Goal: Task Accomplishment & Management: Manage account settings

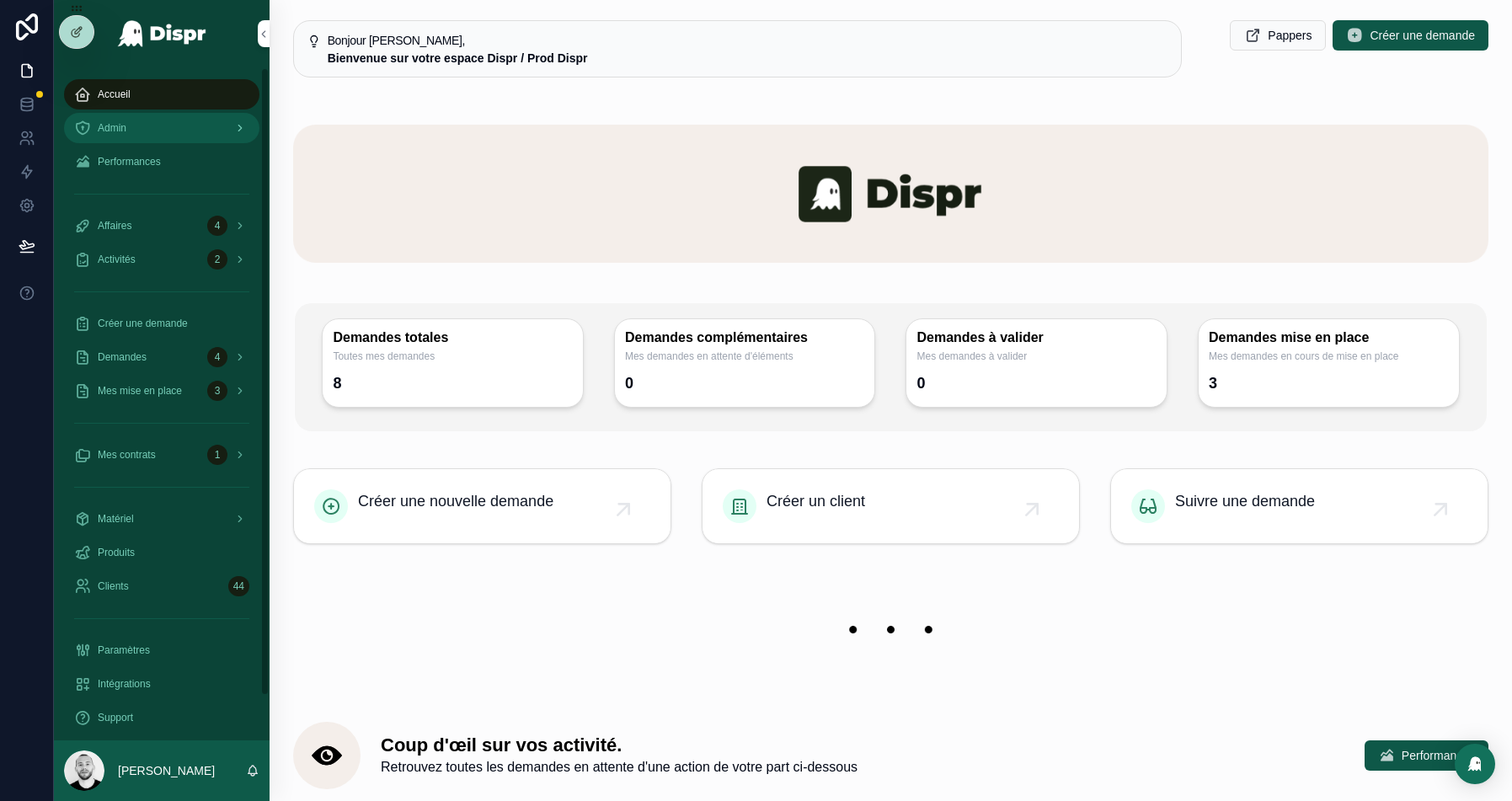
click at [115, 139] on div "Admin" at bounding box center [161, 127] width 175 height 27
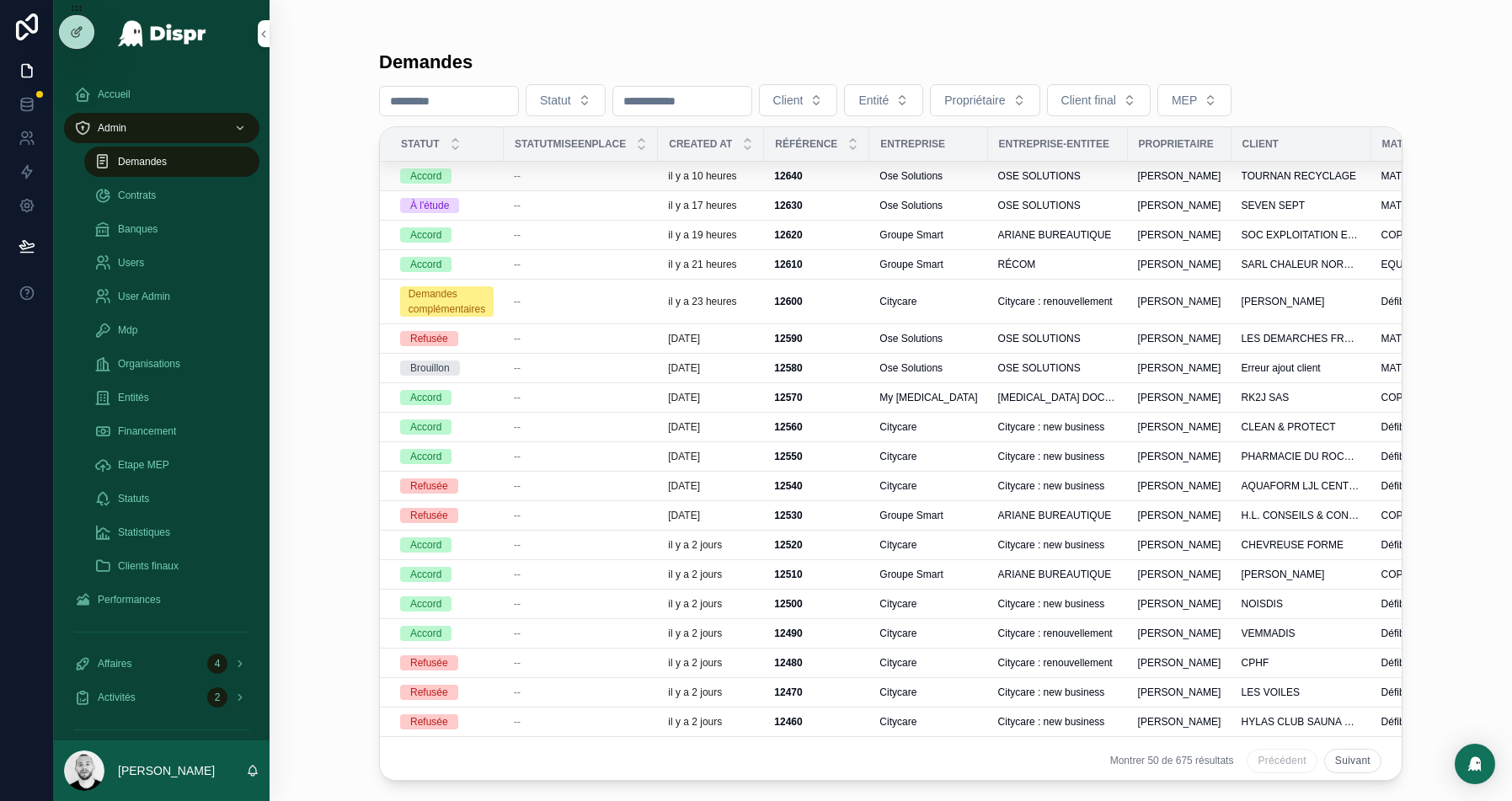
click at [557, 174] on div "--" at bounding box center [580, 176] width 134 height 13
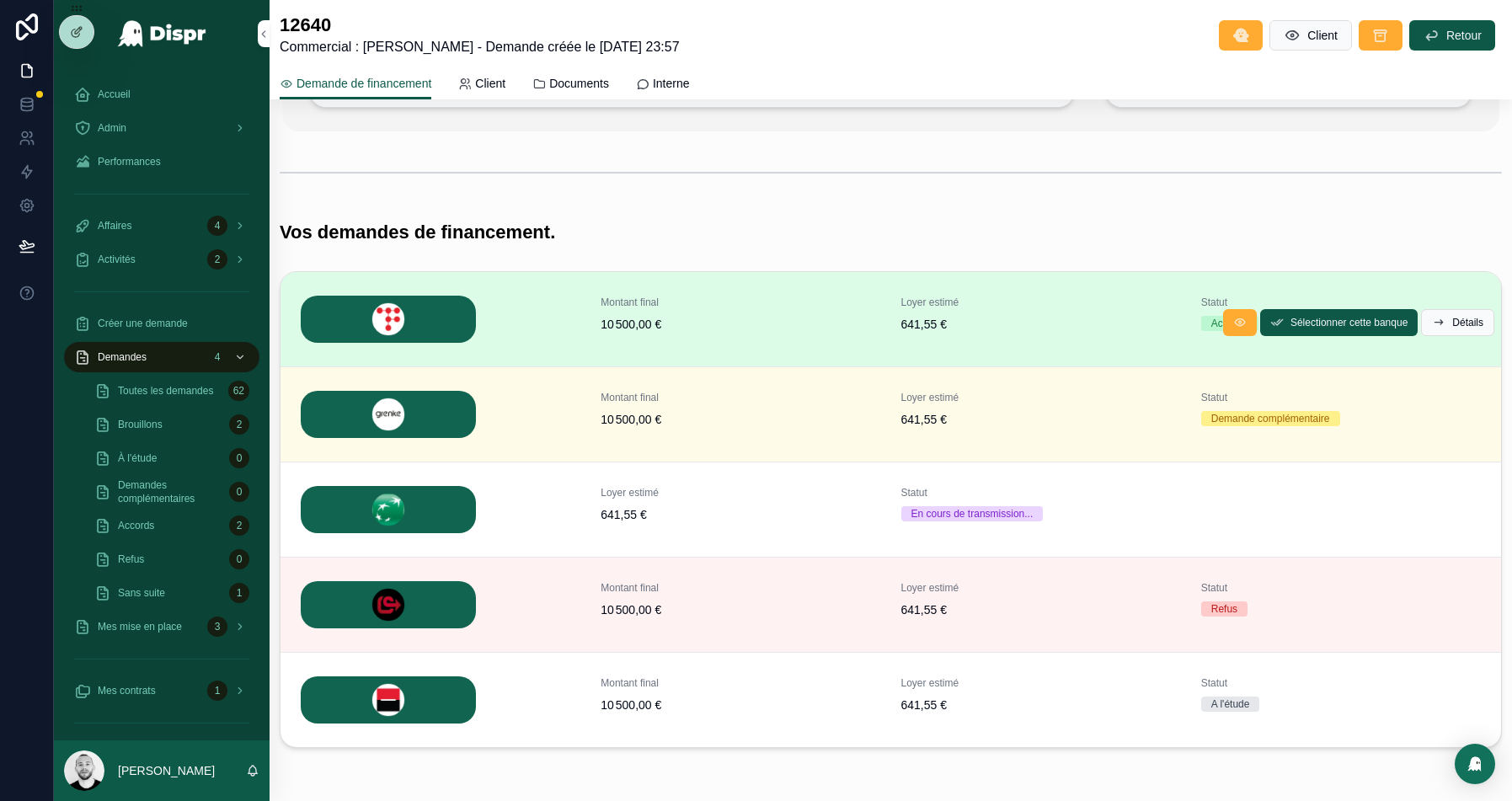
scroll to position [211, 0]
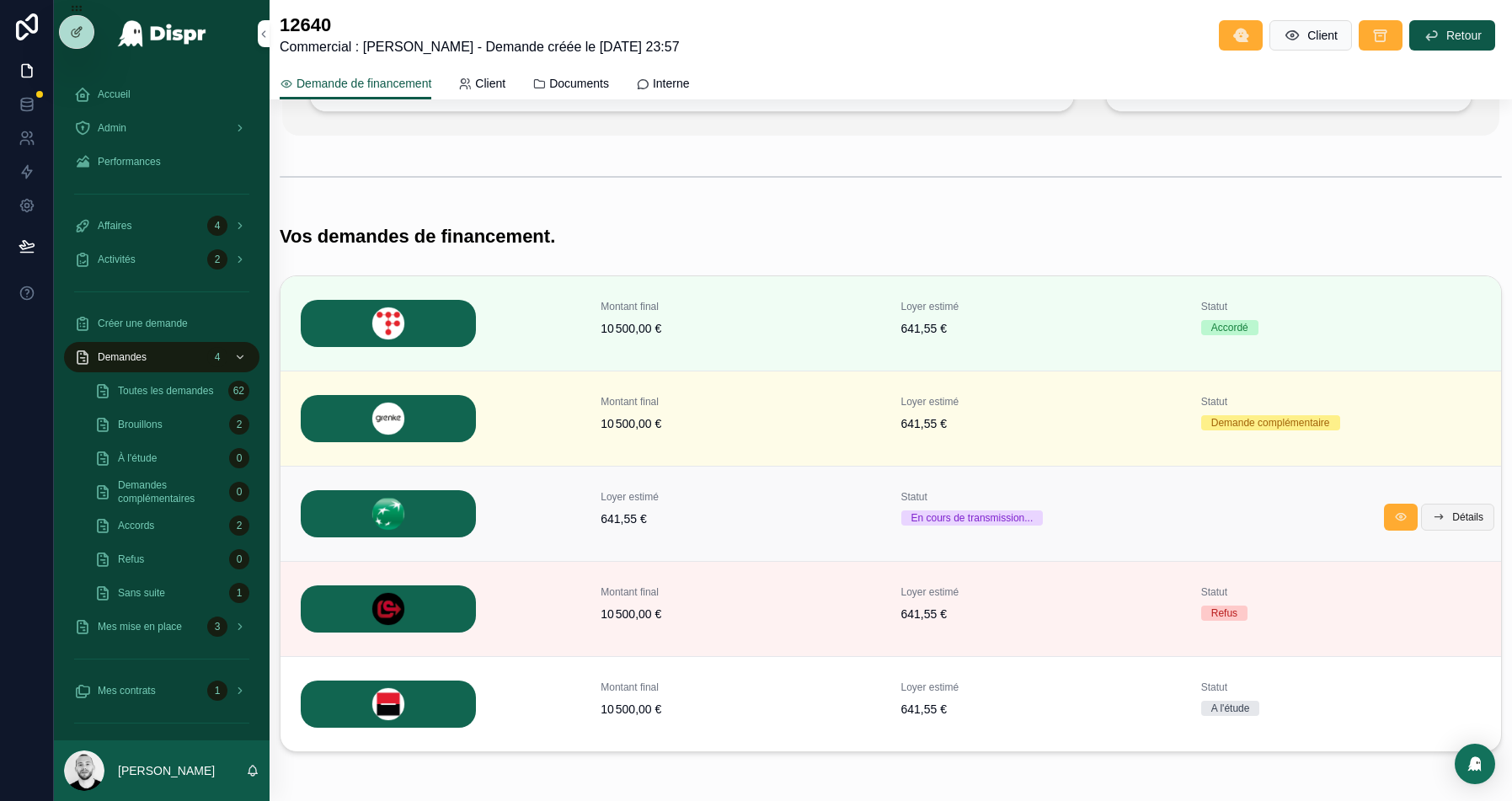
click at [1455, 520] on span "Détails" at bounding box center [1467, 517] width 31 height 13
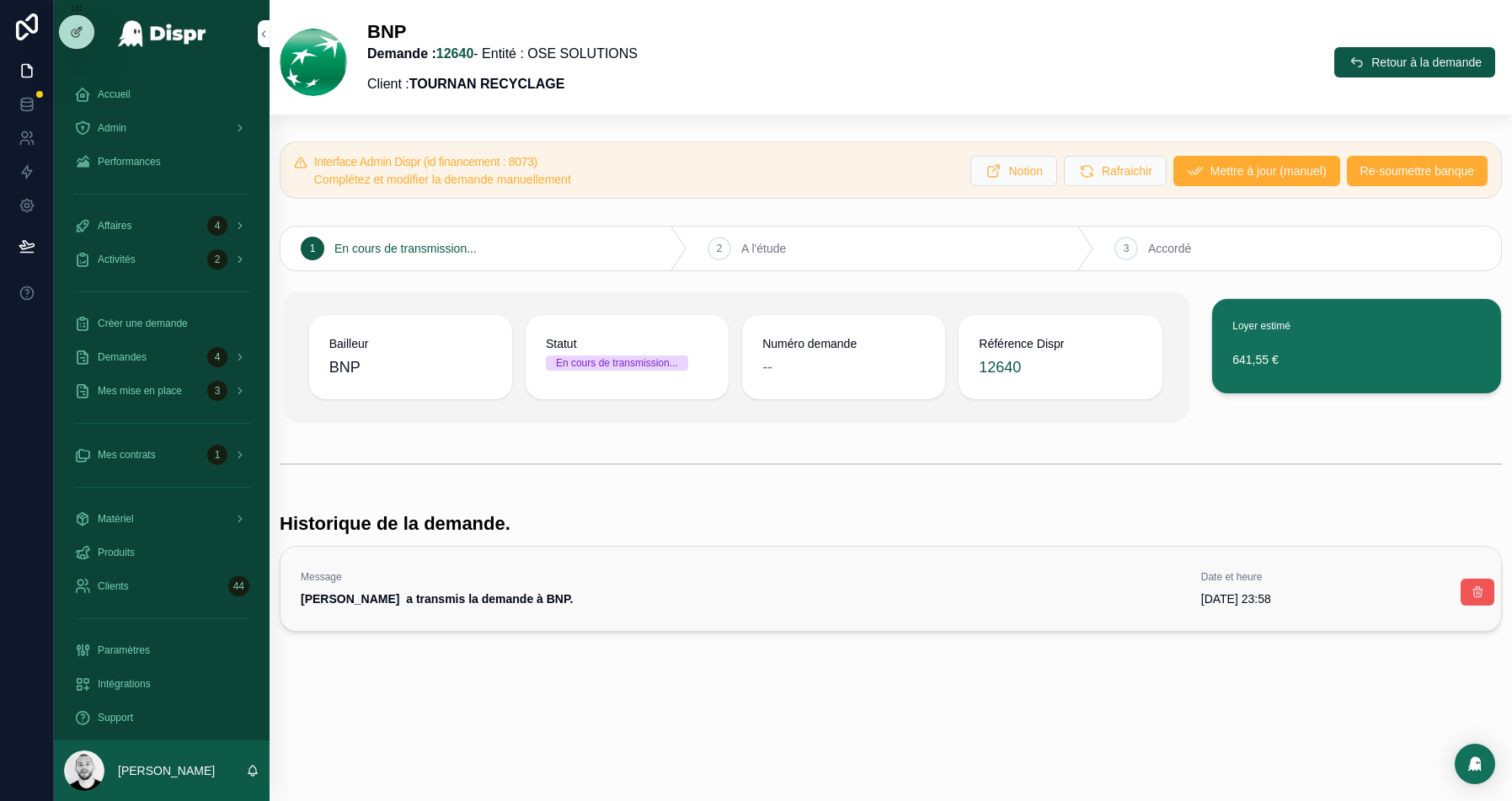
click at [1476, 598] on button "scrollable content" at bounding box center [1477, 592] width 34 height 27
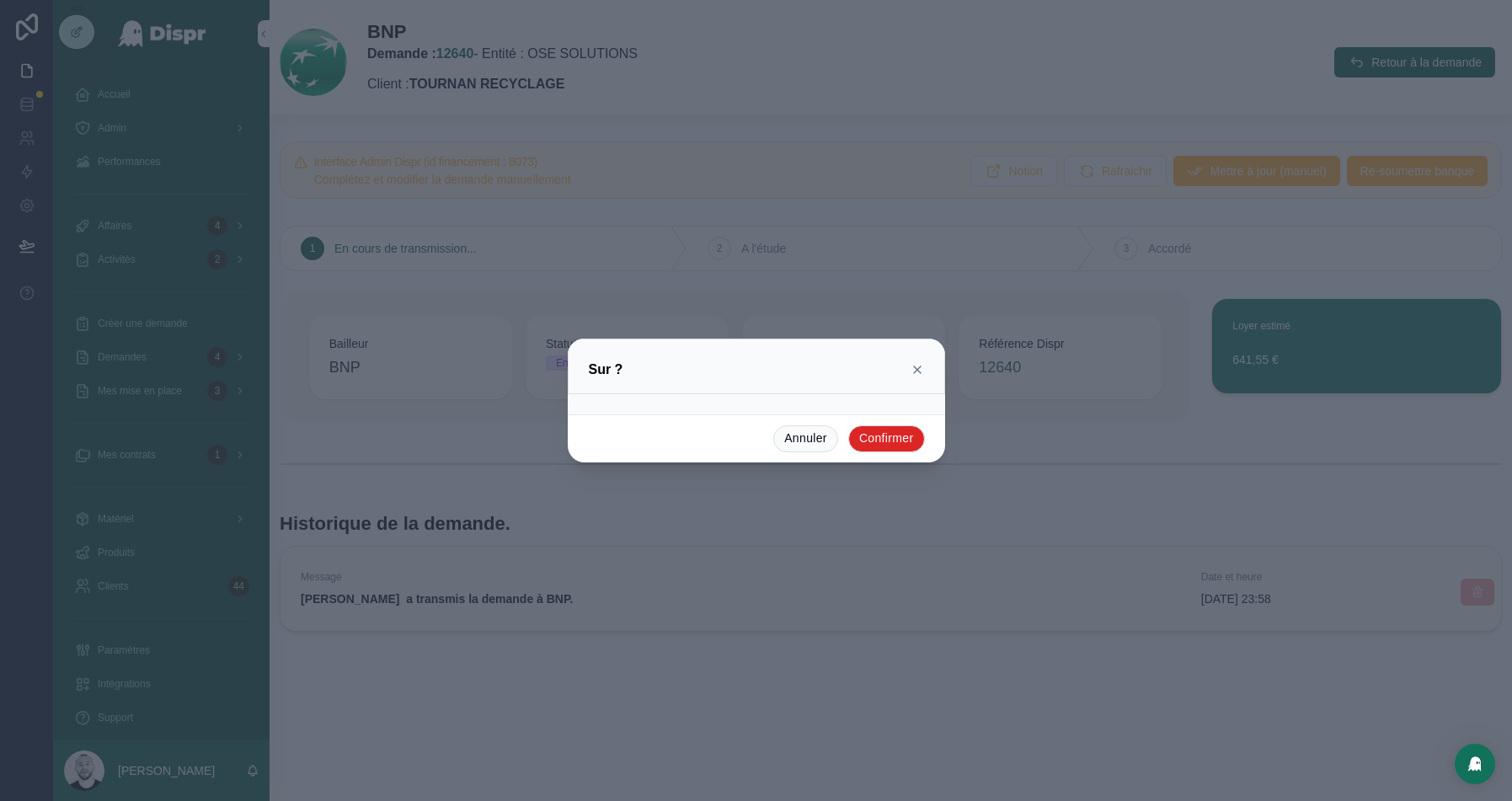
click at [880, 435] on button "Confirmer" at bounding box center [887, 439] width 77 height 27
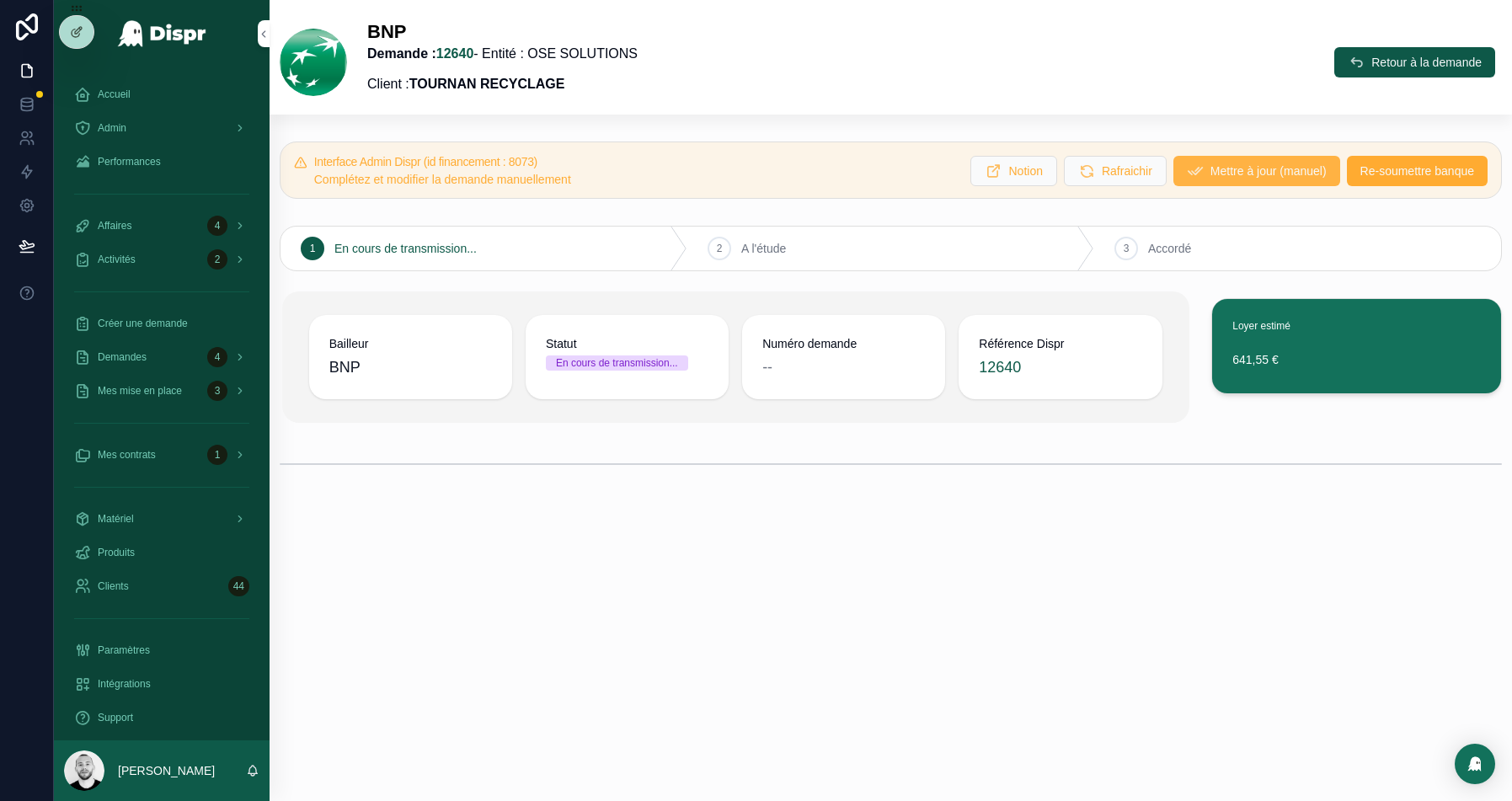
click at [1258, 175] on span "Mettre à jour (manuel)" at bounding box center [1269, 171] width 116 height 17
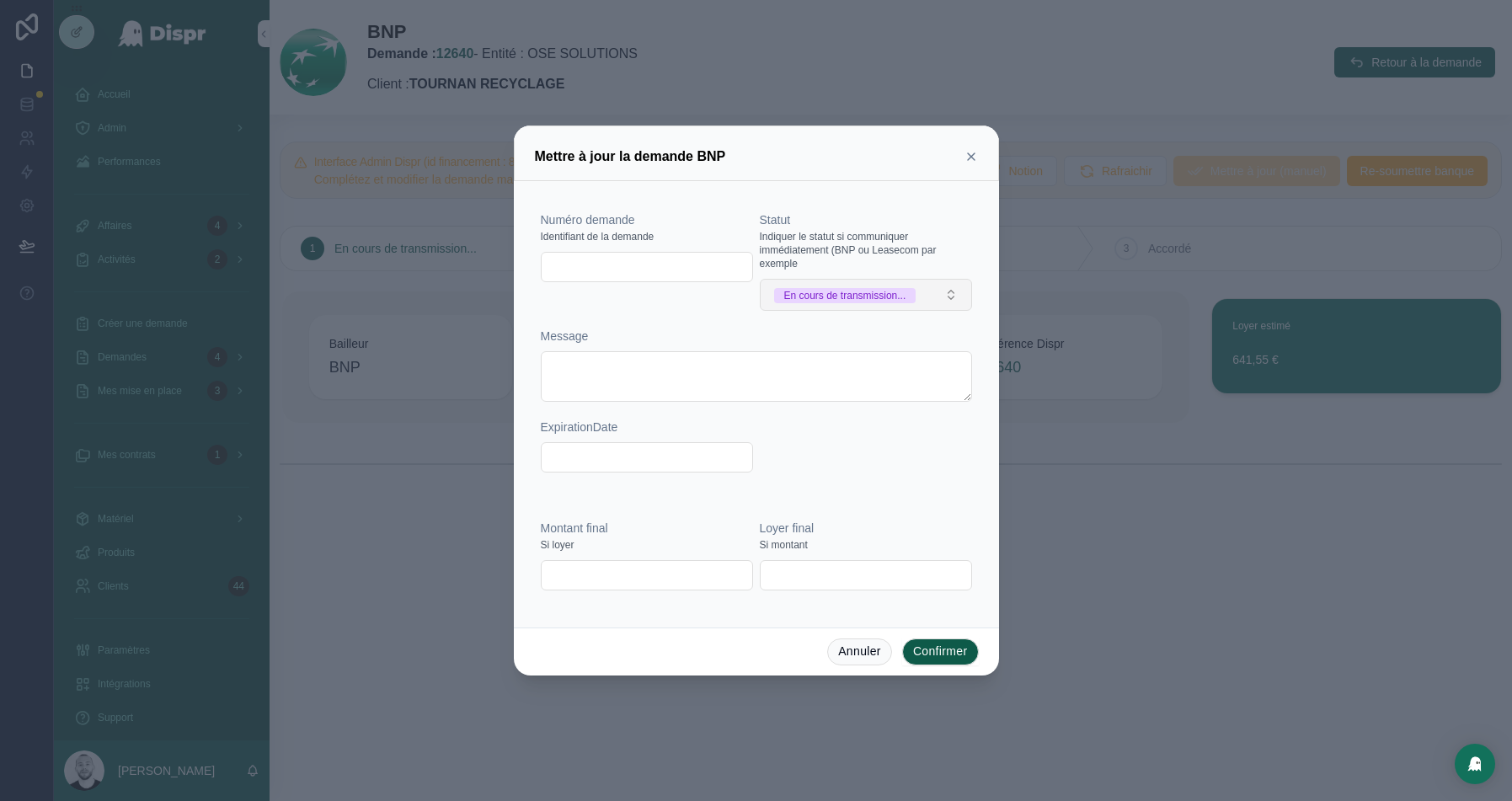
click at [836, 300] on div "En cours de transmission..." at bounding box center [845, 296] width 123 height 15
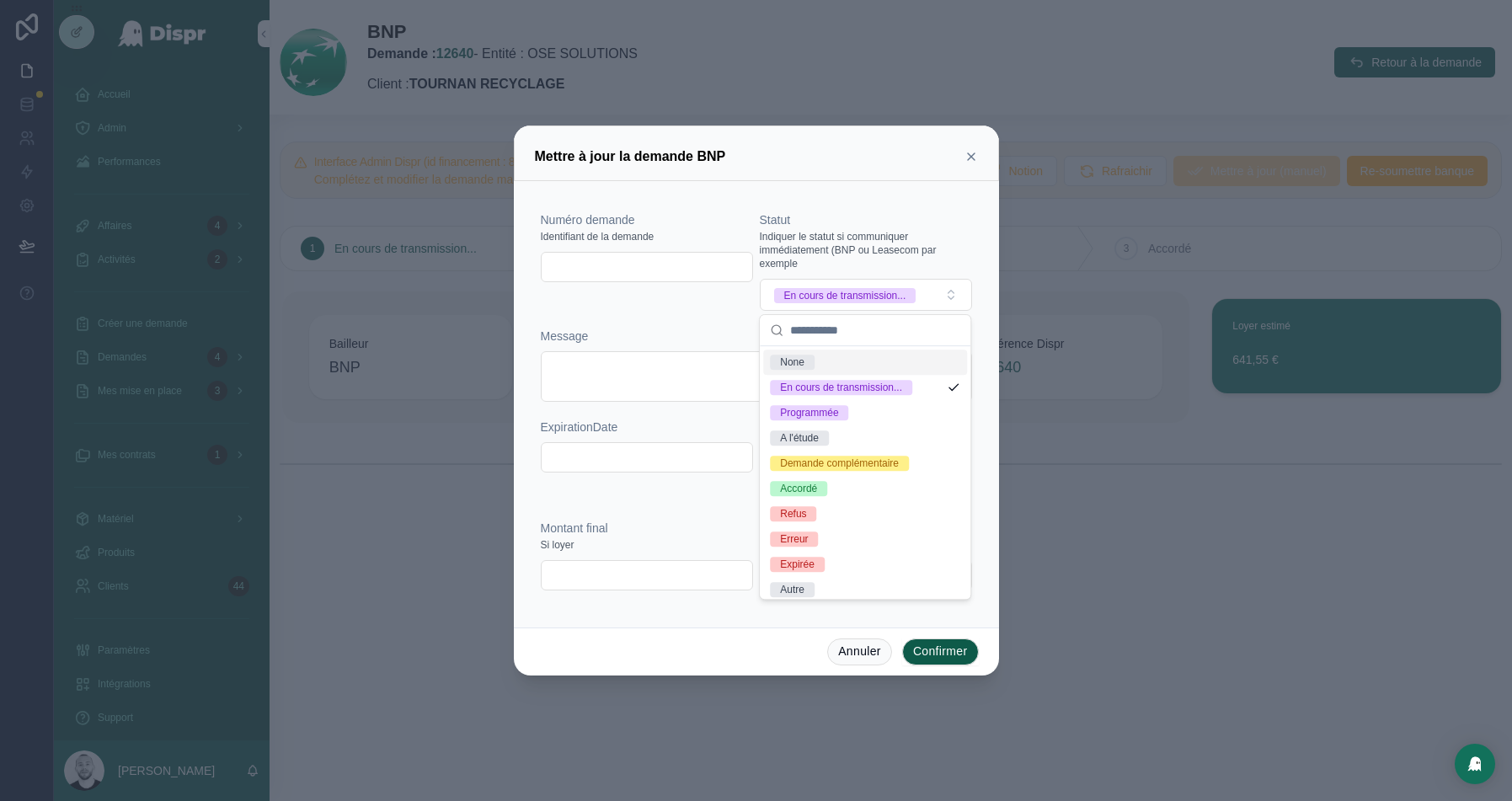
click at [832, 368] on div "None" at bounding box center [865, 362] width 204 height 25
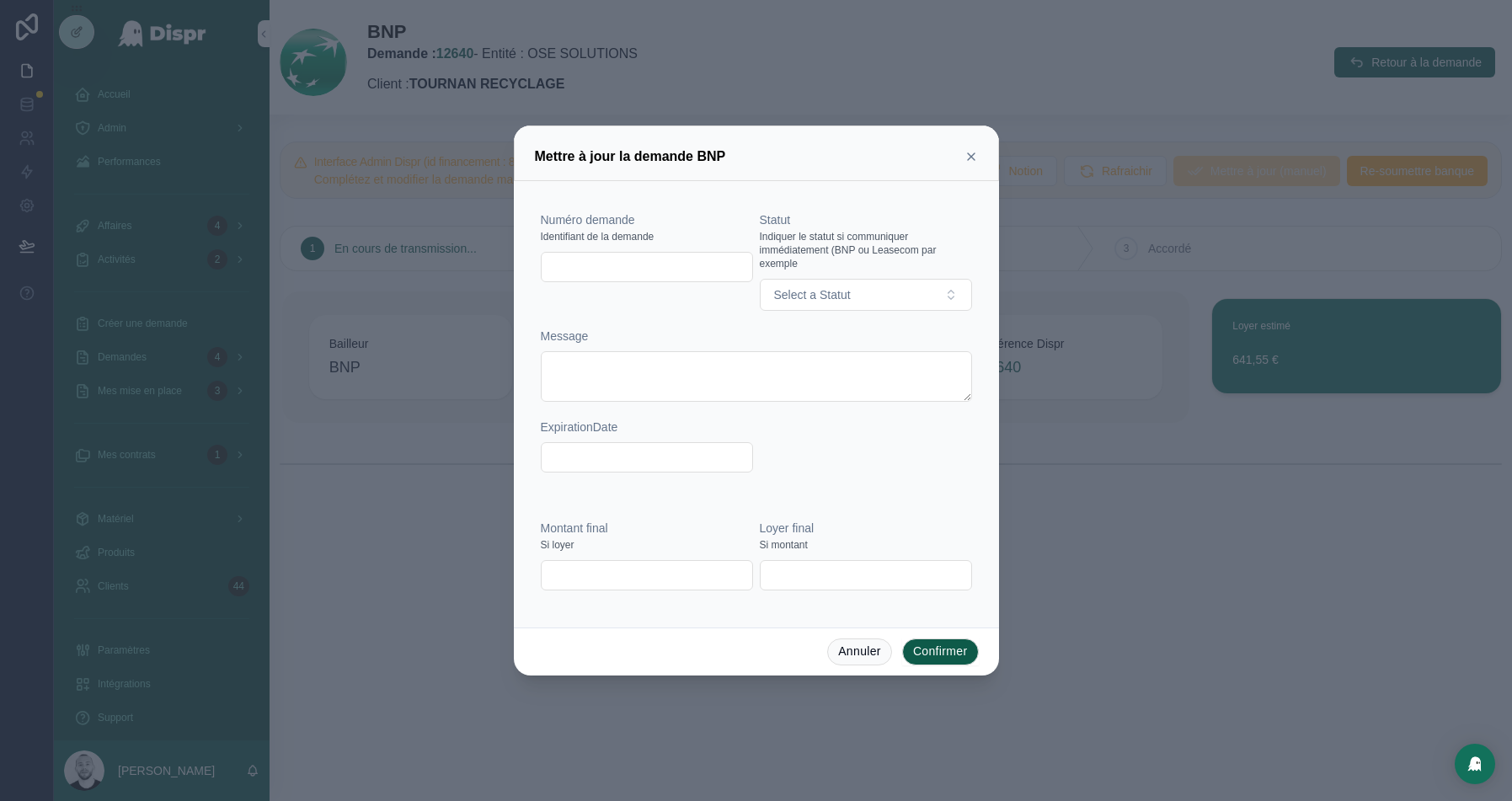
click at [913, 652] on button "Confirmer" at bounding box center [940, 651] width 77 height 27
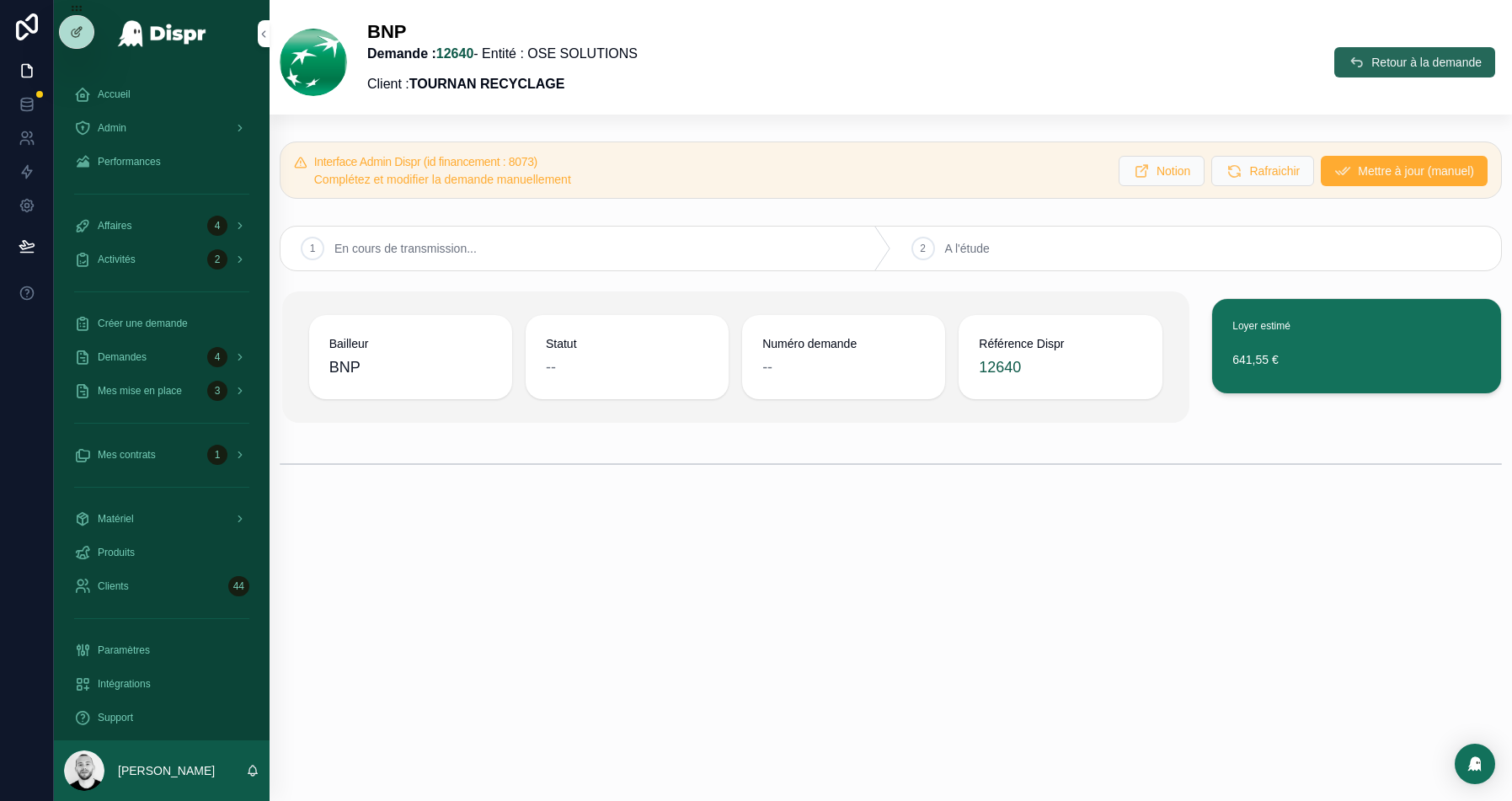
click at [1373, 71] on button "Retour à la demande" at bounding box center [1415, 62] width 161 height 30
click at [100, 138] on div "Users" at bounding box center [80, 138] width 47 height 27
click at [154, 126] on div "Admin" at bounding box center [161, 127] width 175 height 27
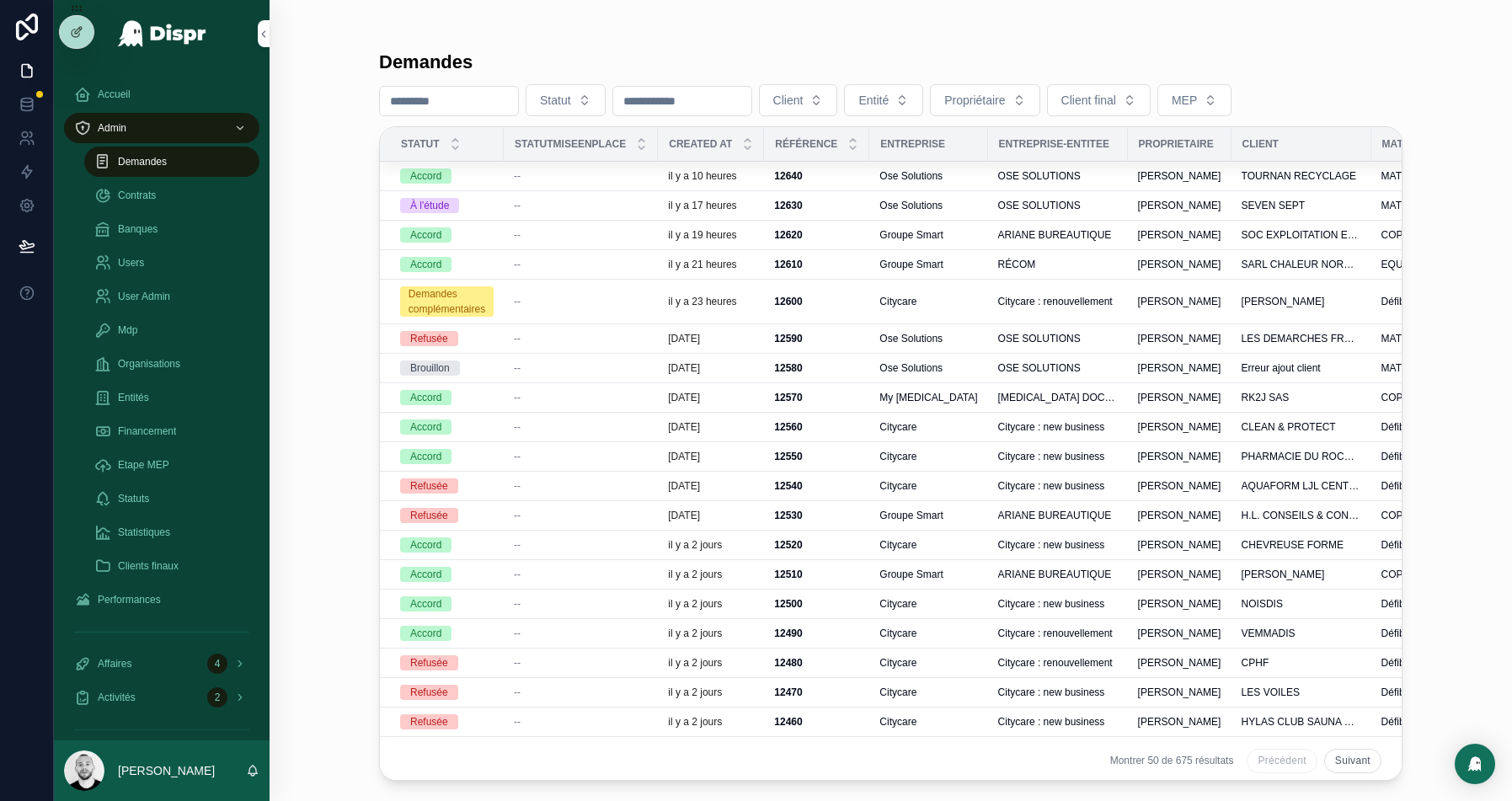
click at [1000, 26] on div "Demandes Statut Client Entité Propriétaire Client final MEP Statut StatutMiseen…" at bounding box center [891, 390] width 1078 height 781
click at [449, 103] on input "scrollable content" at bounding box center [449, 100] width 138 height 23
paste input "****"
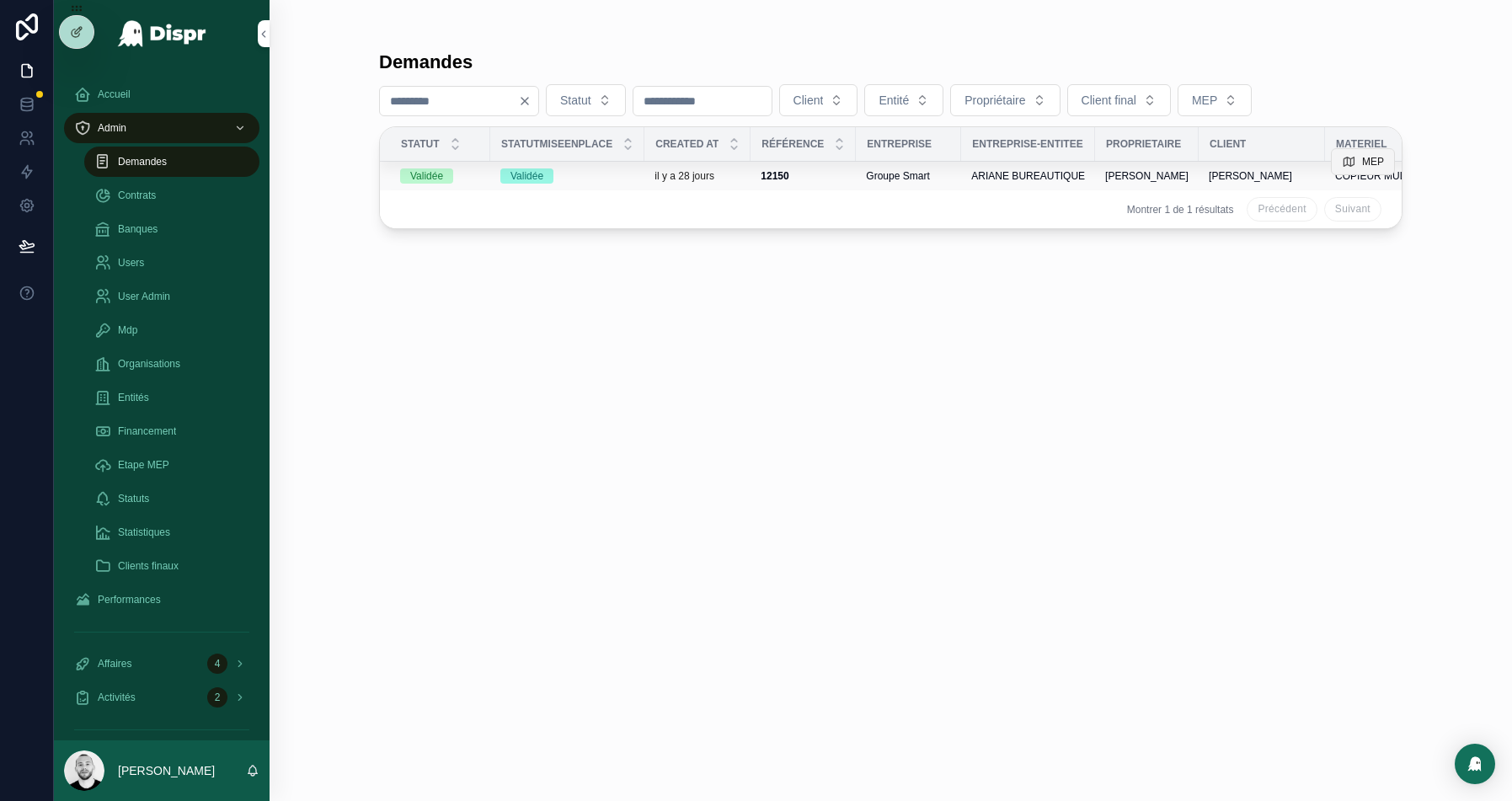
type input "****"
click at [1365, 162] on span "MEP" at bounding box center [1373, 162] width 22 height 13
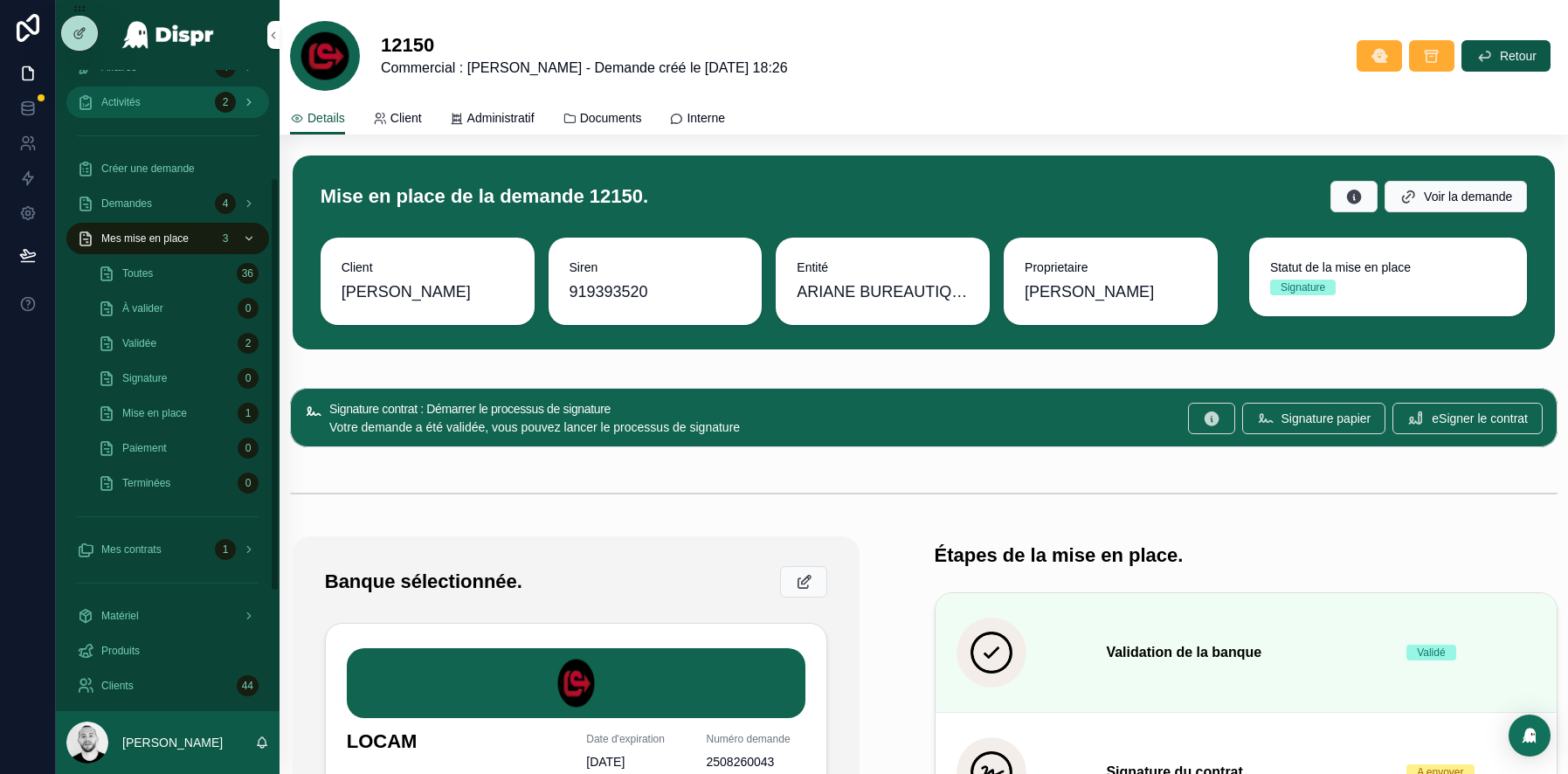
scroll to position [166, 0]
click at [159, 233] on span "Mes mise en place" at bounding box center [145, 239] width 87 height 14
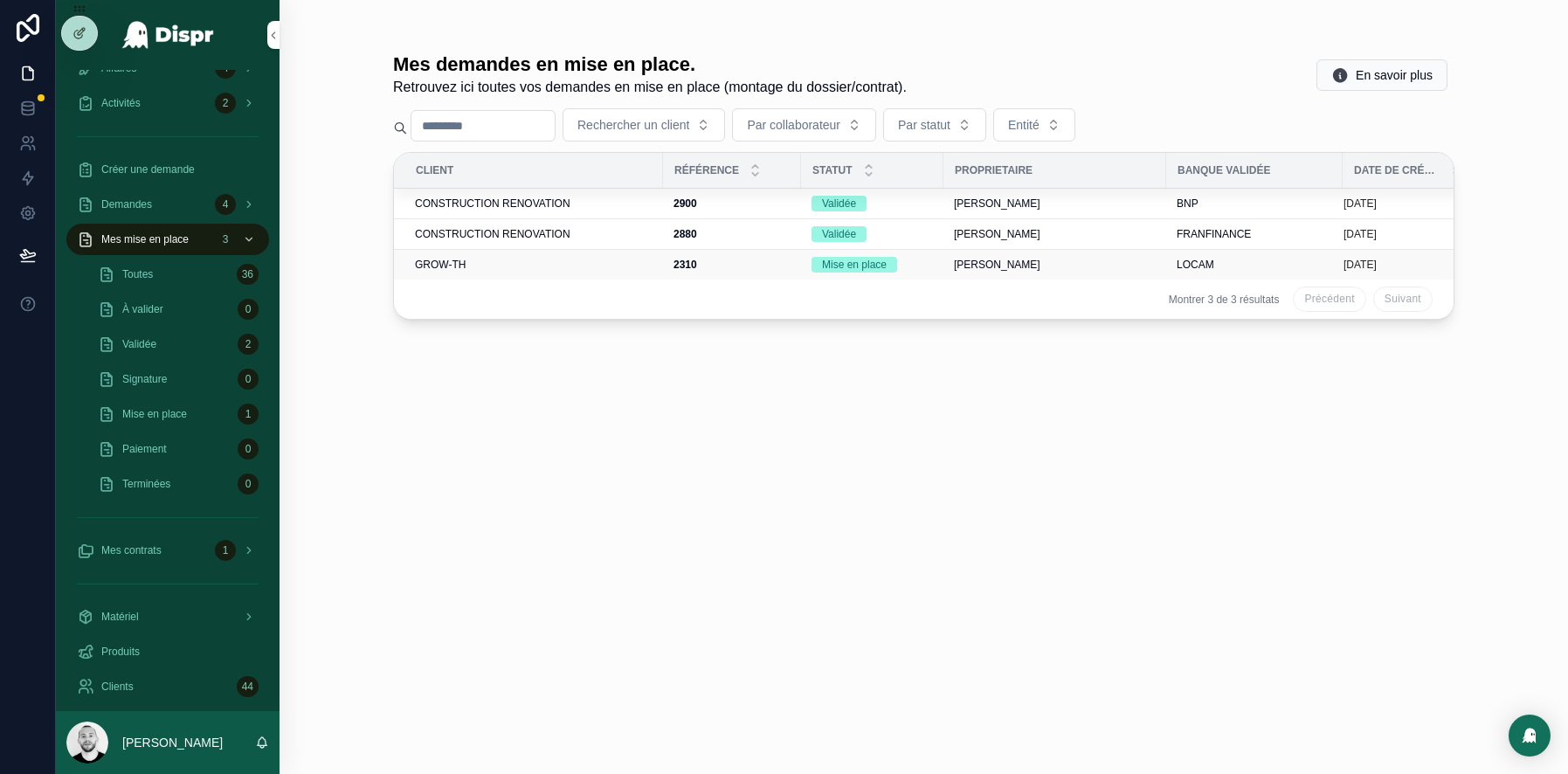
click at [454, 259] on span "GROW-TH" at bounding box center [441, 265] width 50 height 14
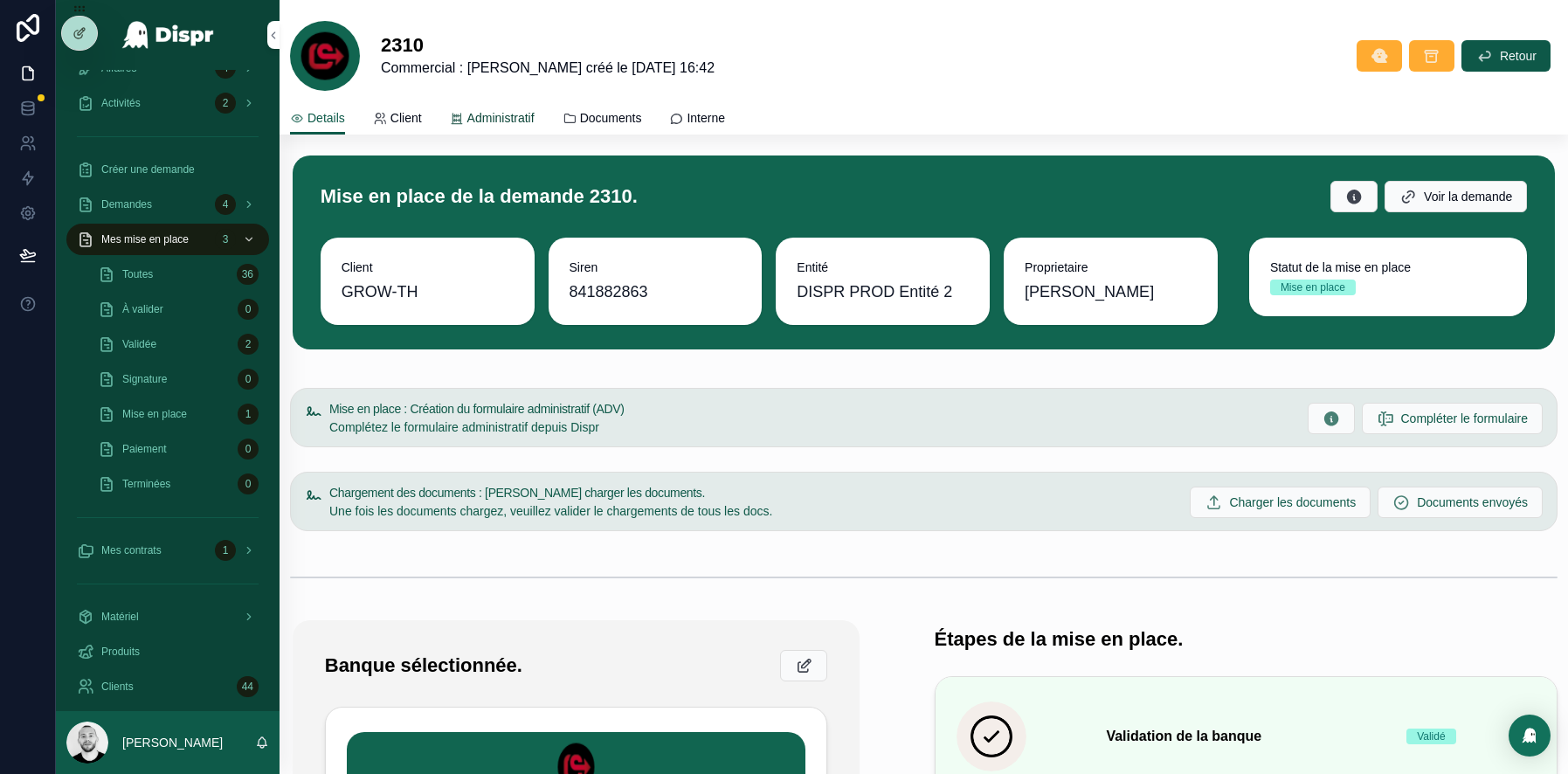
click at [525, 112] on span "Administratif" at bounding box center [501, 118] width 67 height 17
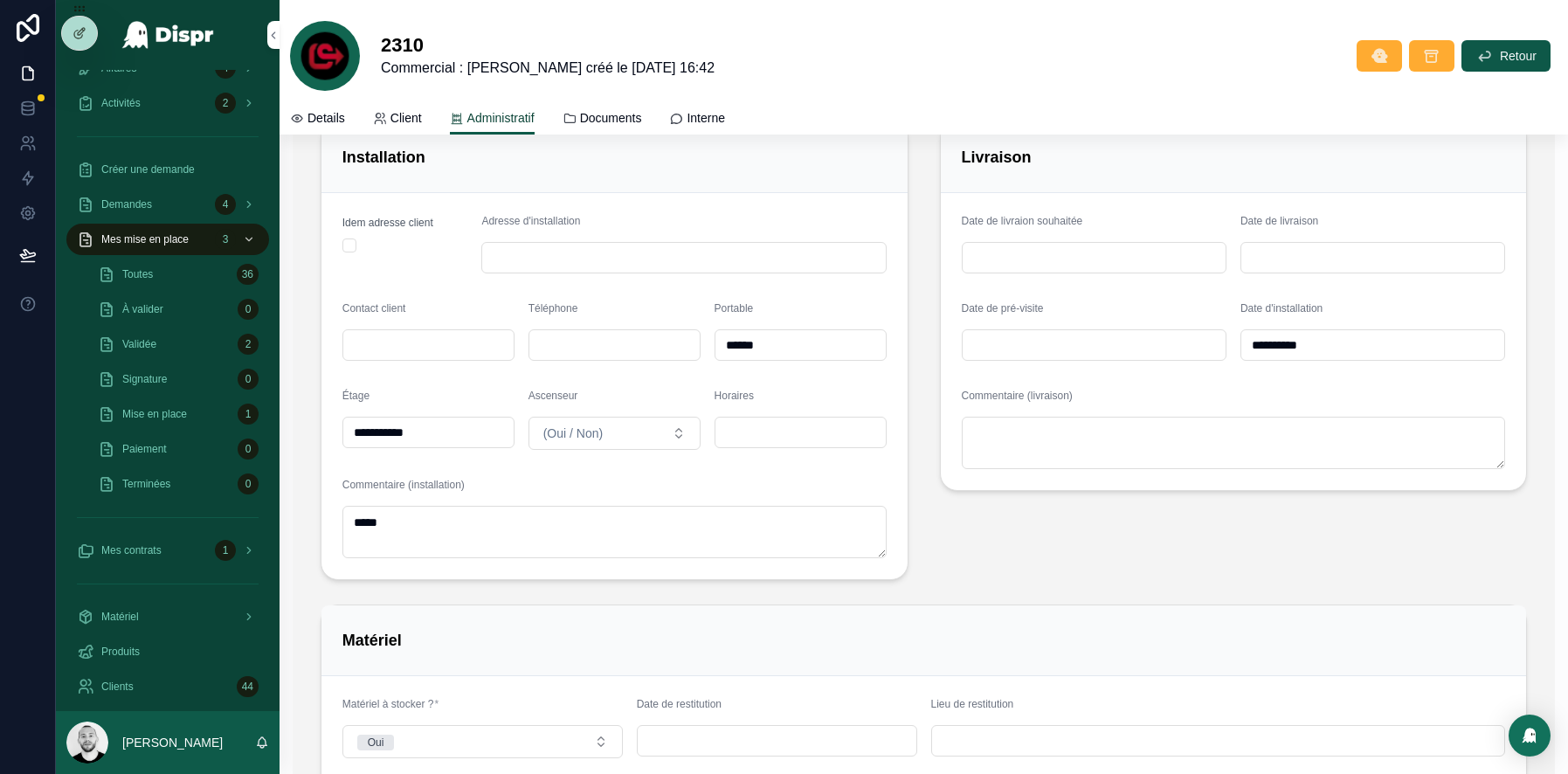
scroll to position [1101, 0]
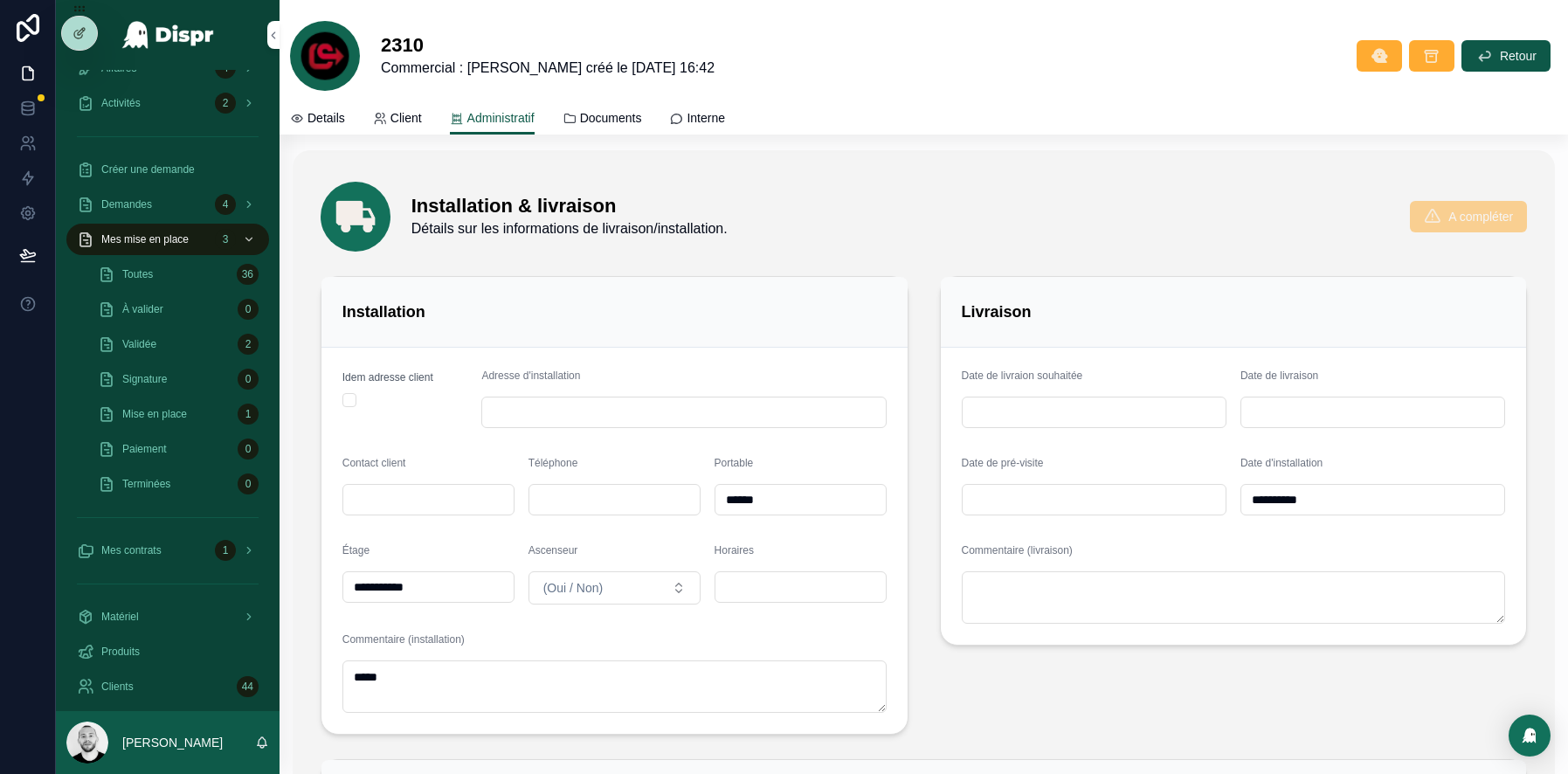
click at [368, 326] on h2 "Installation" at bounding box center [384, 311] width 83 height 28
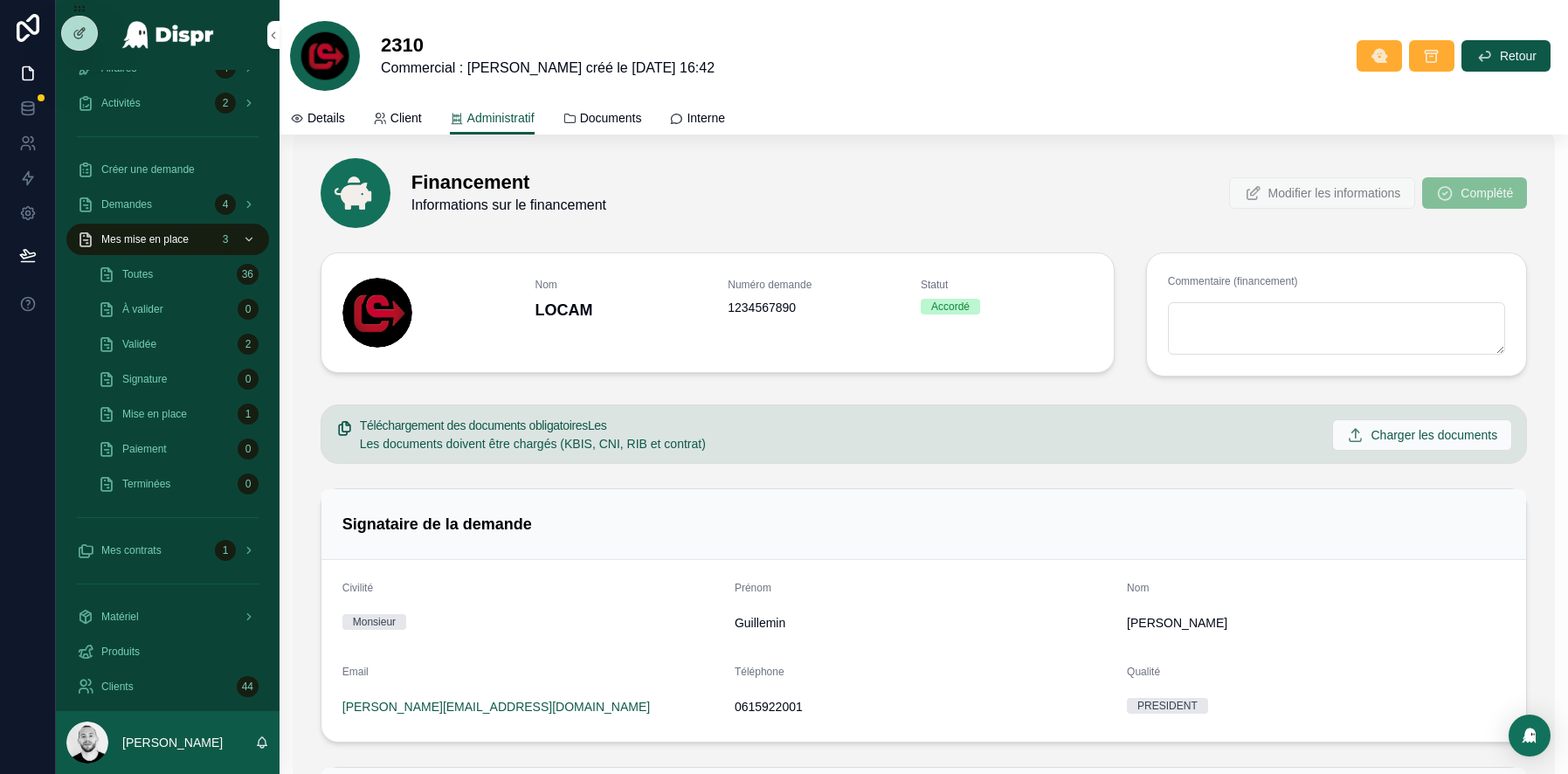
scroll to position [2213, 0]
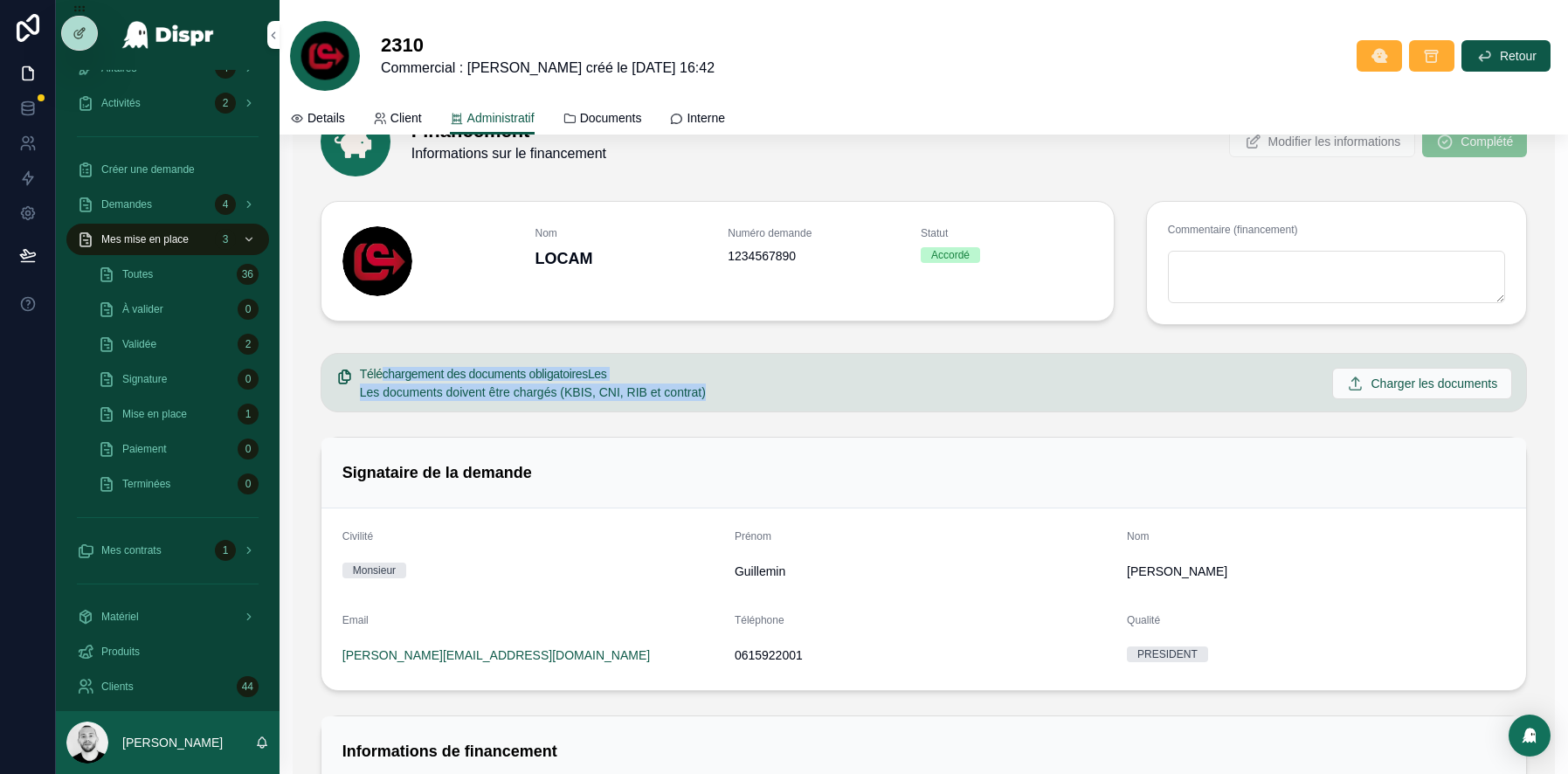
drag, startPoint x: 380, startPoint y: 381, endPoint x: 768, endPoint y: 394, distance: 388.2
click at [768, 395] on div "Téléchargement des documents obligatoiresLes Les documents doivent être chargés…" at bounding box center [839, 384] width 959 height 33
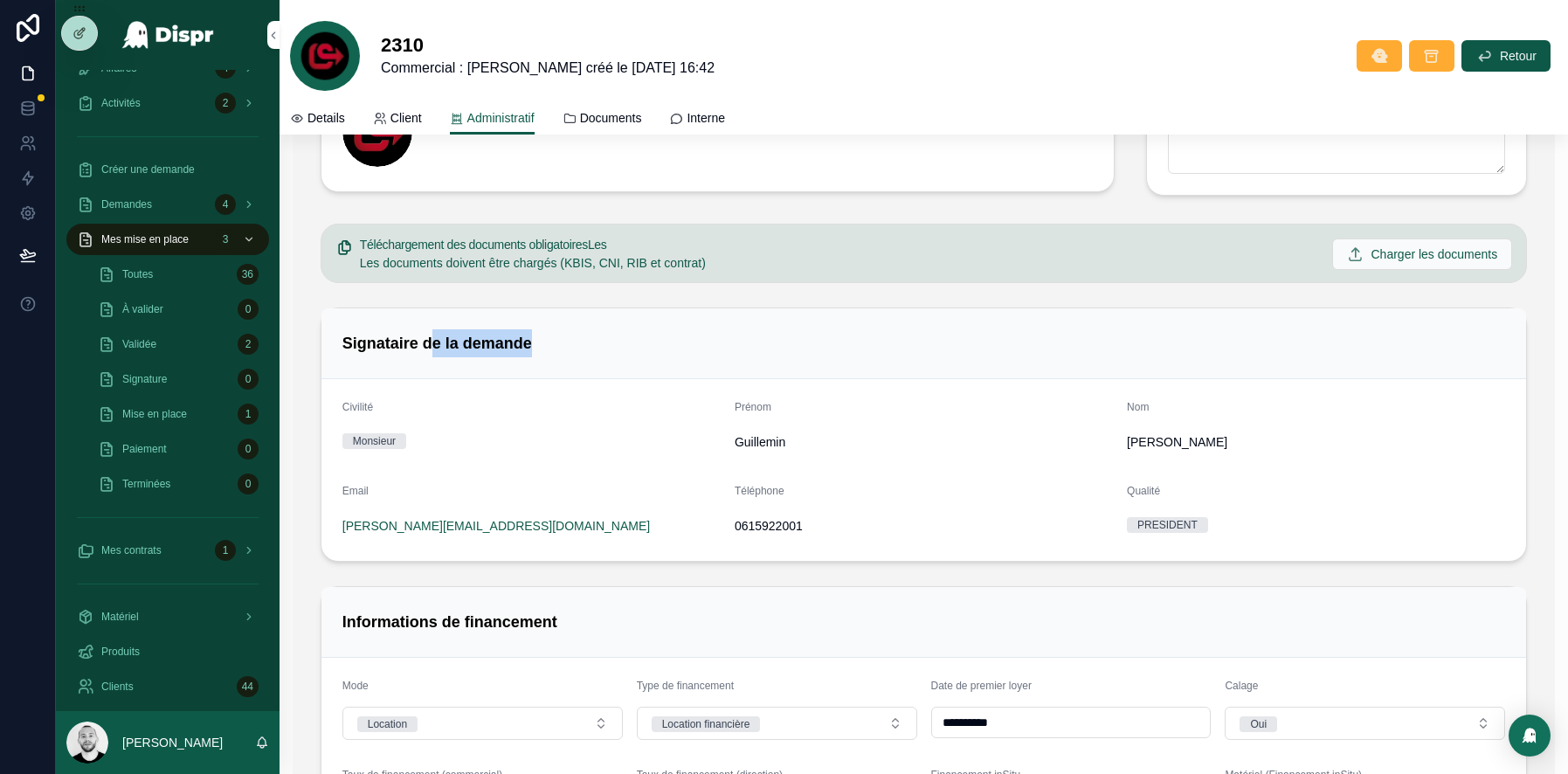
drag, startPoint x: 442, startPoint y: 349, endPoint x: 727, endPoint y: 382, distance: 286.9
click at [723, 376] on div "Signataire de la demande" at bounding box center [924, 343] width 1206 height 71
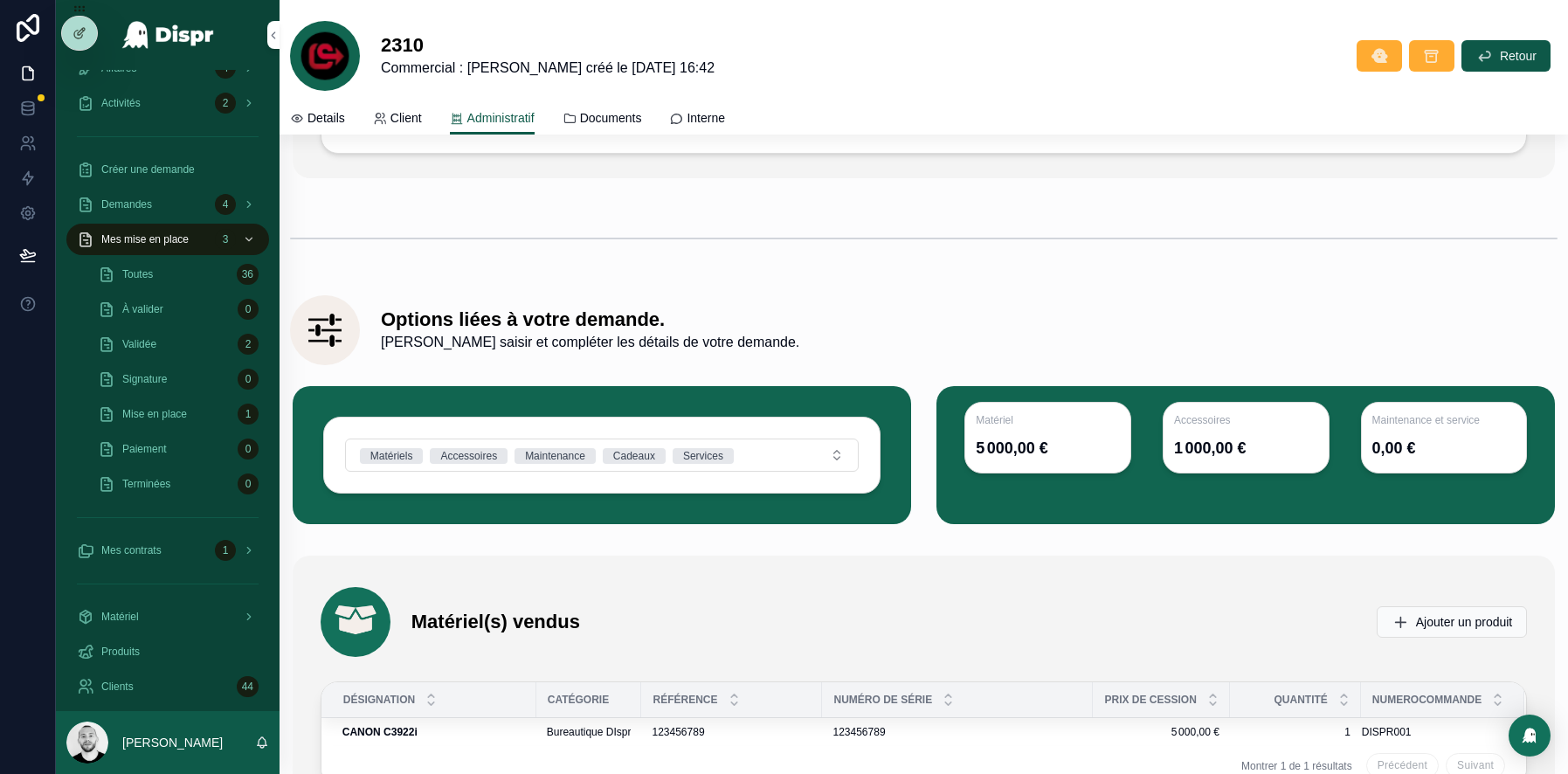
click at [1013, 300] on div "Options liées à votre demande. [PERSON_NAME] saisir et compléter les détails de…" at bounding box center [924, 330] width 1267 height 70
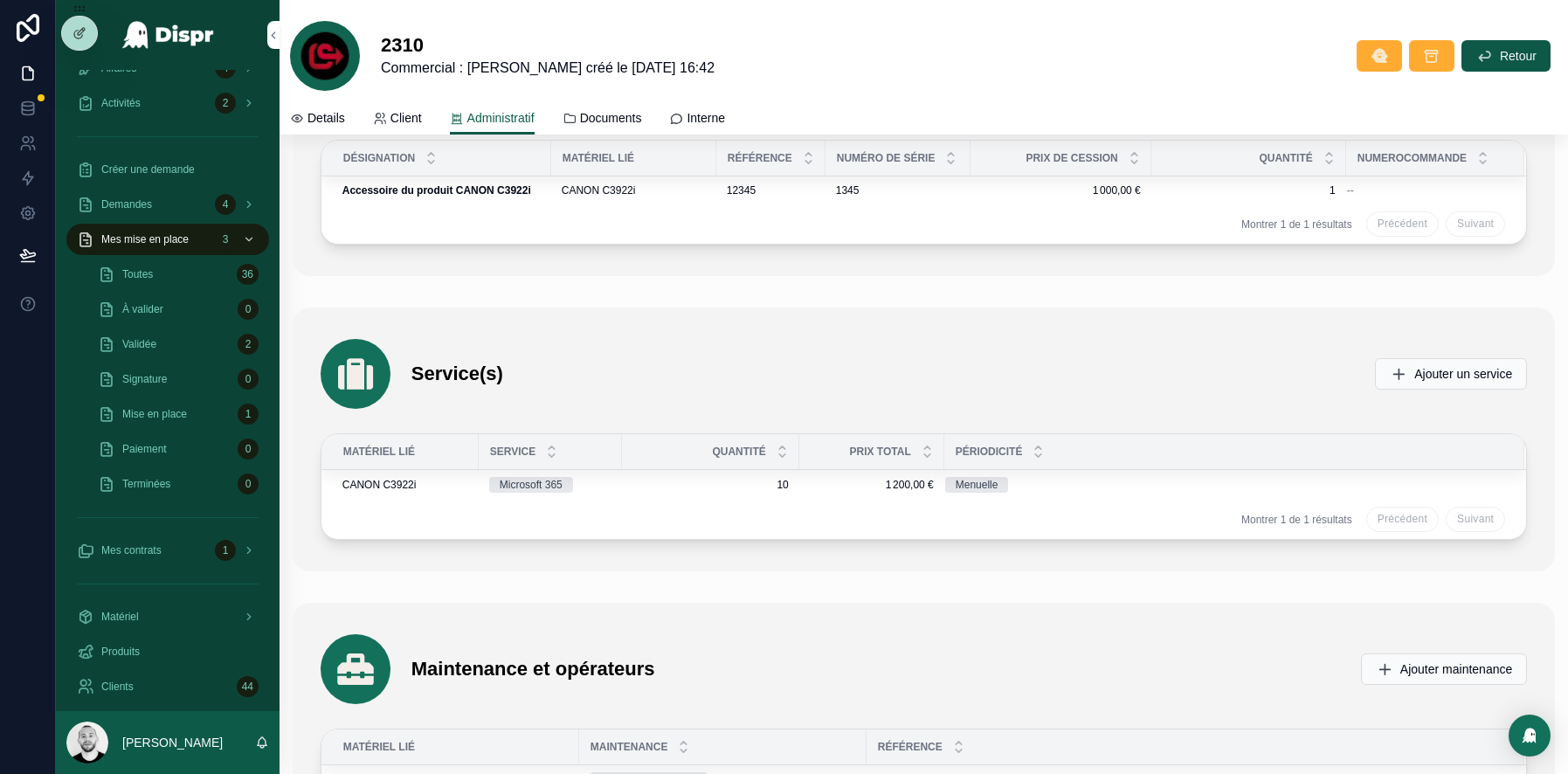
scroll to position [4172, 0]
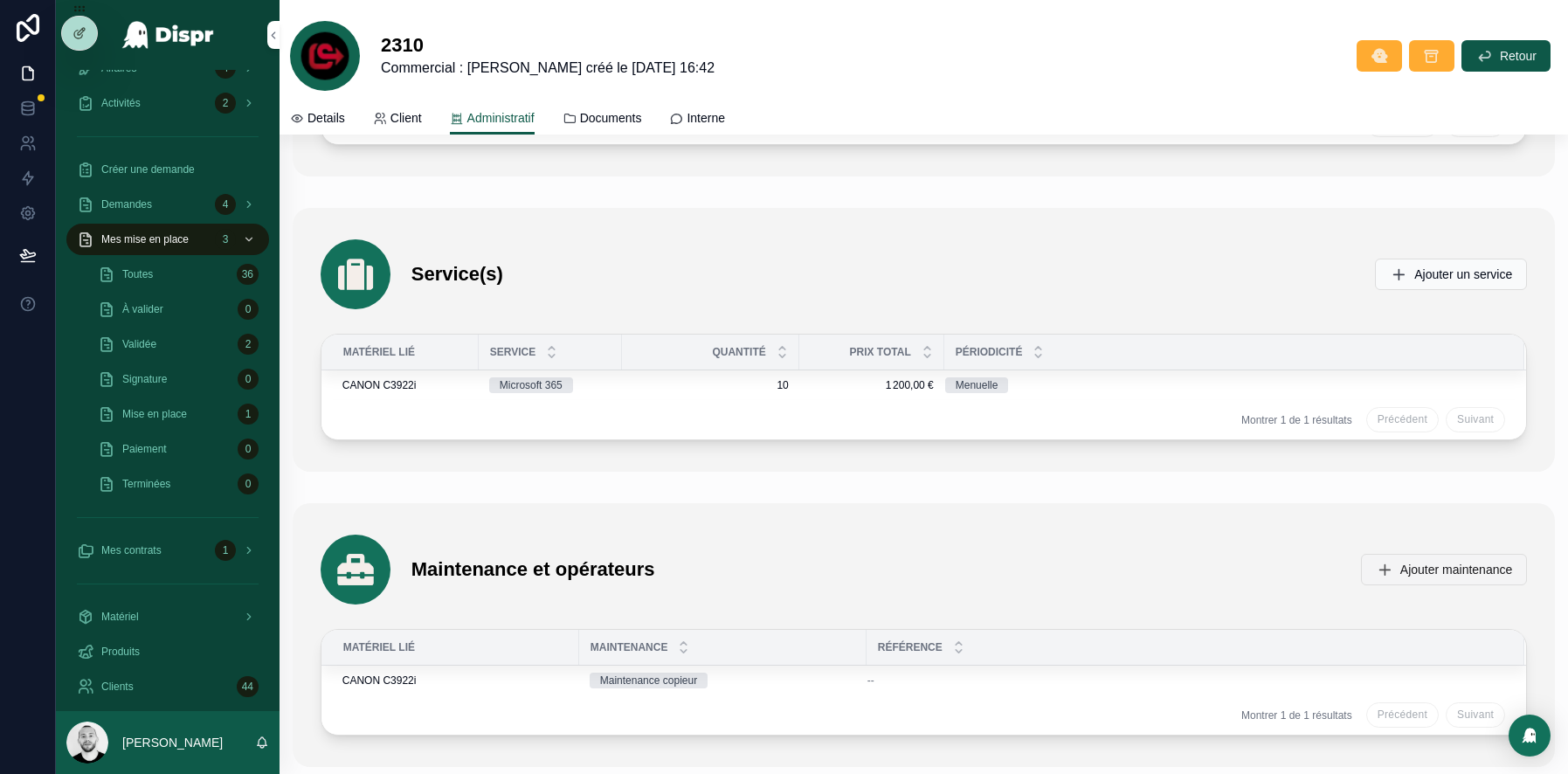
click at [1440, 564] on span "Ajouter maintenance" at bounding box center [1455, 569] width 112 height 17
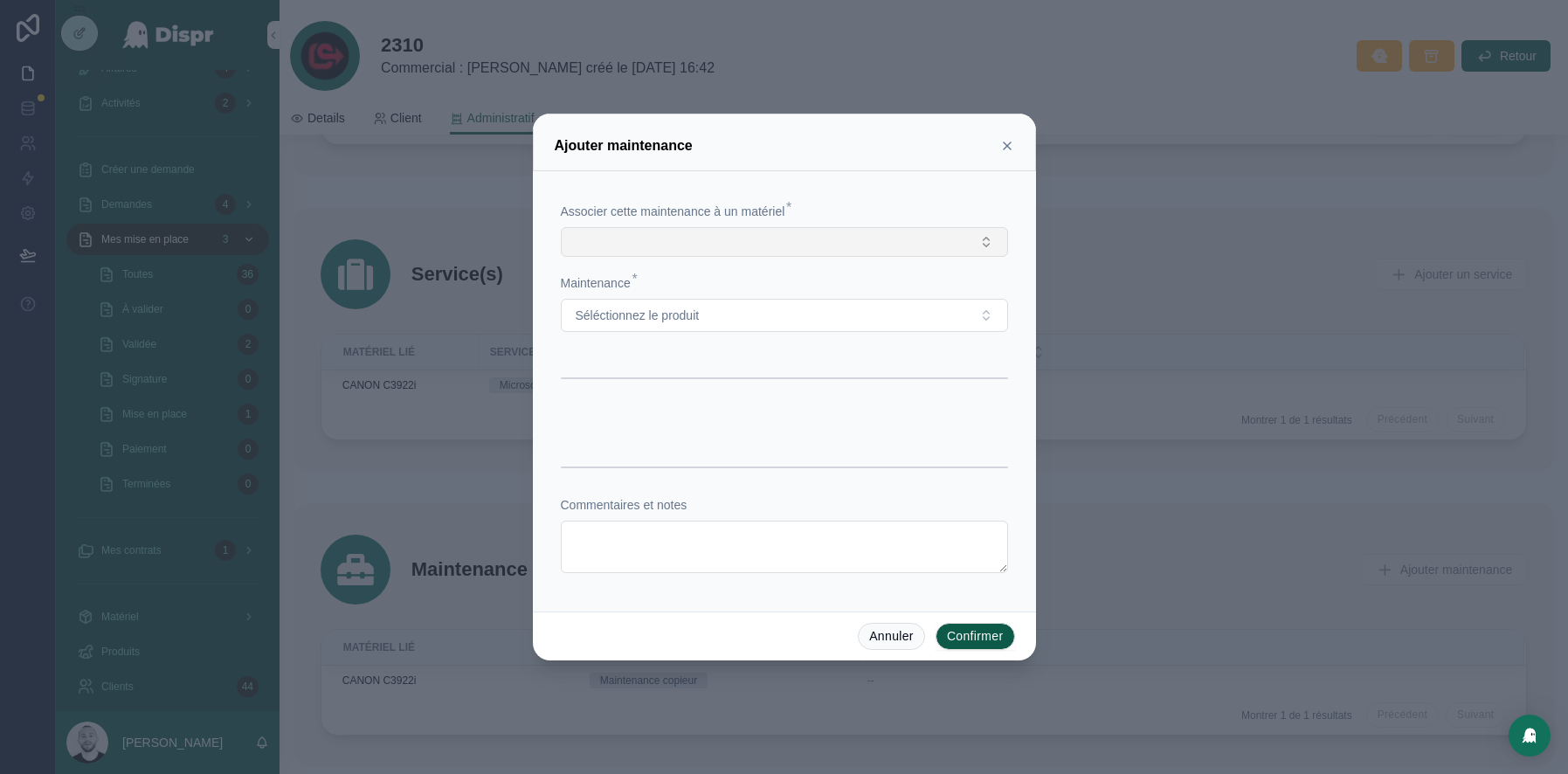
click at [763, 236] on button "Select Button" at bounding box center [784, 242] width 447 height 30
click at [614, 320] on div "CANON C3922i" at bounding box center [784, 310] width 439 height 28
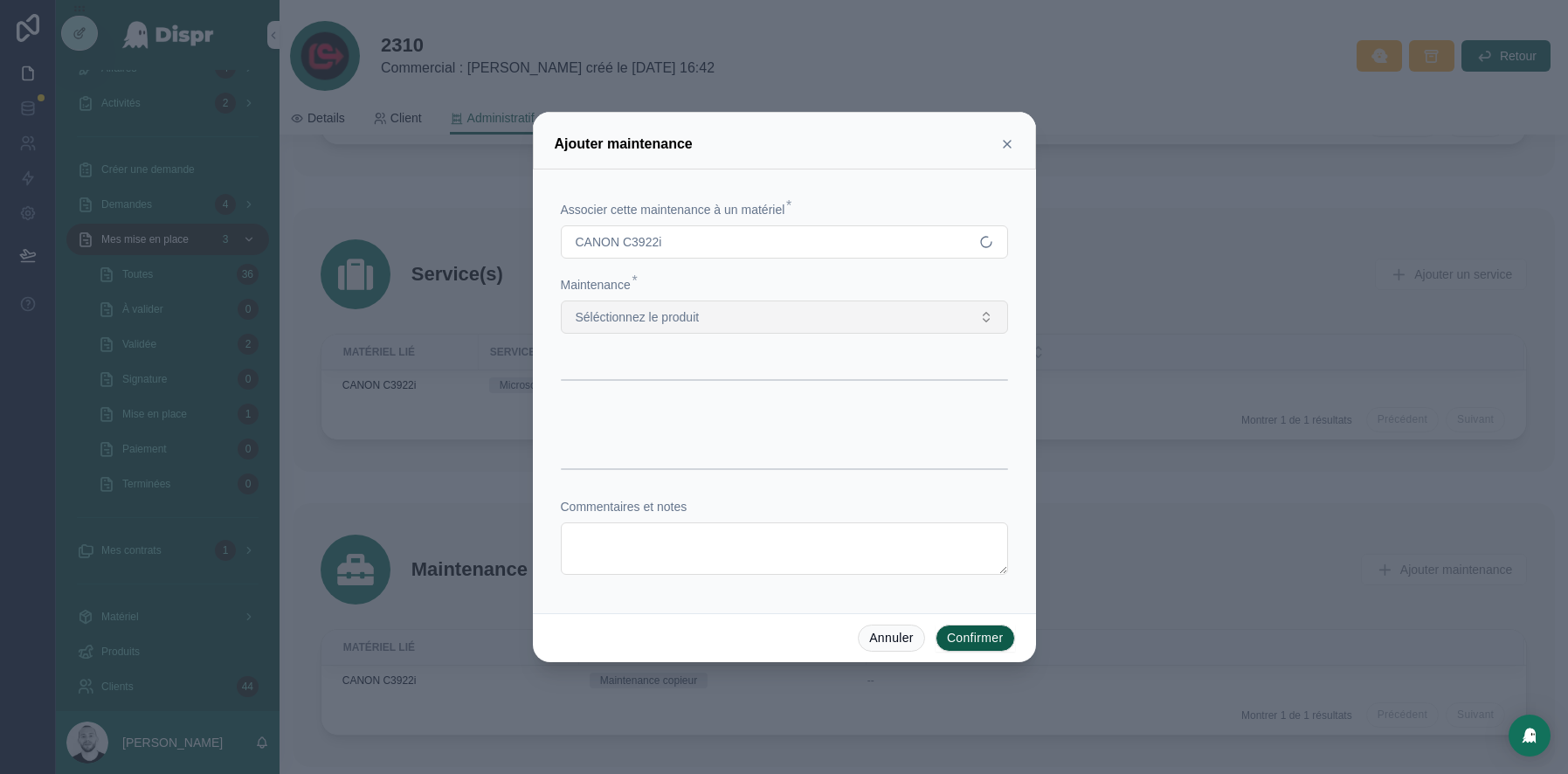
click at [732, 312] on button "Séléctionnez le produit" at bounding box center [784, 317] width 447 height 33
click at [645, 389] on div "Maintenance copieur" at bounding box center [631, 387] width 97 height 16
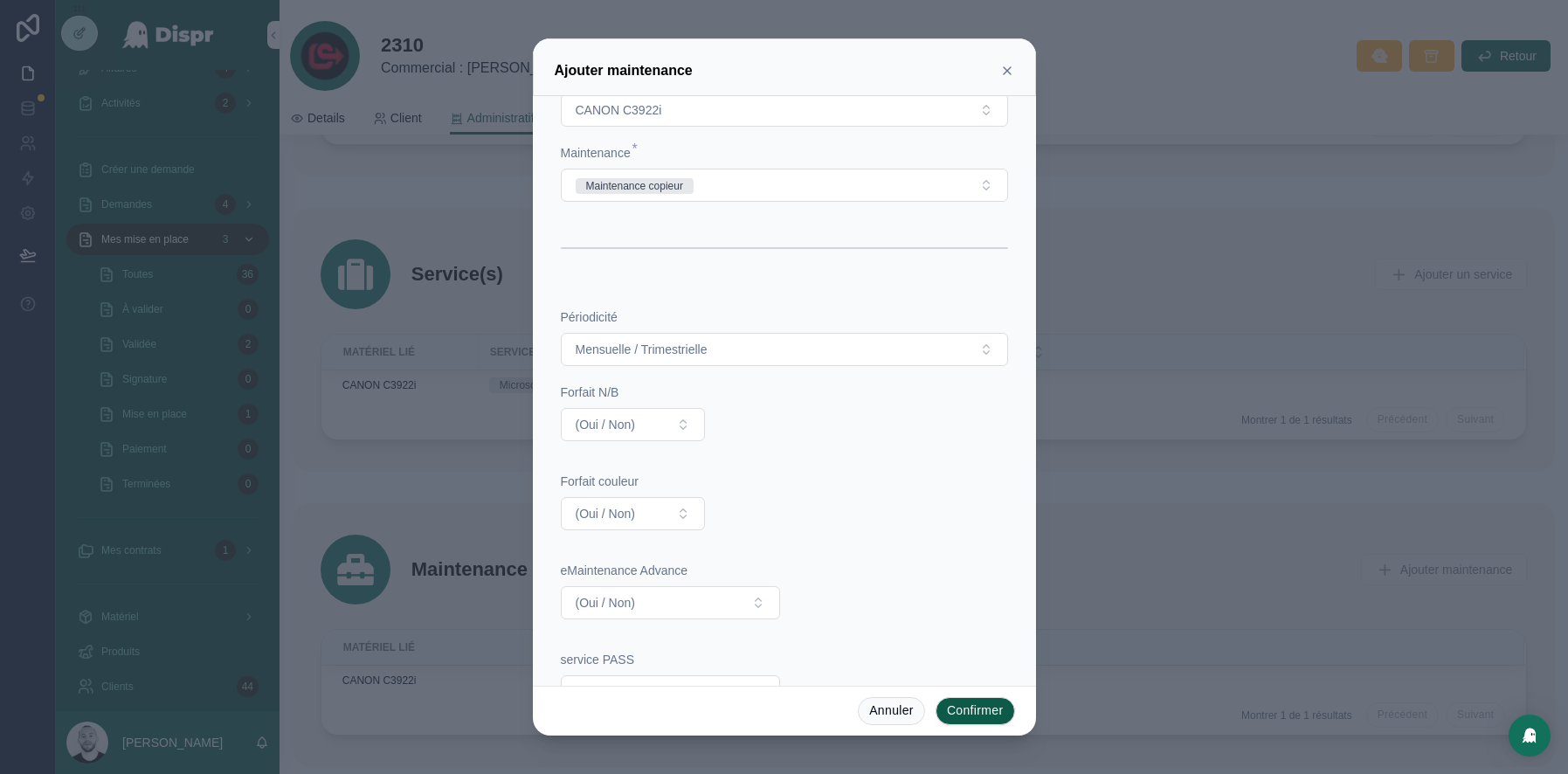
scroll to position [62, 0]
click at [707, 345] on span "Mensuelle / Trimestrielle" at bounding box center [641, 346] width 132 height 17
click at [639, 413] on span "Mensuelle" at bounding box center [605, 413] width 69 height 16
click at [609, 429] on button "(Oui / Non)" at bounding box center [633, 421] width 145 height 33
click at [616, 474] on div "Oui" at bounding box center [633, 487] width 210 height 26
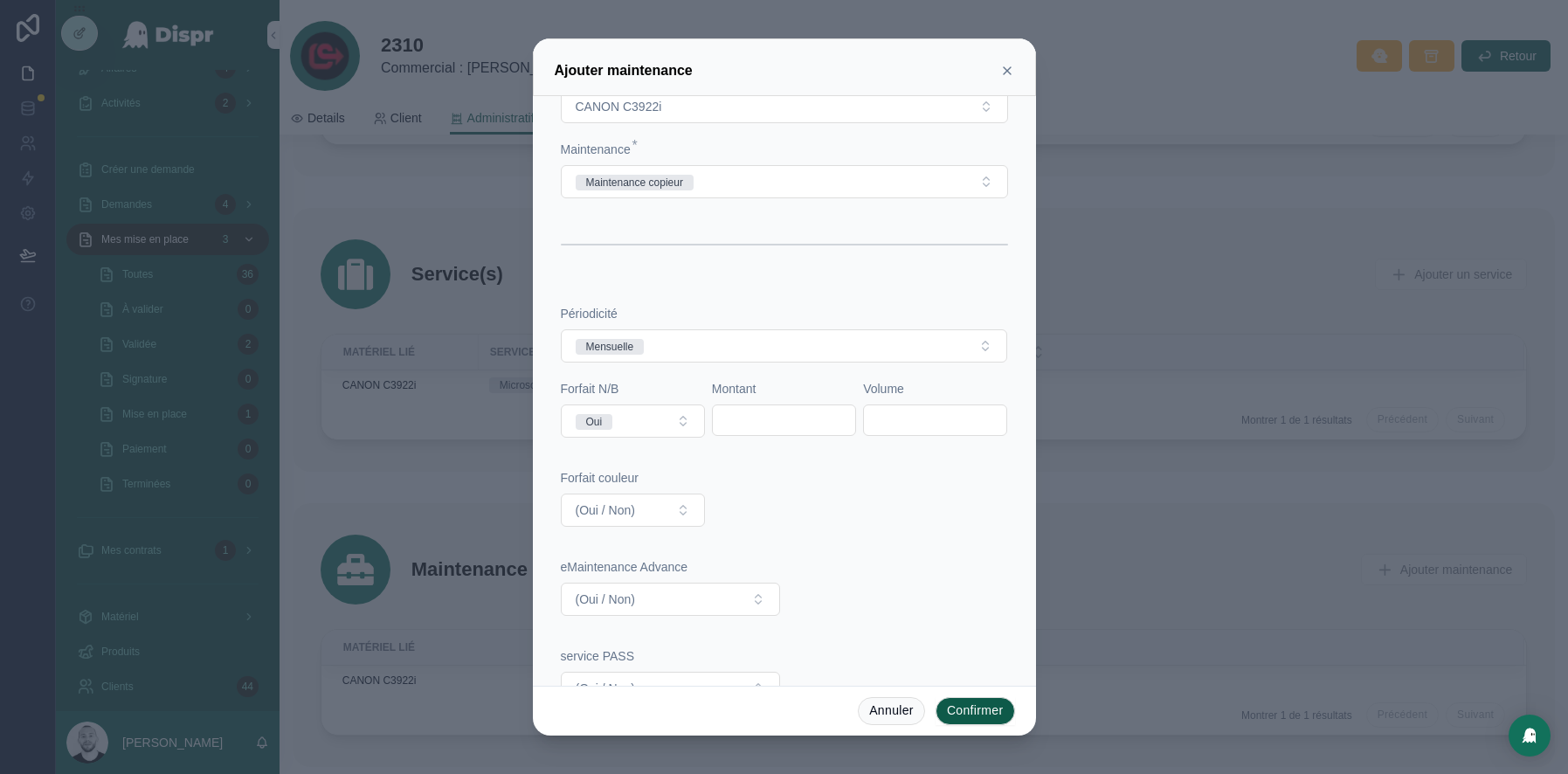
click at [768, 414] on input "text" at bounding box center [784, 419] width 143 height 24
click at [606, 502] on span "(Oui / Non)" at bounding box center [604, 510] width 59 height 17
click at [592, 571] on div "Oui" at bounding box center [633, 576] width 210 height 26
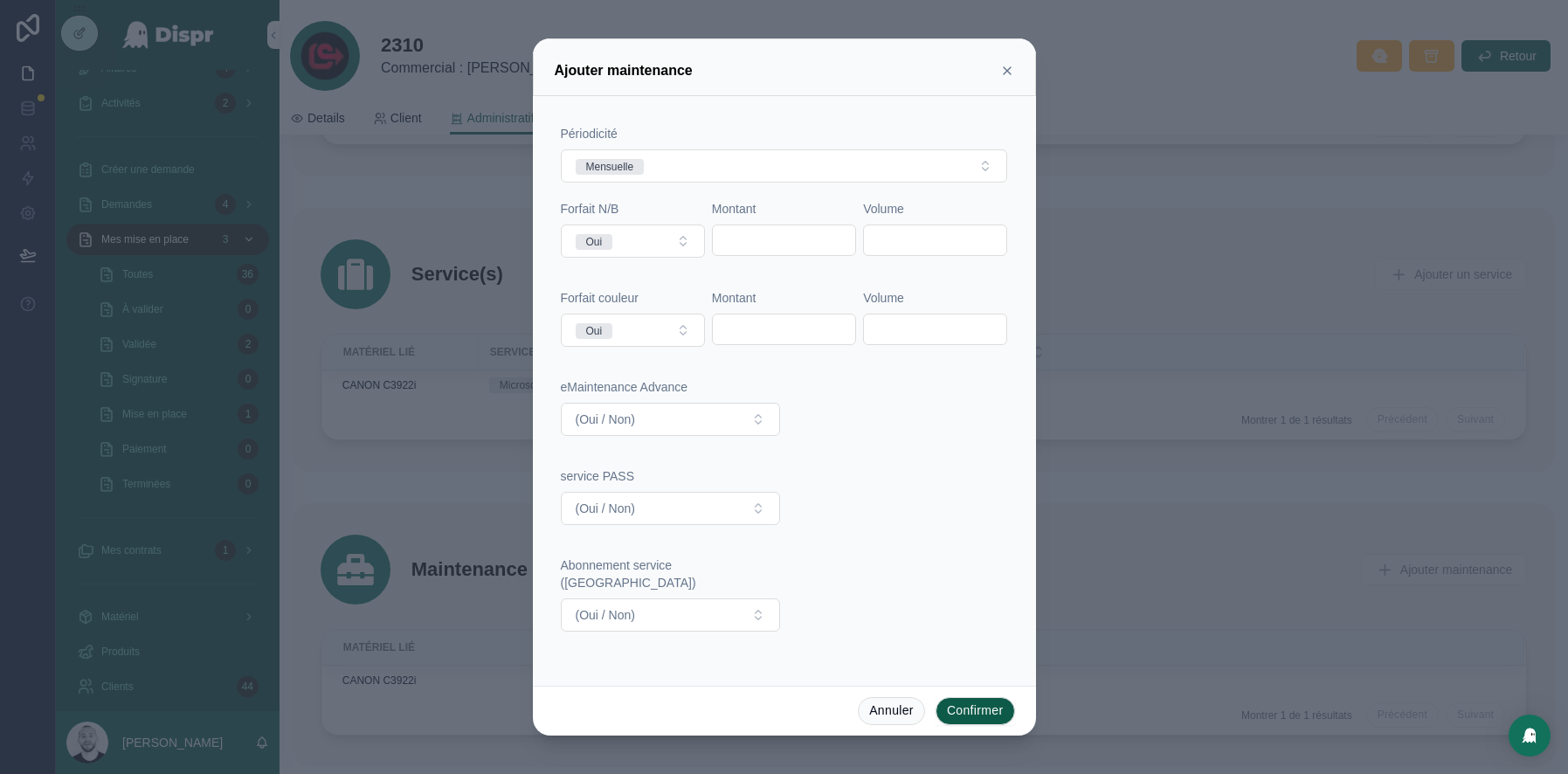
scroll to position [328, 0]
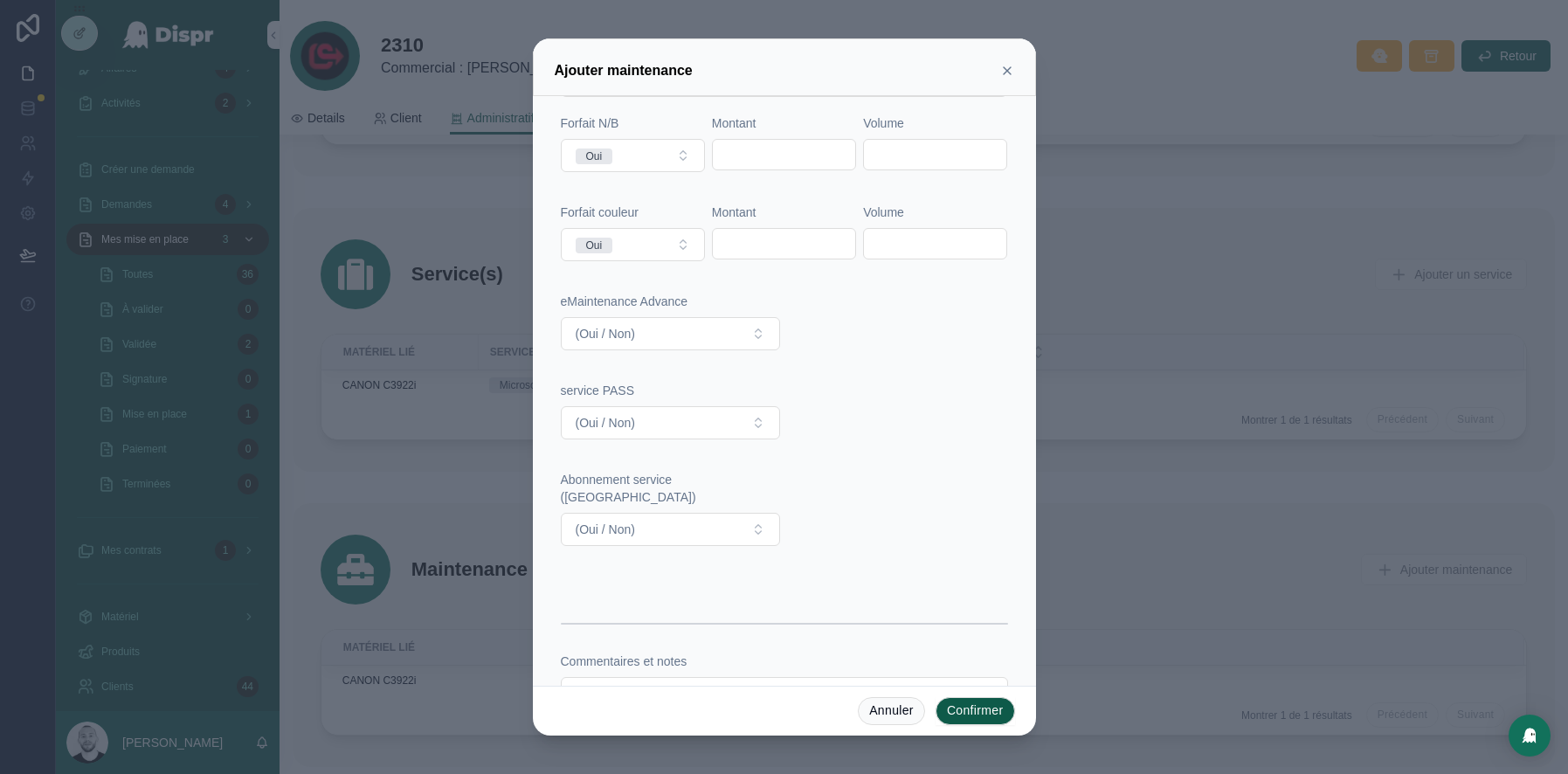
click at [605, 441] on div "Périodicité Mensuelle Forfait N/B Oui Montant Volume Forfait couleur Oui Montan…" at bounding box center [784, 302] width 447 height 524
click at [623, 434] on div "Périodicité Mensuelle Forfait N/B Oui Montant Volume Forfait couleur Oui Montan…" at bounding box center [784, 302] width 447 height 524
click at [657, 417] on button "(Oui / Non)" at bounding box center [670, 423] width 220 height 33
click at [621, 490] on div "Oui" at bounding box center [670, 487] width 212 height 26
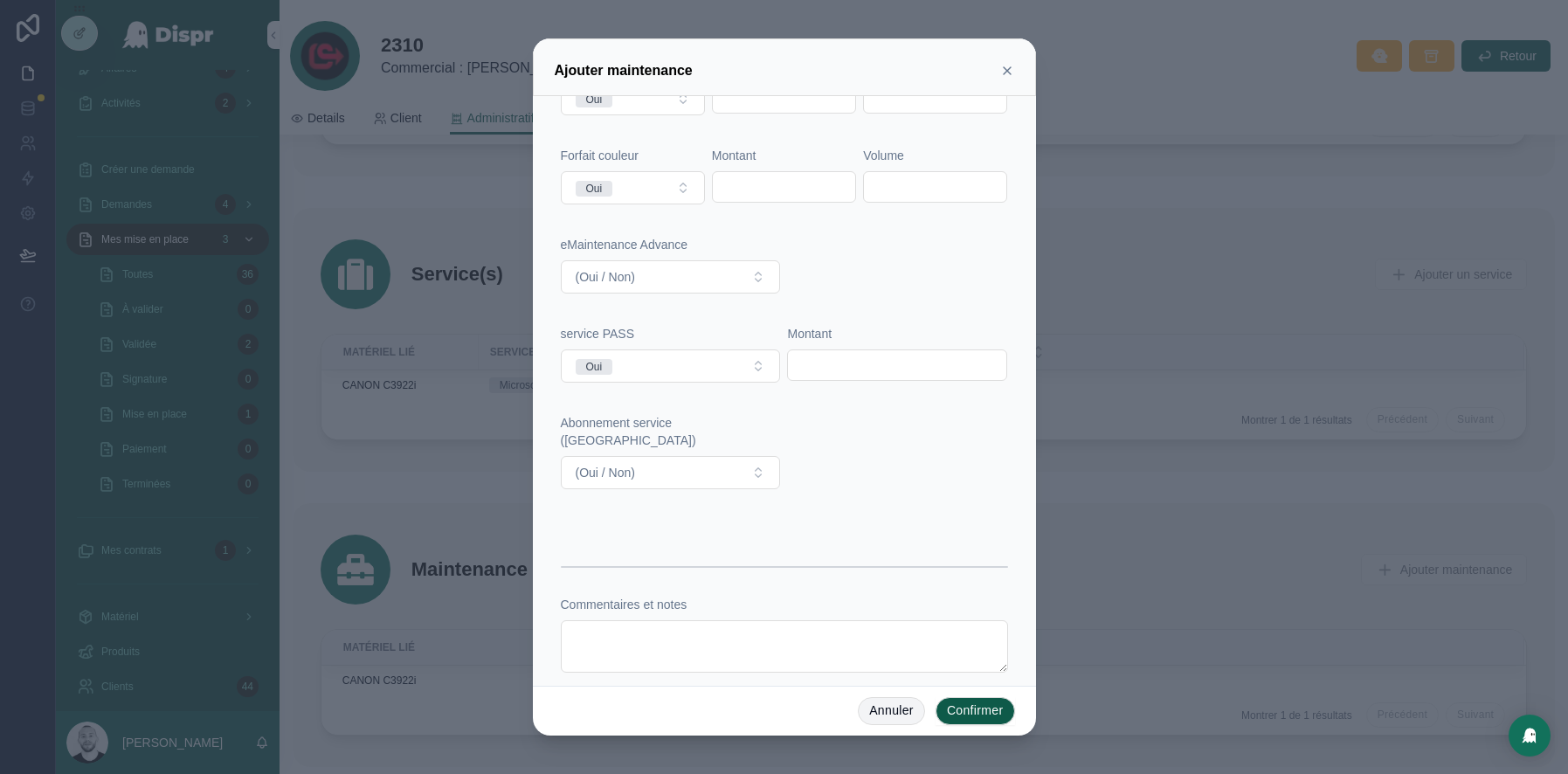
click at [886, 706] on button "Annuler" at bounding box center [891, 710] width 67 height 28
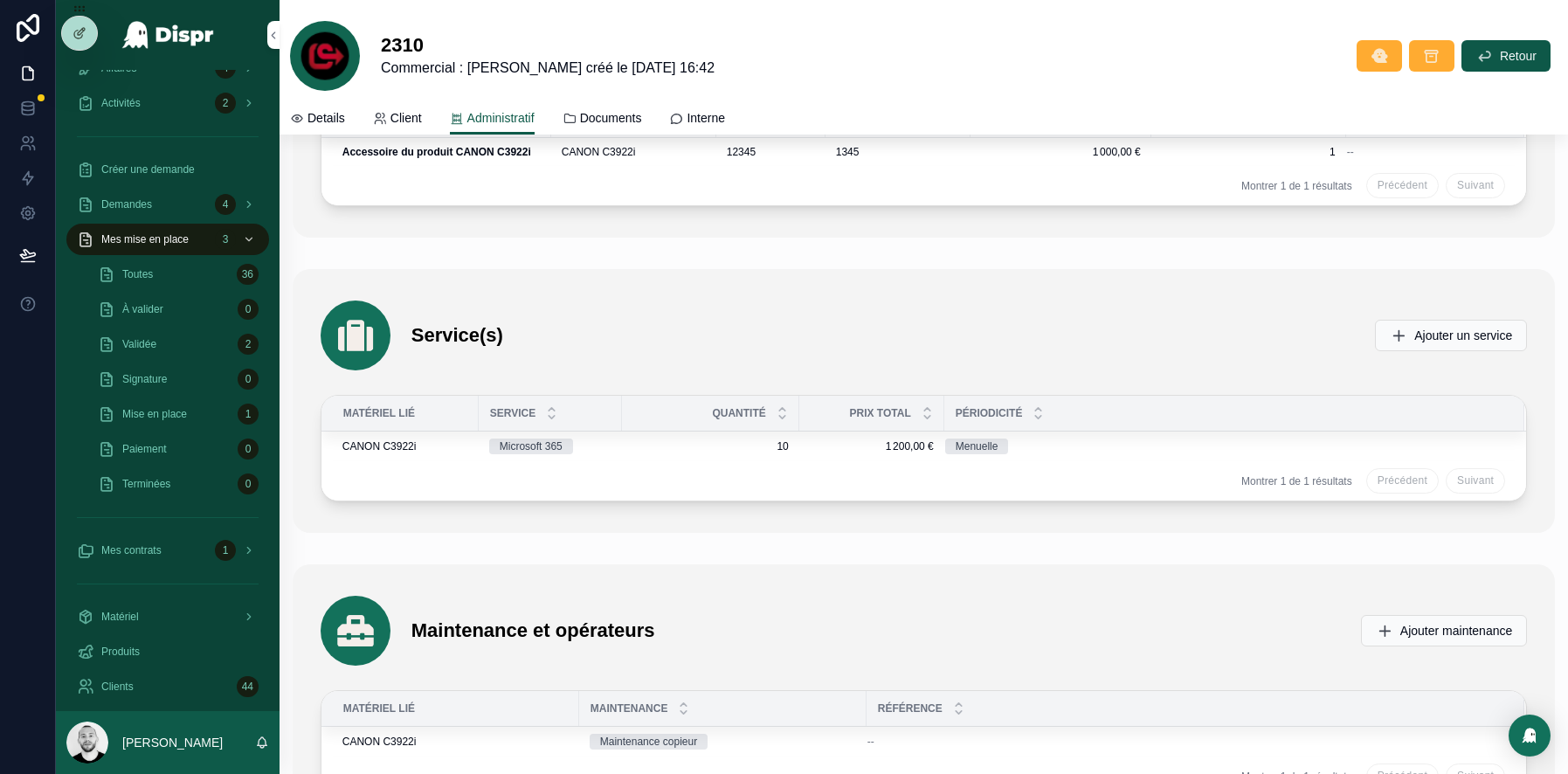
scroll to position [4102, 0]
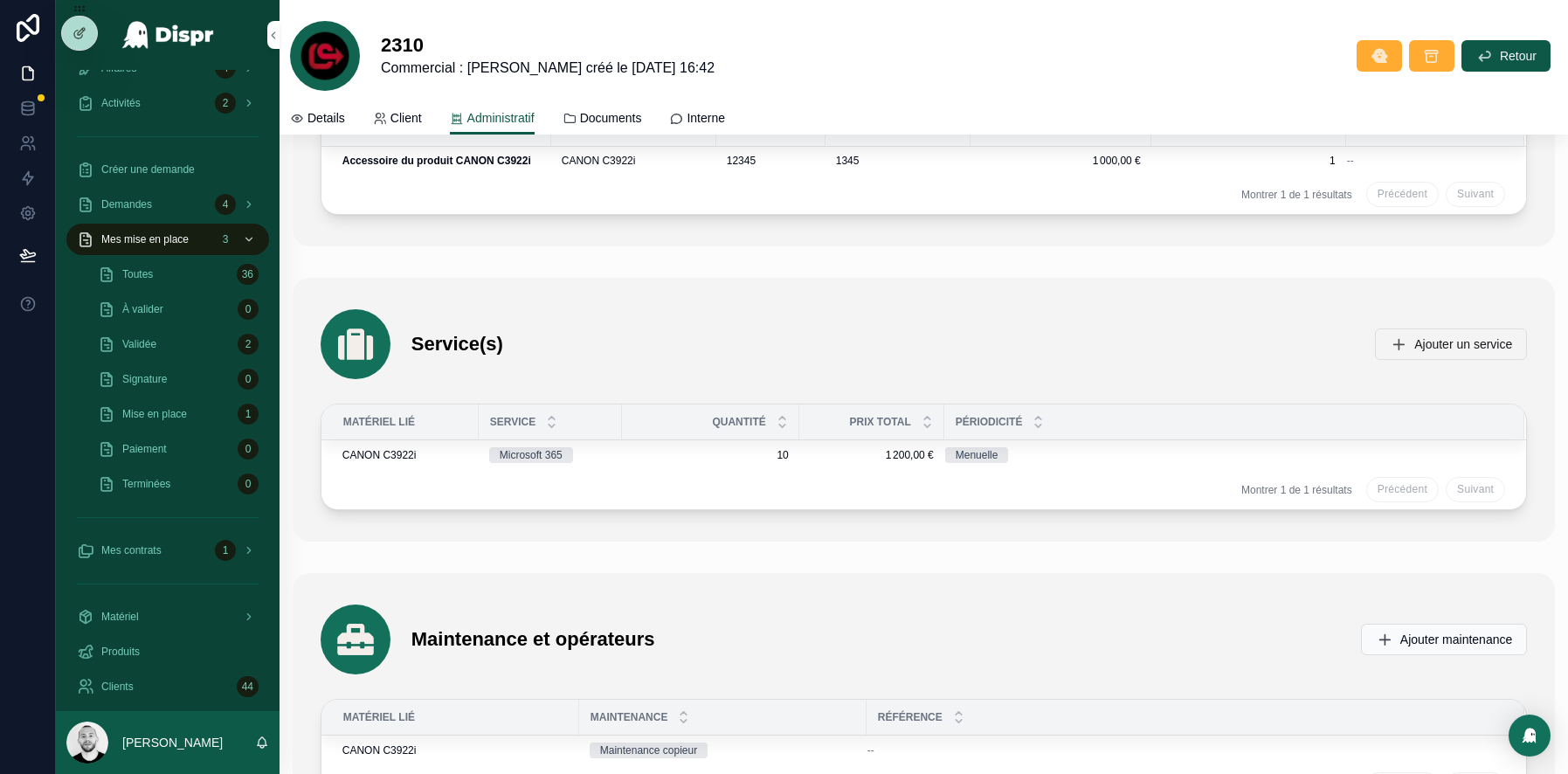
click at [1415, 344] on span "Ajouter un service" at bounding box center [1463, 344] width 98 height 17
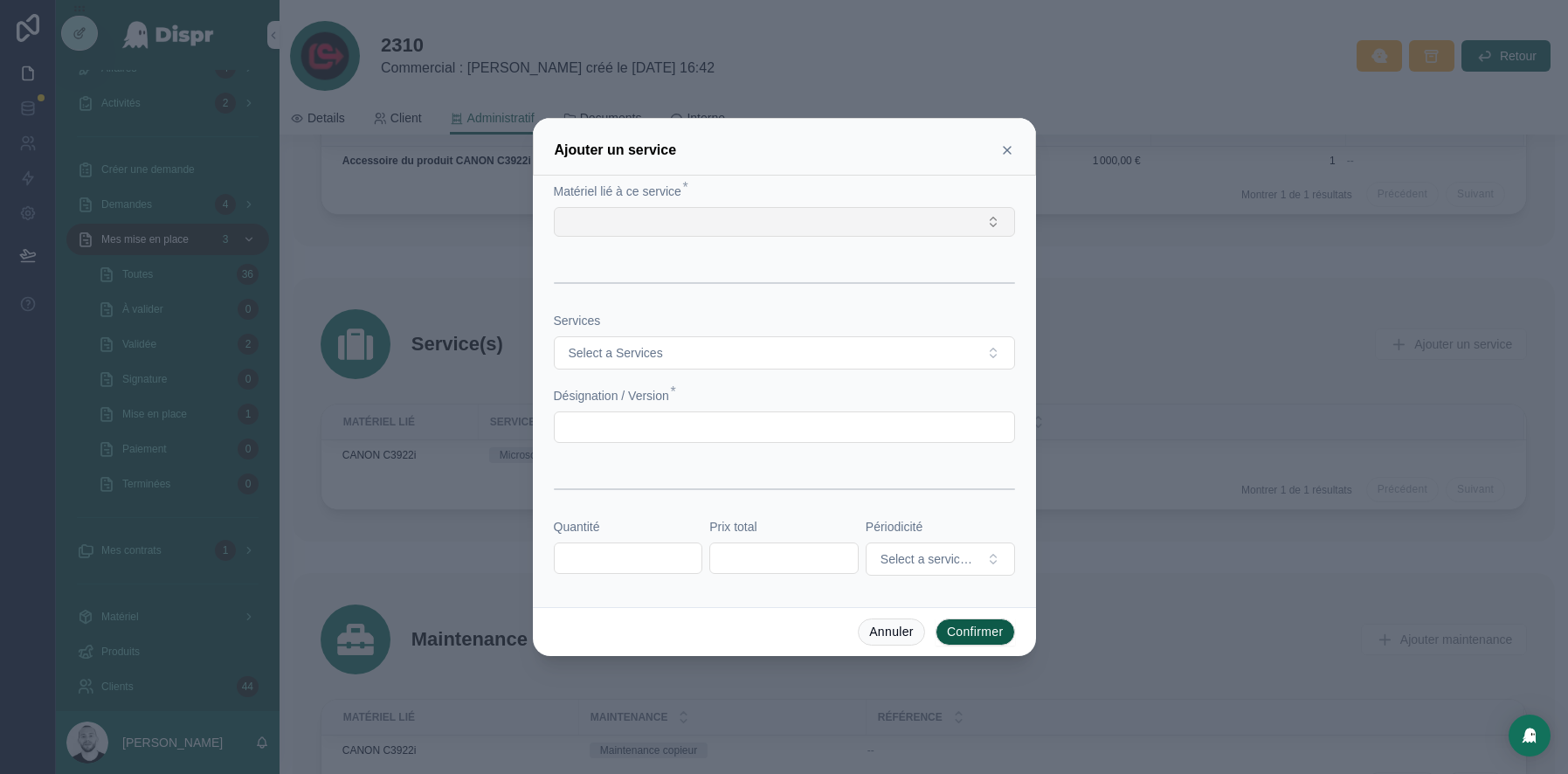
click at [665, 226] on button "Select Button" at bounding box center [784, 221] width 461 height 30
click at [648, 293] on span "CANON C3922i" at bounding box center [608, 292] width 86 height 17
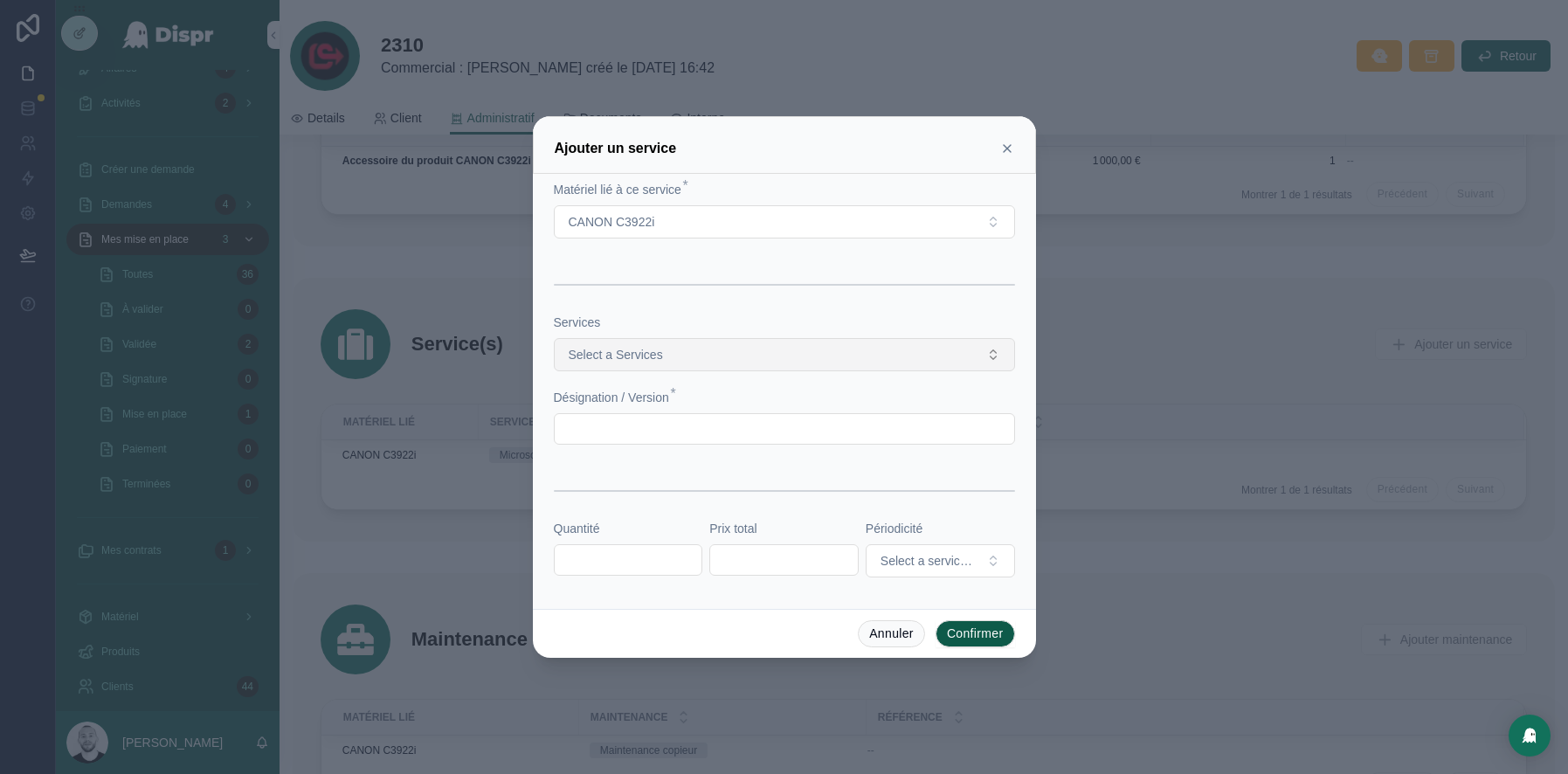
click at [717, 362] on button "Select a Services" at bounding box center [784, 354] width 461 height 33
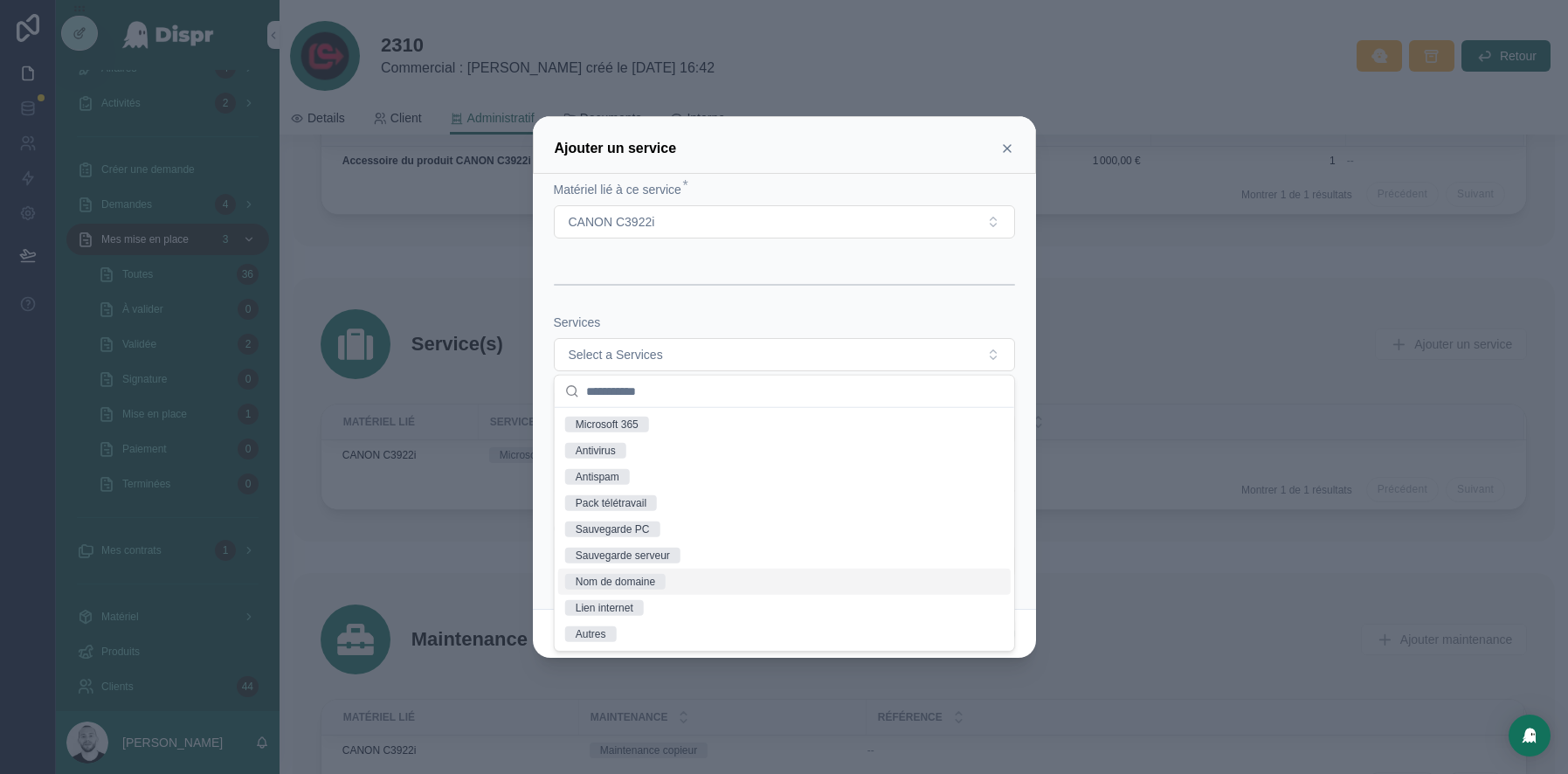
click at [634, 568] on div "Nom de domaine" at bounding box center [784, 581] width 452 height 26
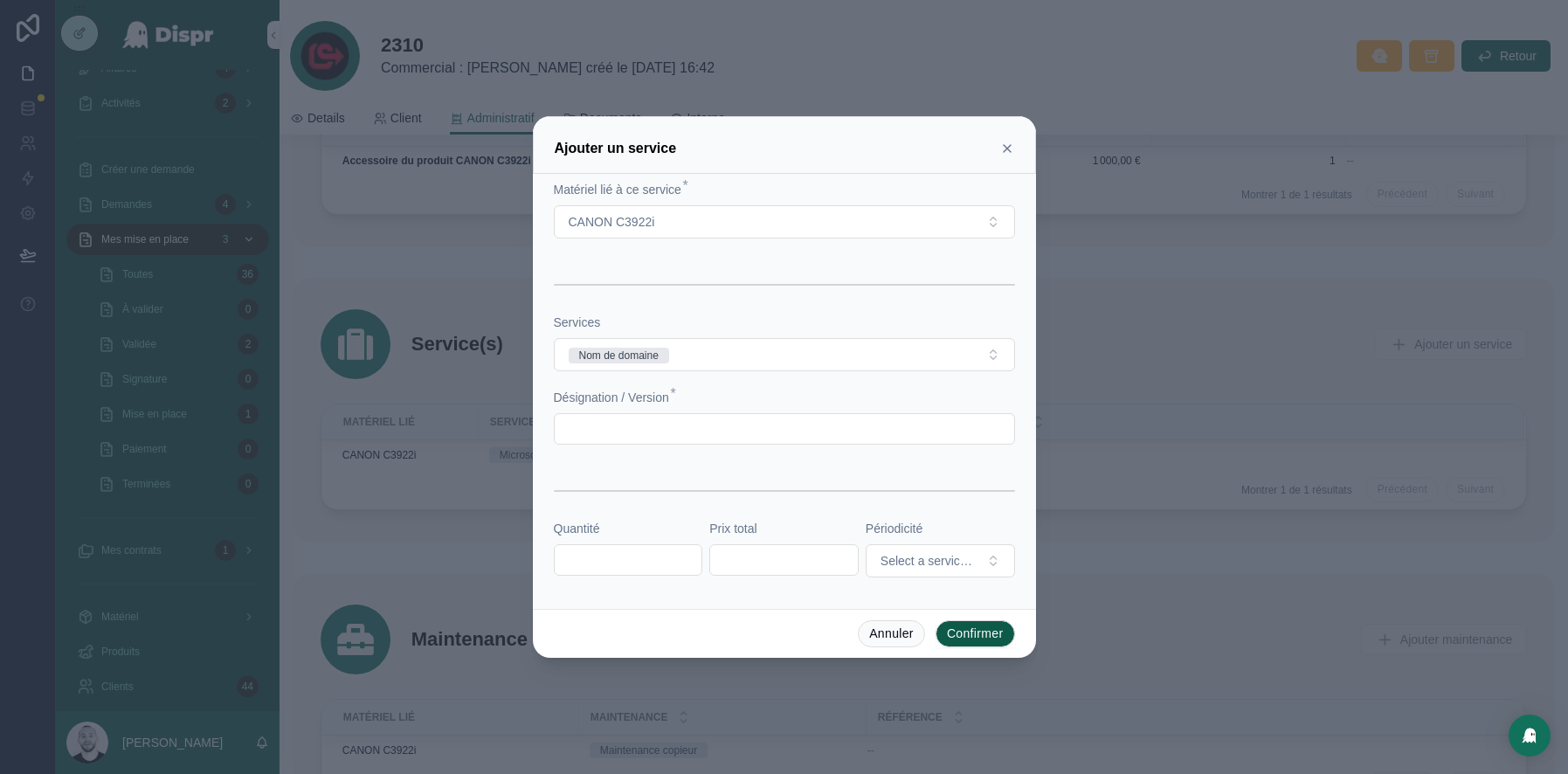
click at [579, 565] on input "text" at bounding box center [629, 560] width 147 height 24
click at [1009, 145] on icon at bounding box center [1007, 148] width 14 height 14
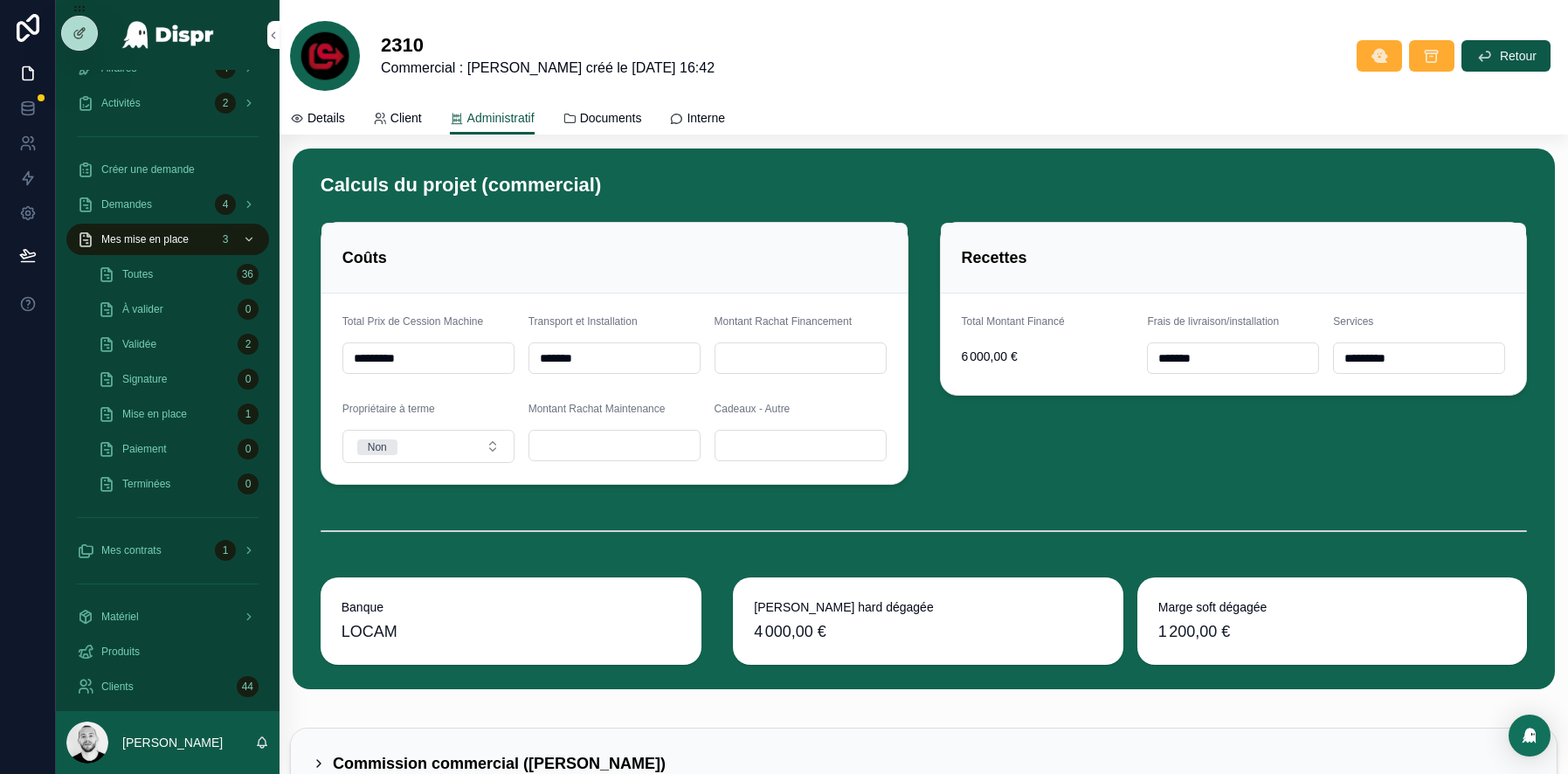
scroll to position [5650, 0]
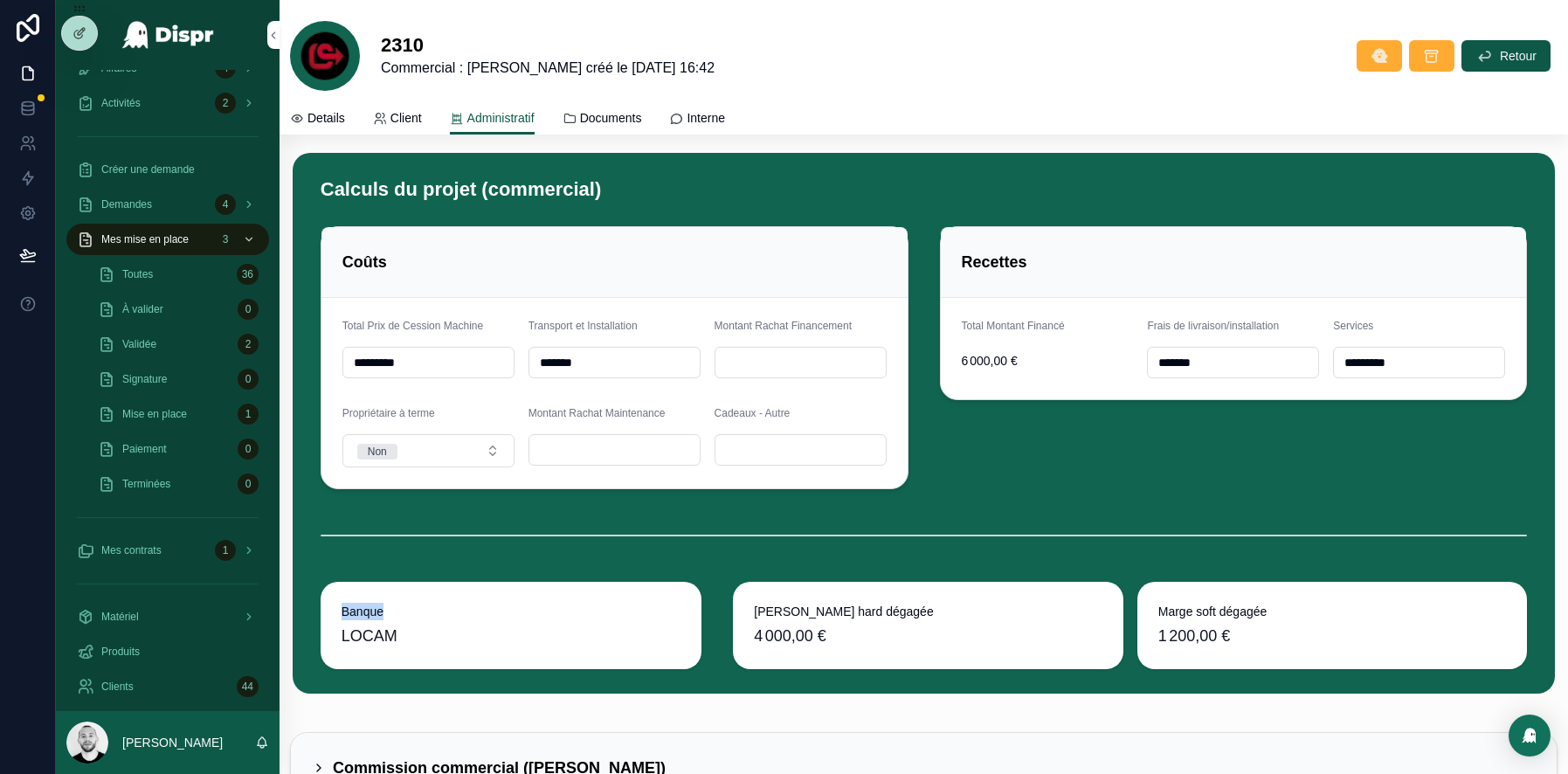
drag, startPoint x: 342, startPoint y: 595, endPoint x: 442, endPoint y: 600, distance: 100.1
click at [442, 602] on span "Banque" at bounding box center [511, 611] width 340 height 17
click at [390, 634] on span "LOCAM" at bounding box center [370, 635] width 56 height 24
drag, startPoint x: 760, startPoint y: 599, endPoint x: 856, endPoint y: 599, distance: 96.0
click at [856, 602] on span "[PERSON_NAME] hard dégagée" at bounding box center [928, 611] width 348 height 17
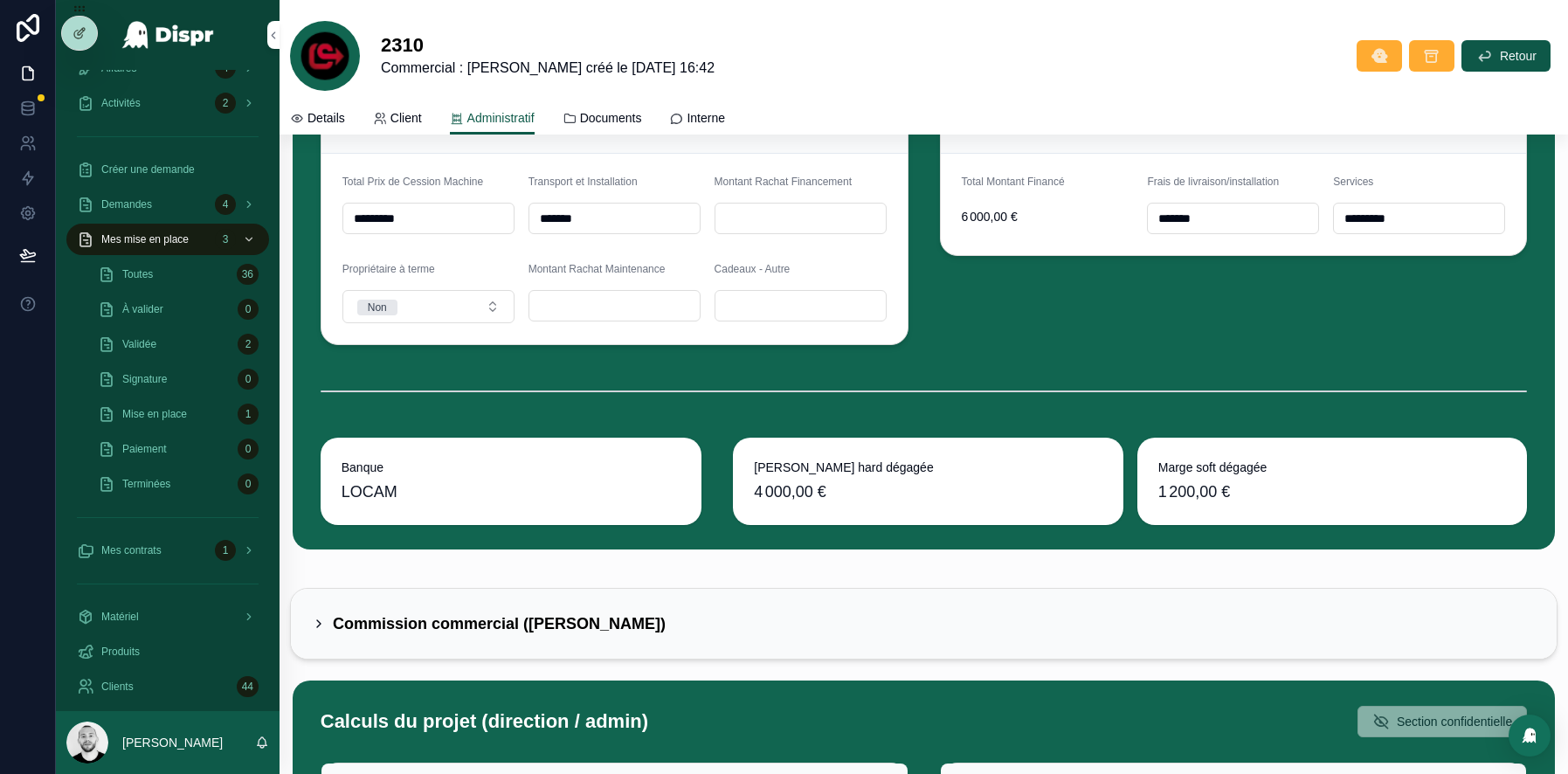
click at [963, 303] on div "Recettes Total Montant Financé 6 000,00 € Frais de livraison/installation *****…" at bounding box center [1234, 212] width 609 height 276
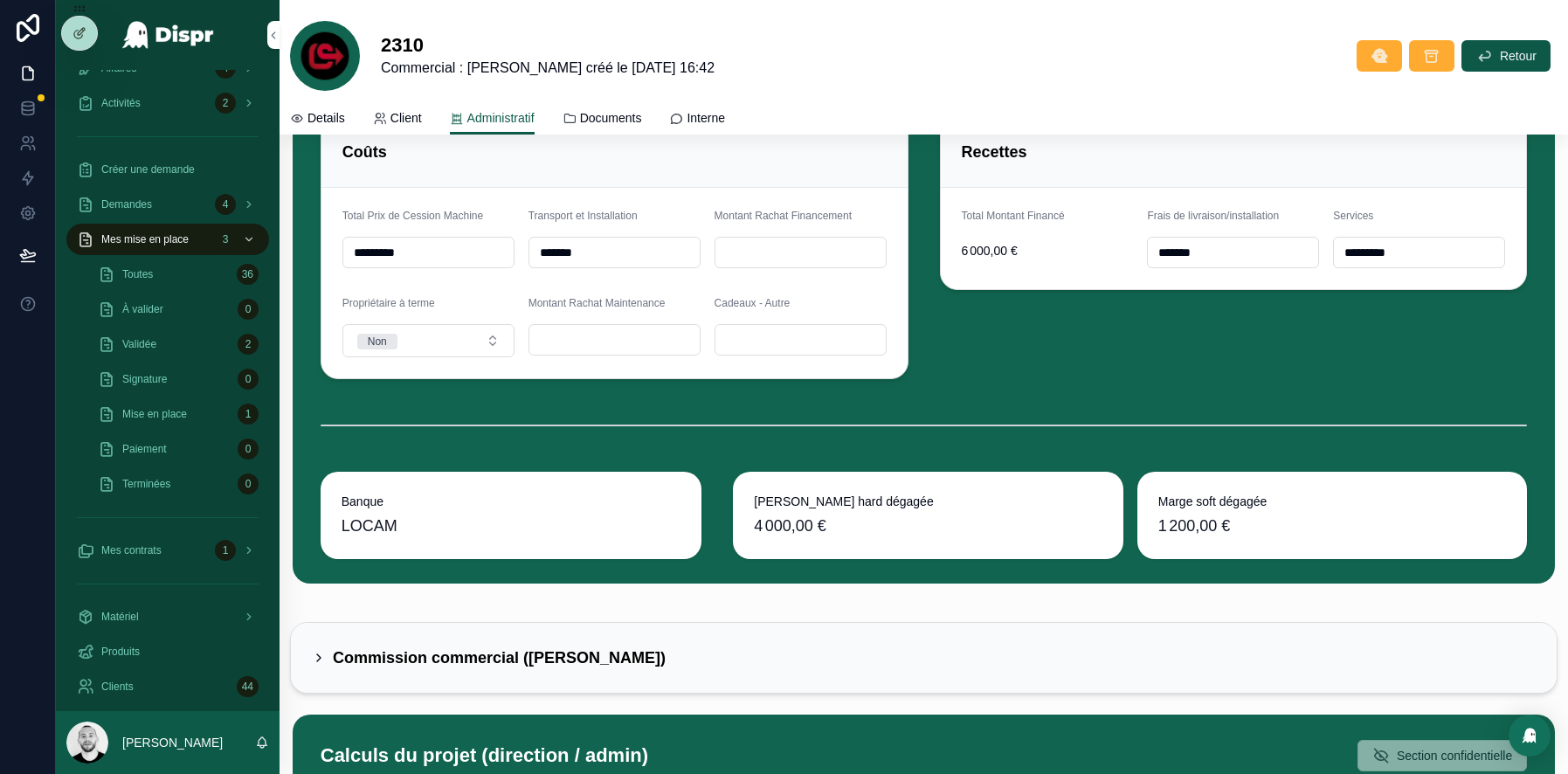
scroll to position [5729, 0]
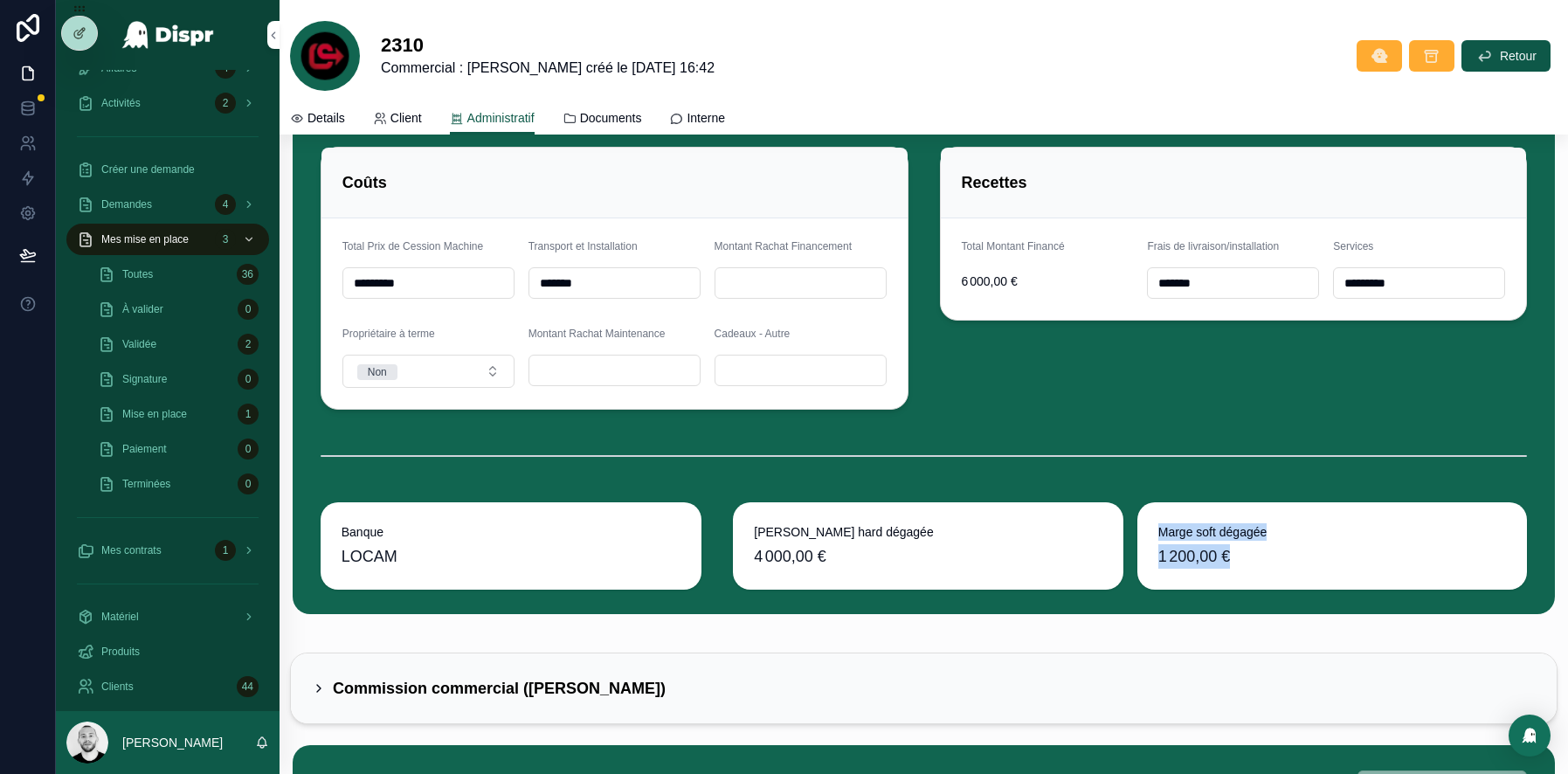
drag, startPoint x: 1267, startPoint y: 558, endPoint x: 1116, endPoint y: 513, distance: 157.6
click at [1116, 513] on div "[PERSON_NAME] hard dégagée 4 000,00 € [PERSON_NAME] soft dégagée 1 200,00 €" at bounding box center [1129, 546] width 794 height 87
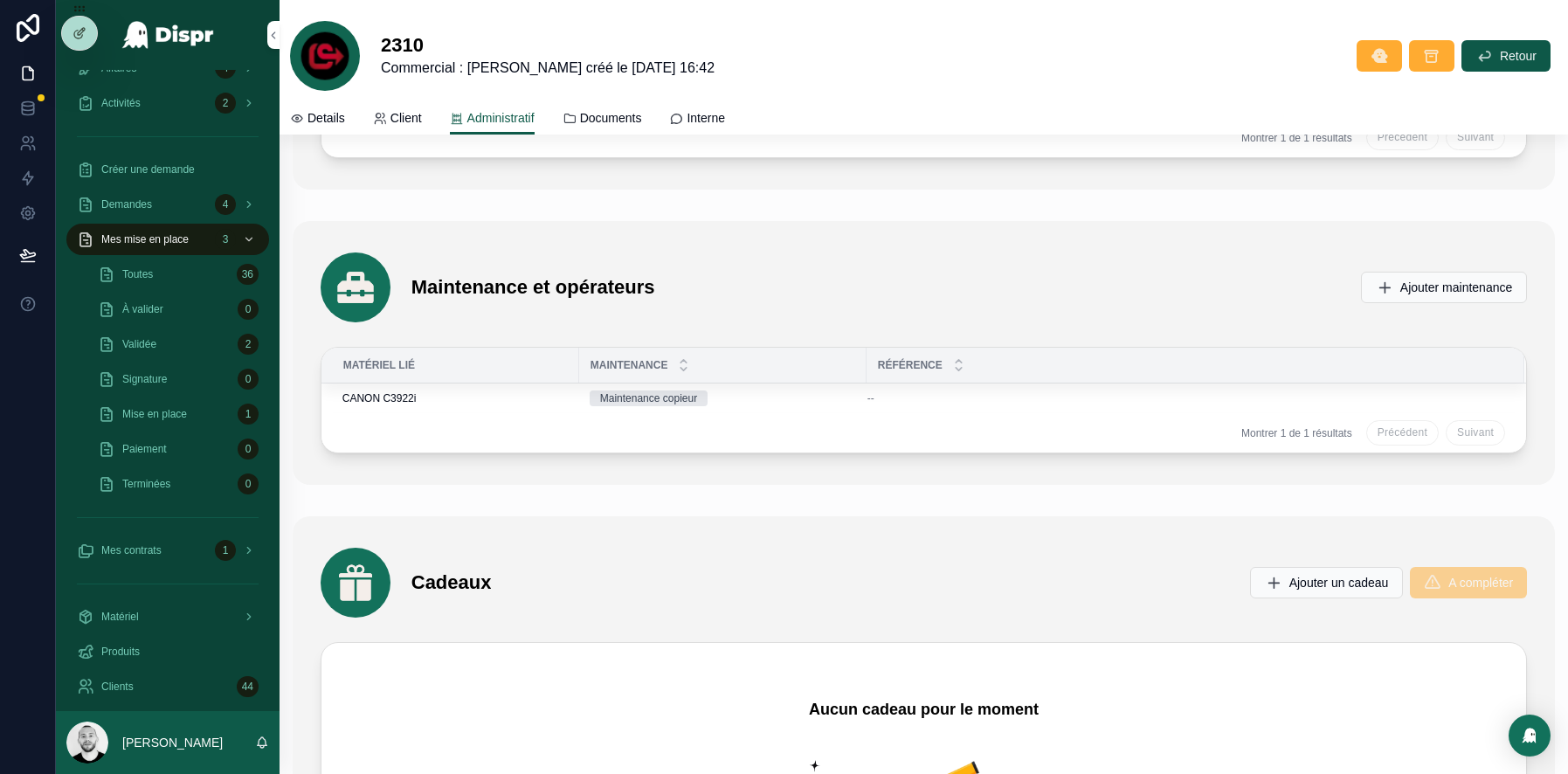
scroll to position [4391, 0]
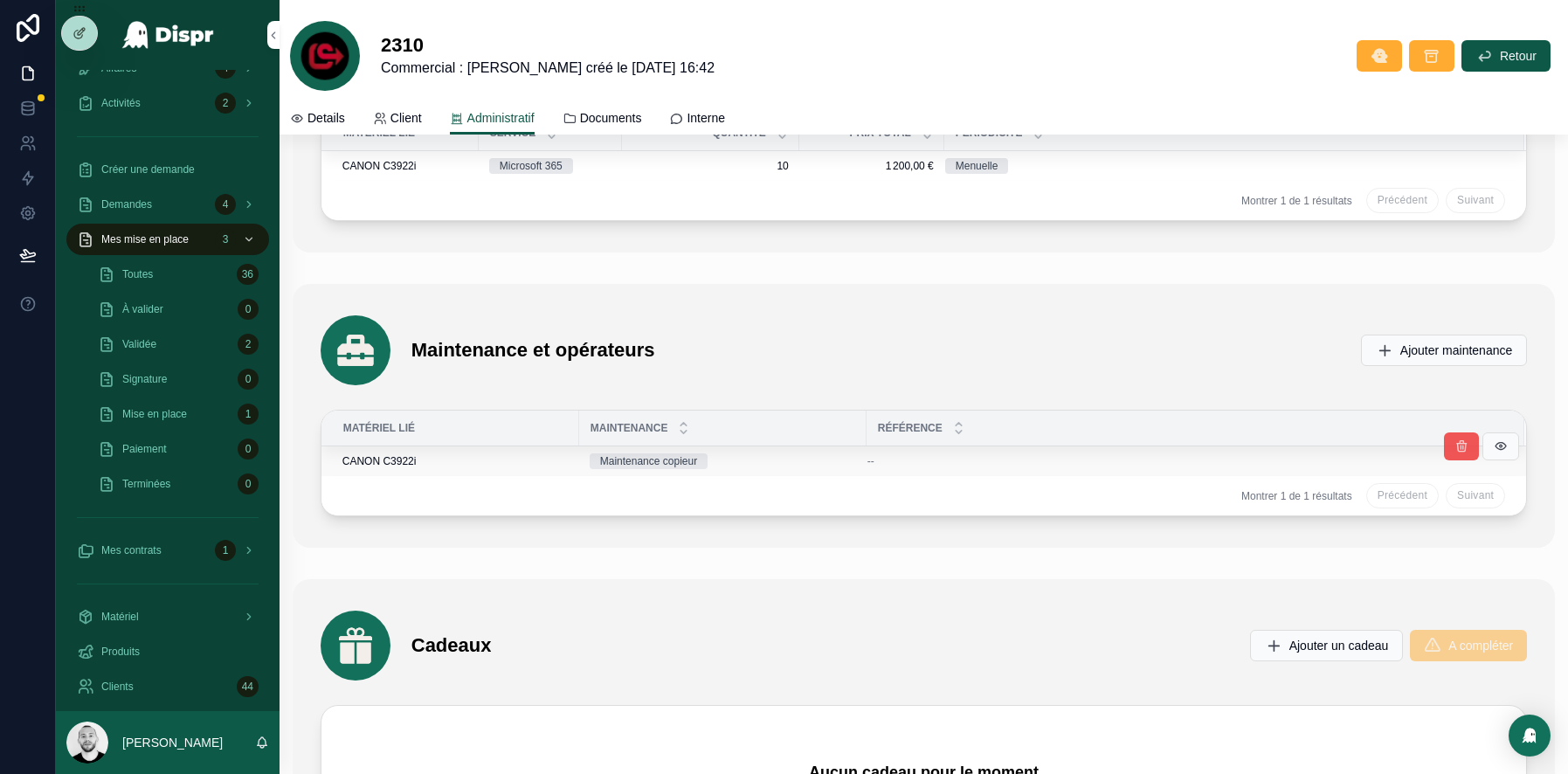
click at [1461, 439] on icon "scrollable content" at bounding box center [1461, 446] width 14 height 14
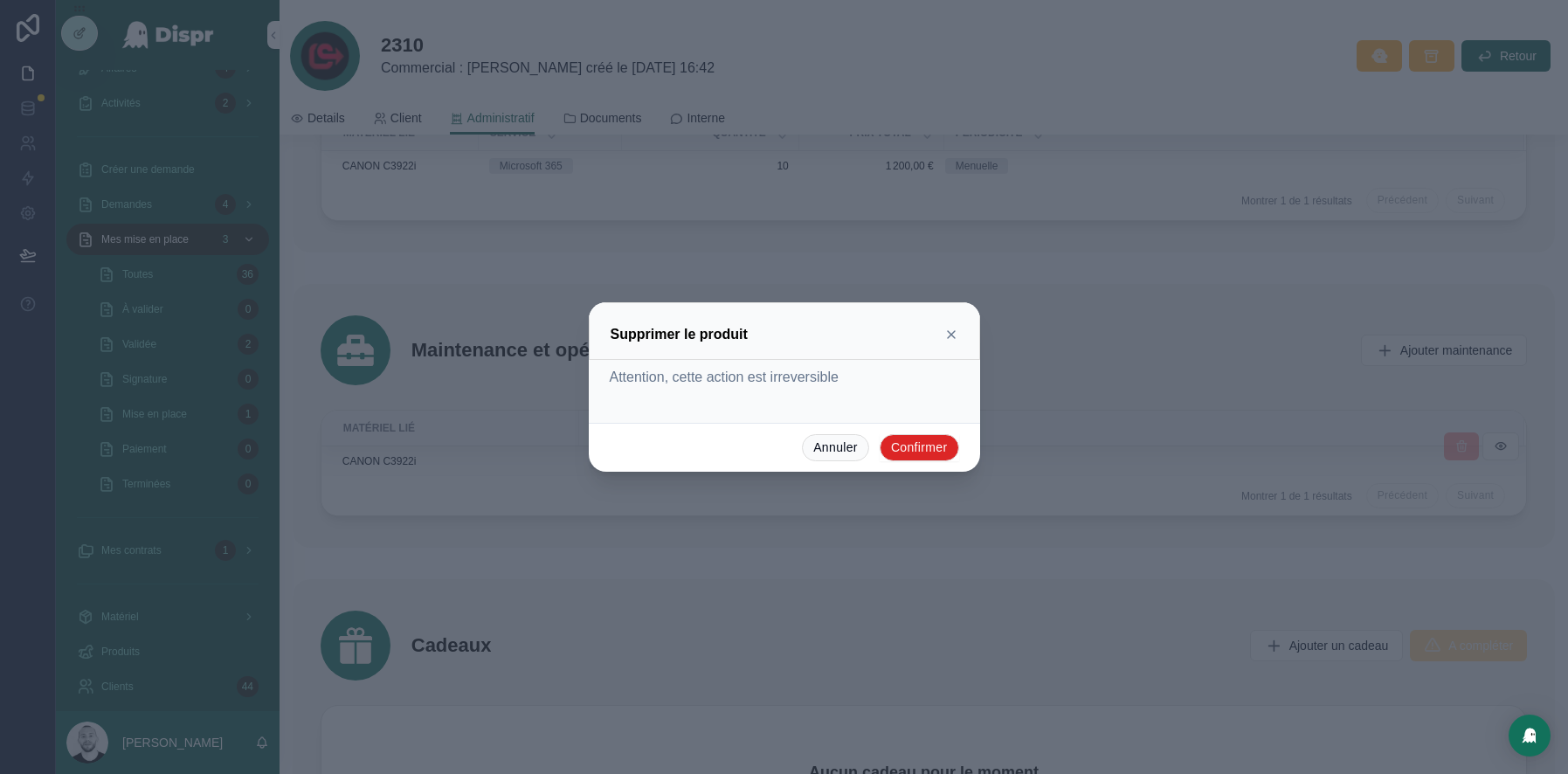
click at [907, 445] on button "Confirmer" at bounding box center [920, 447] width 80 height 28
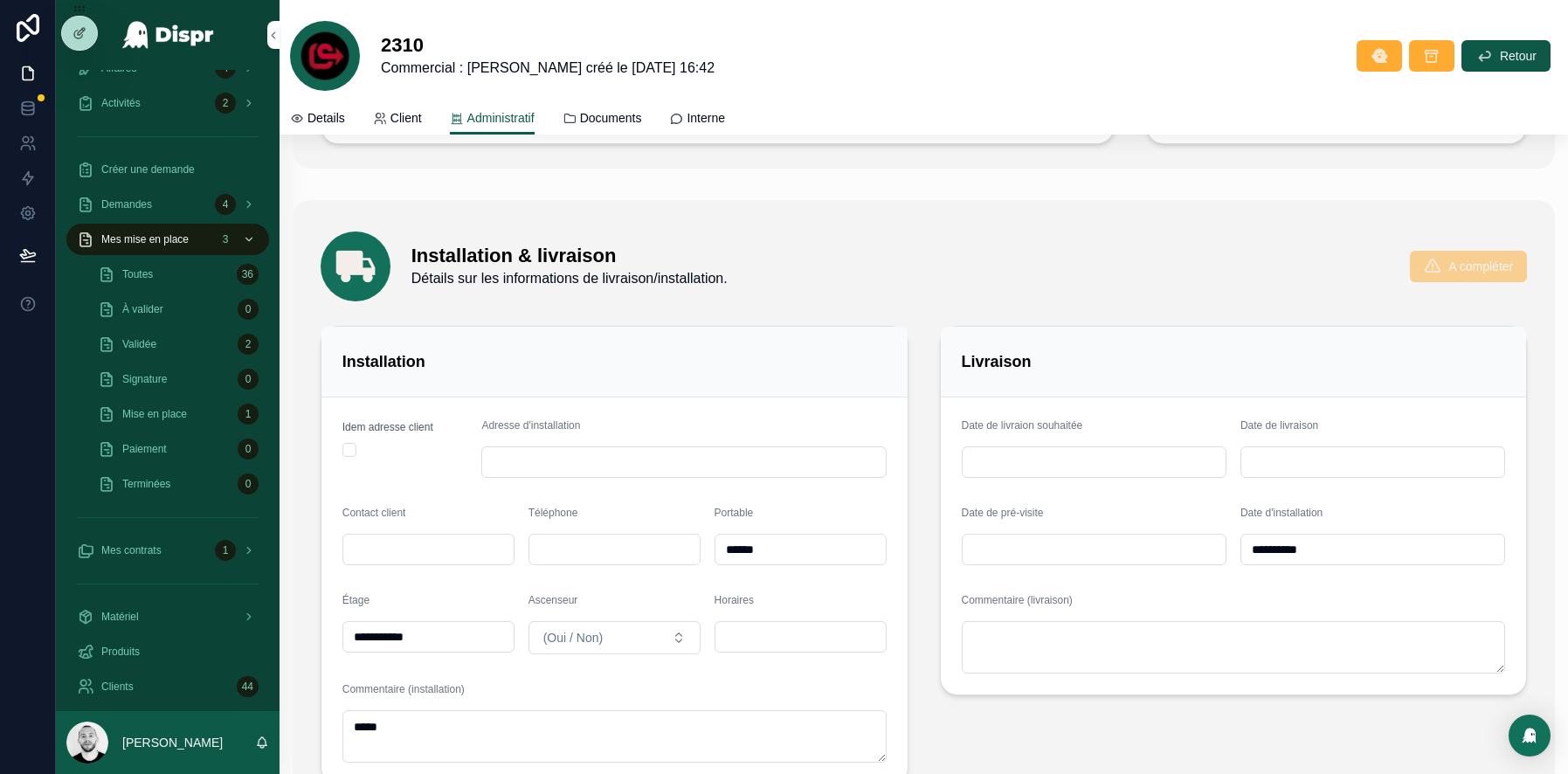
scroll to position [0, 0]
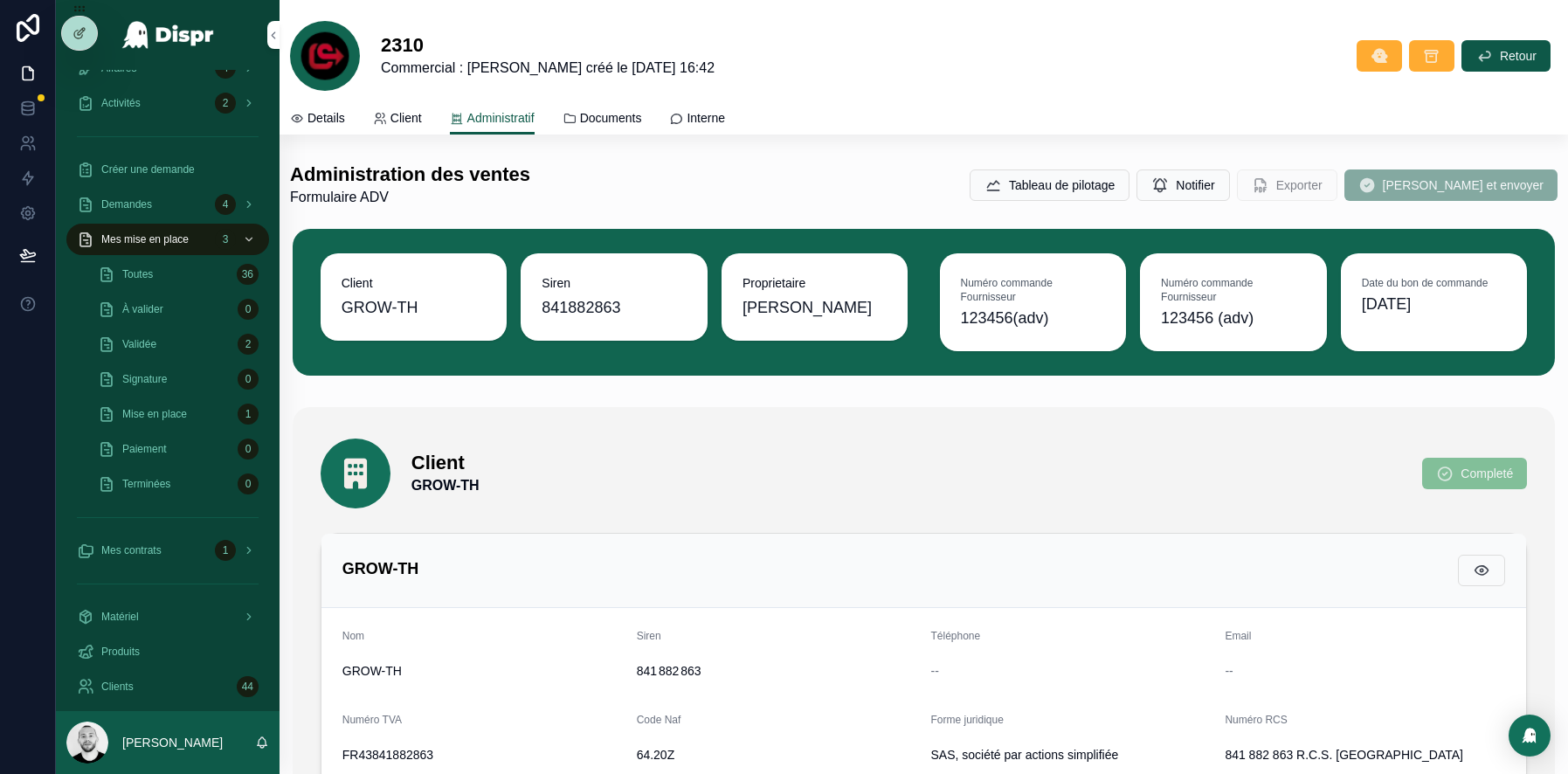
click at [1008, 98] on div "2310 Commercial : [PERSON_NAME] - Demande créé le [DATE] 16:42 Retour" at bounding box center [924, 50] width 1267 height 101
click at [1049, 171] on button "Tableau de pilotage" at bounding box center [1049, 185] width 160 height 31
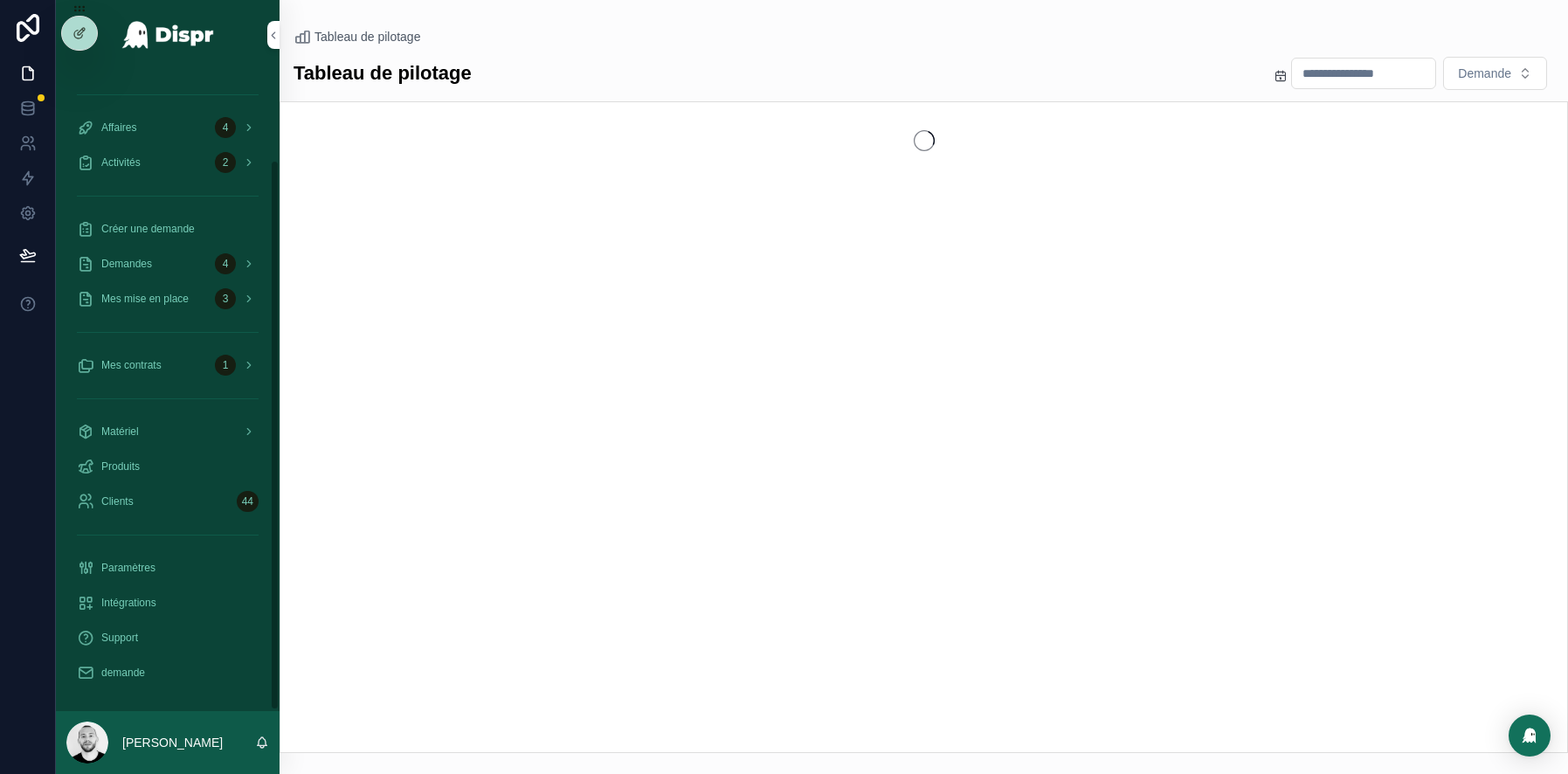
scroll to position [105, 0]
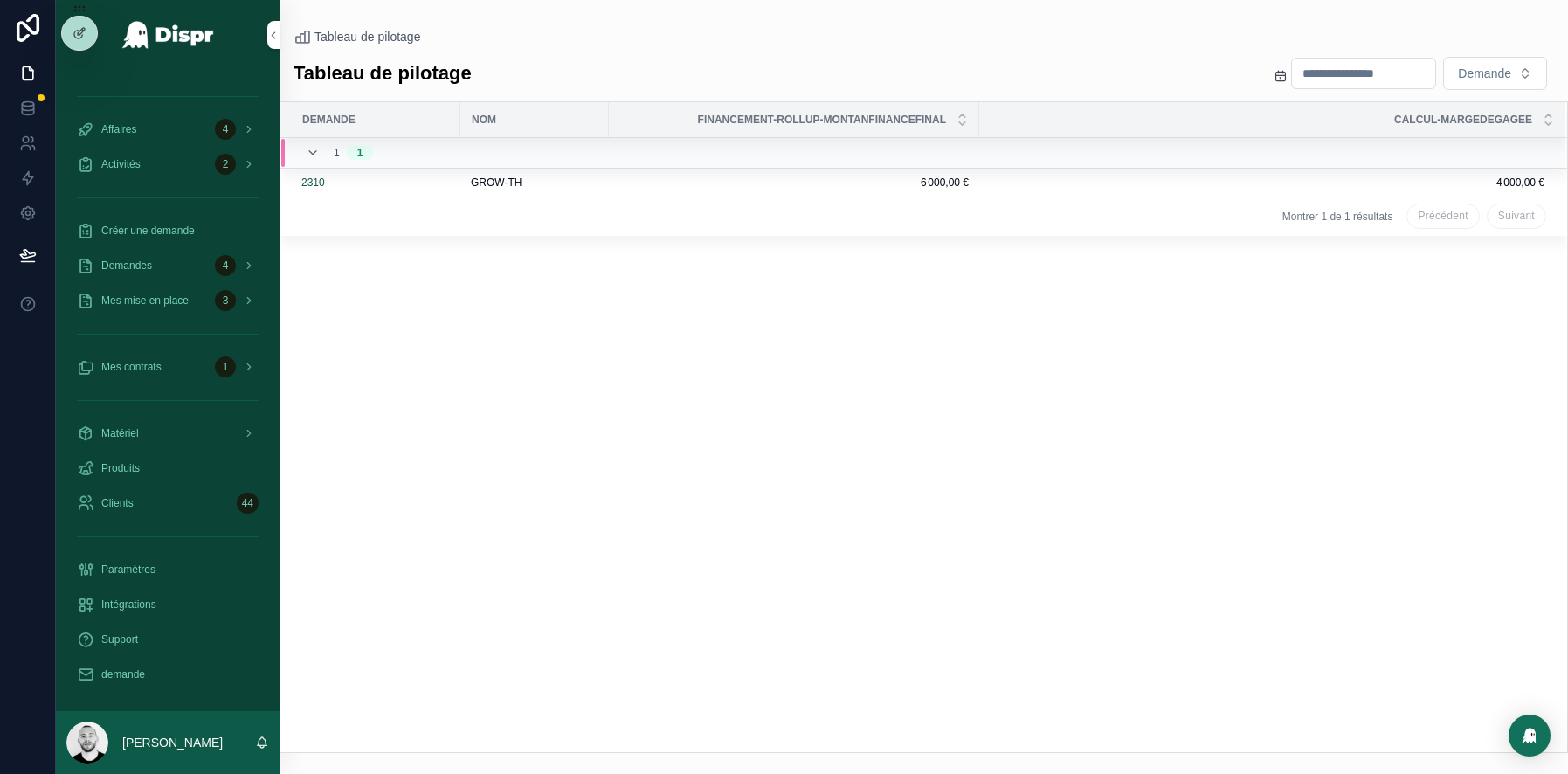
click at [1345, 77] on input "scrollable content" at bounding box center [1364, 73] width 144 height 24
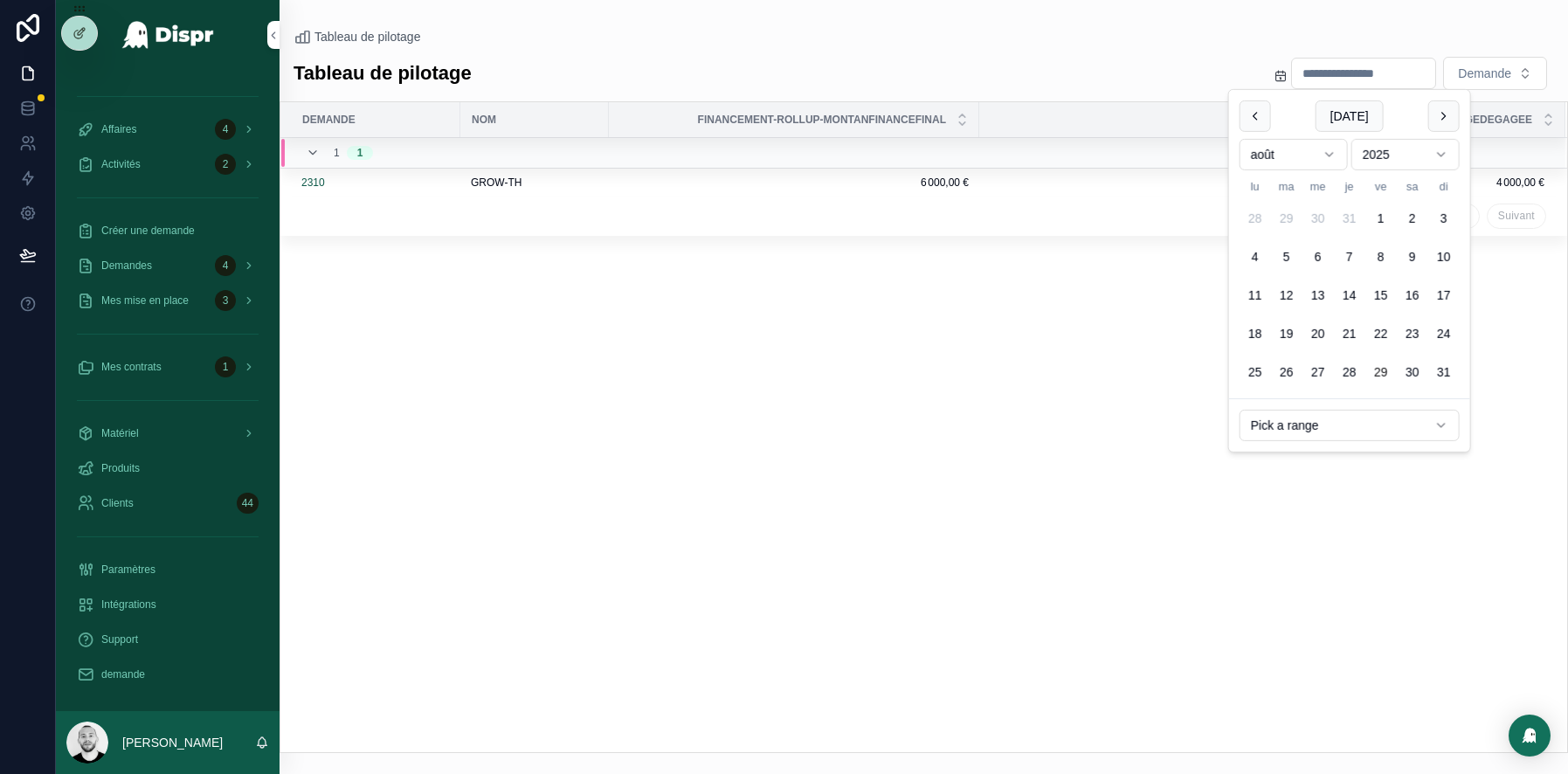
click at [1103, 86] on div "Tableau de pilotage Demande" at bounding box center [924, 74] width 1260 height 35
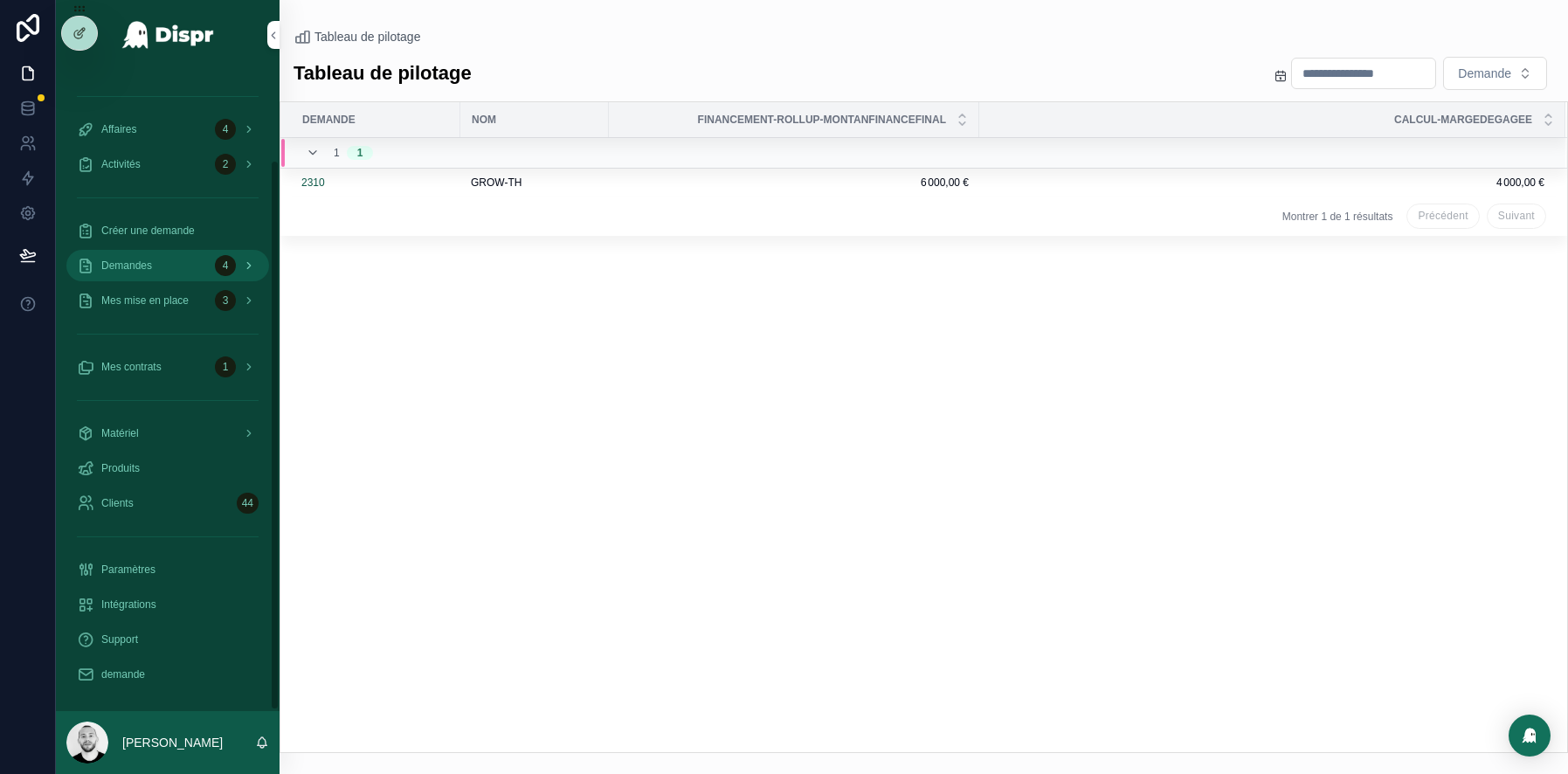
scroll to position [0, 0]
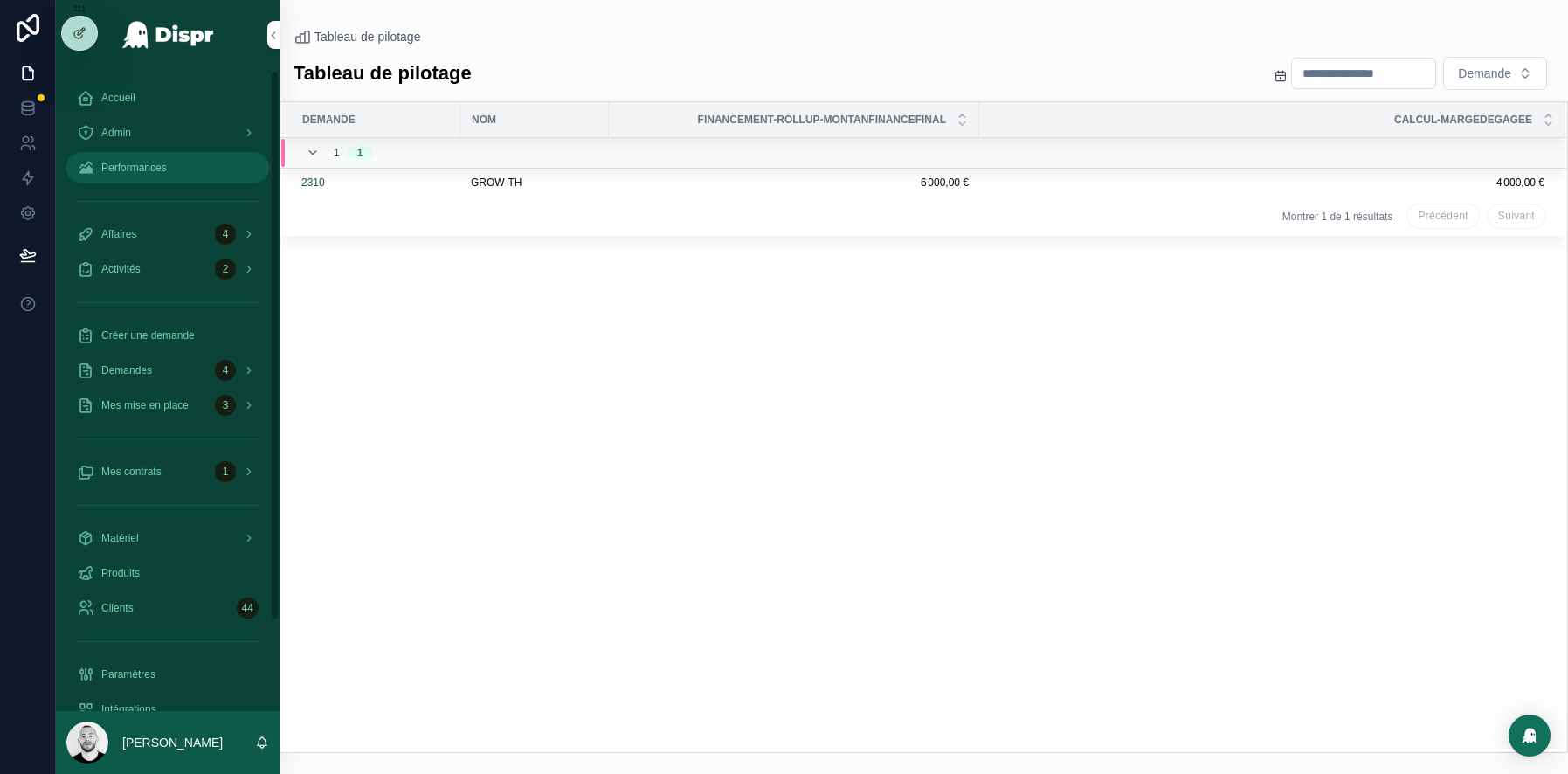
click at [147, 166] on span "Performances" at bounding box center [134, 168] width 66 height 14
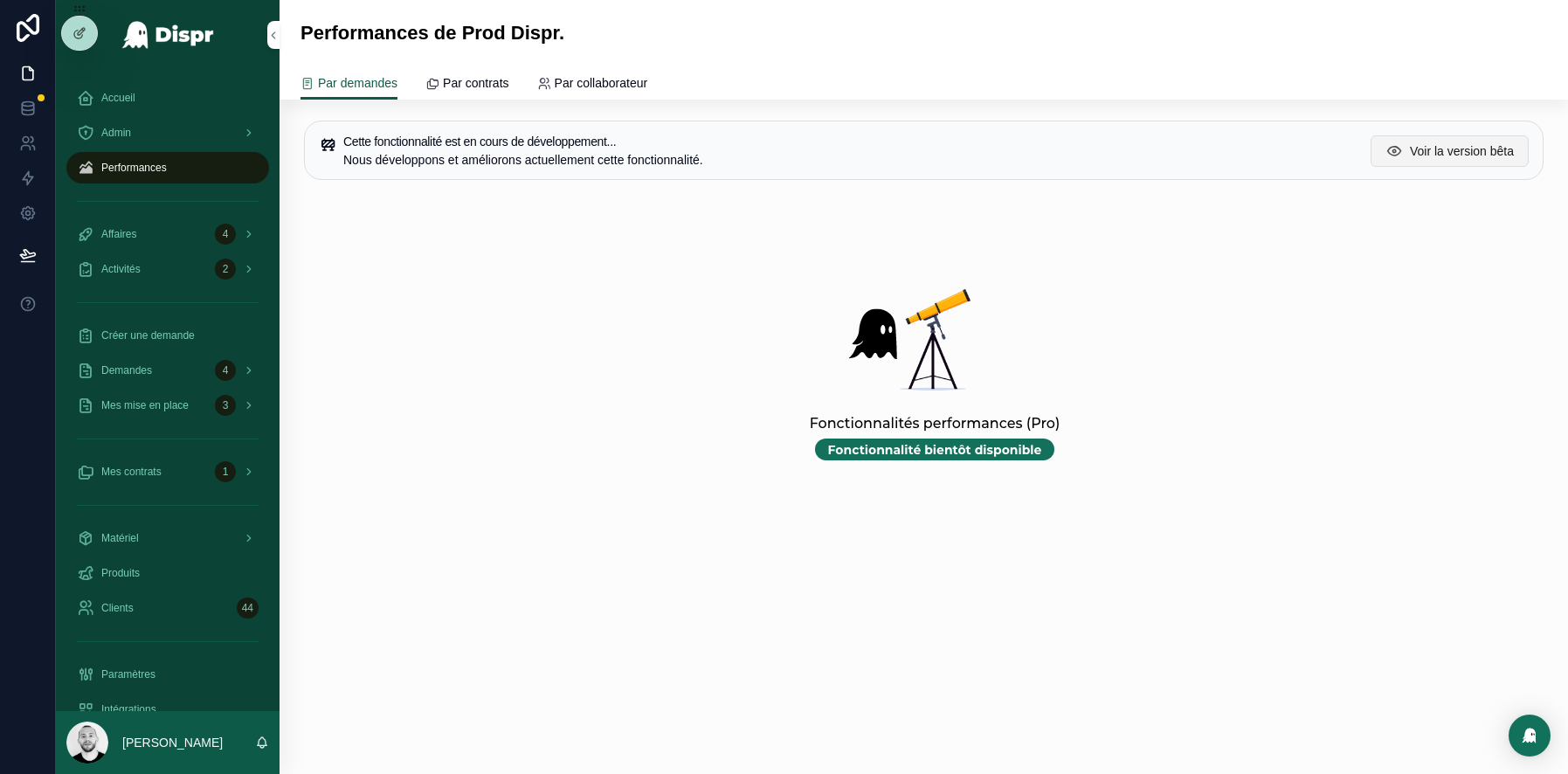
click at [1456, 149] on span "Voir la version bêta" at bounding box center [1461, 151] width 104 height 17
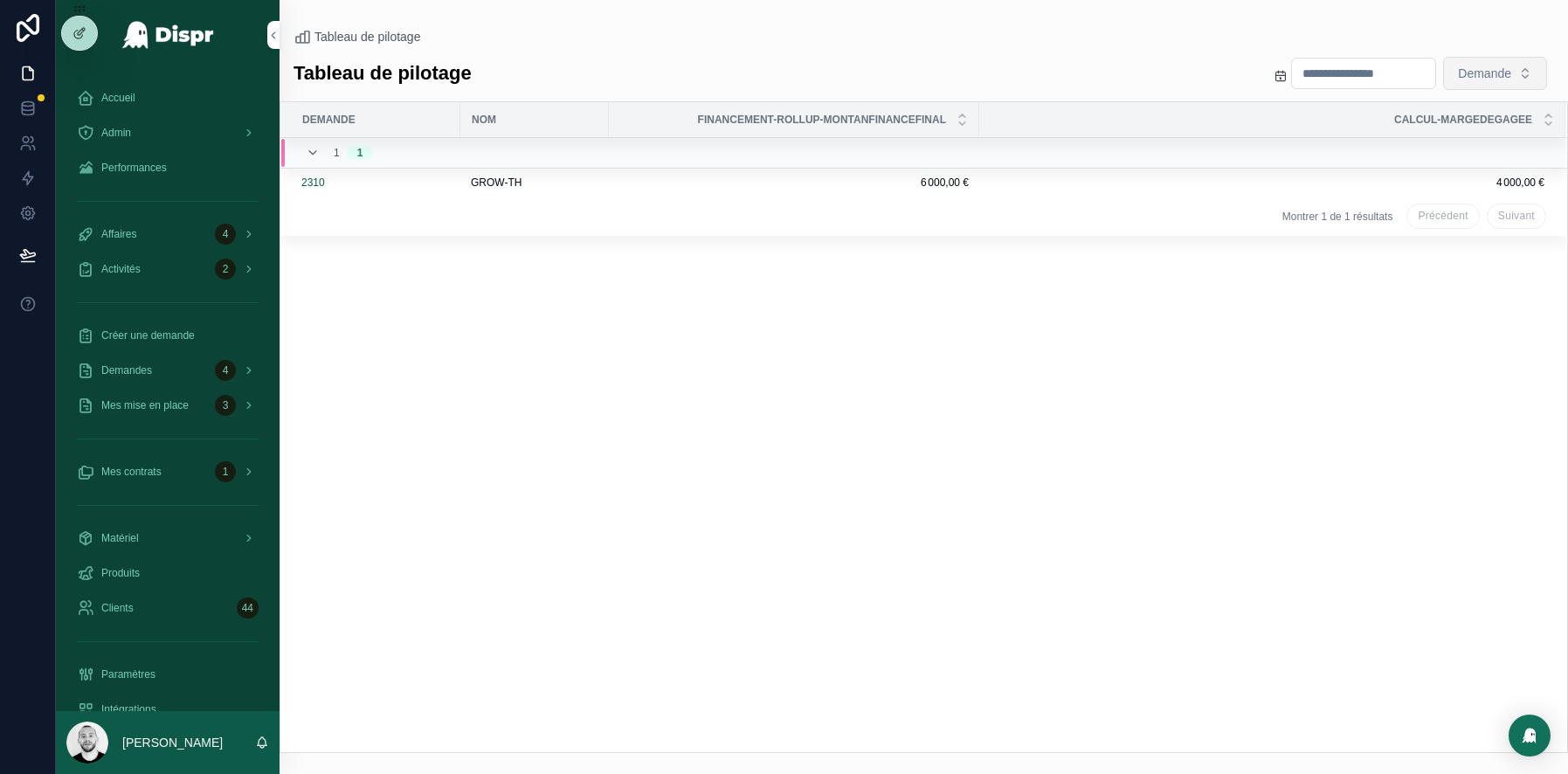
click at [1464, 65] on span "Demande" at bounding box center [1485, 74] width 53 height 17
click at [1023, 37] on div "Tableau de pilotage" at bounding box center [924, 37] width 1260 height 17
click at [1311, 80] on input "scrollable content" at bounding box center [1364, 73] width 144 height 24
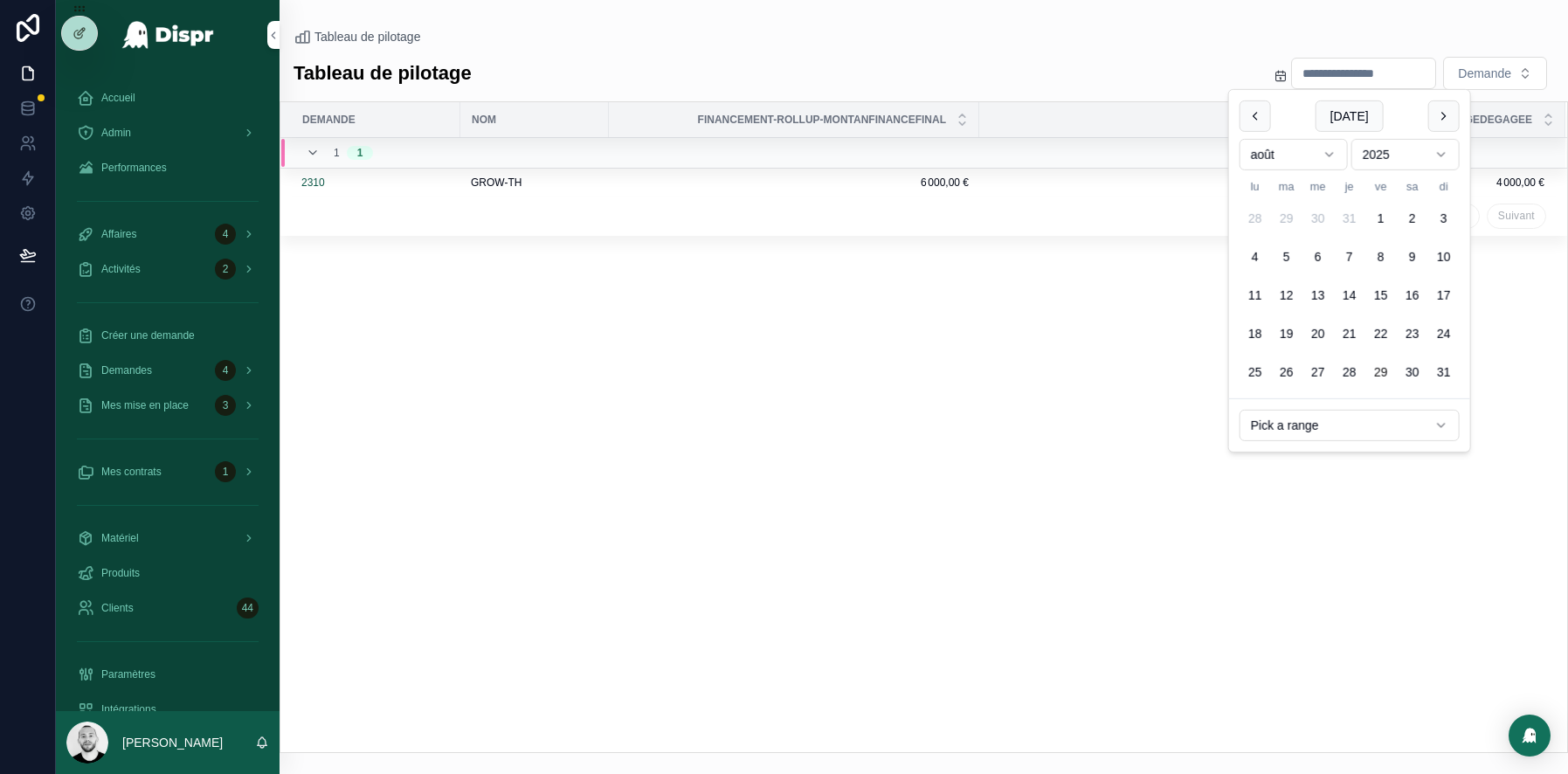
click at [935, 41] on div "Tableau de pilotage" at bounding box center [924, 37] width 1260 height 17
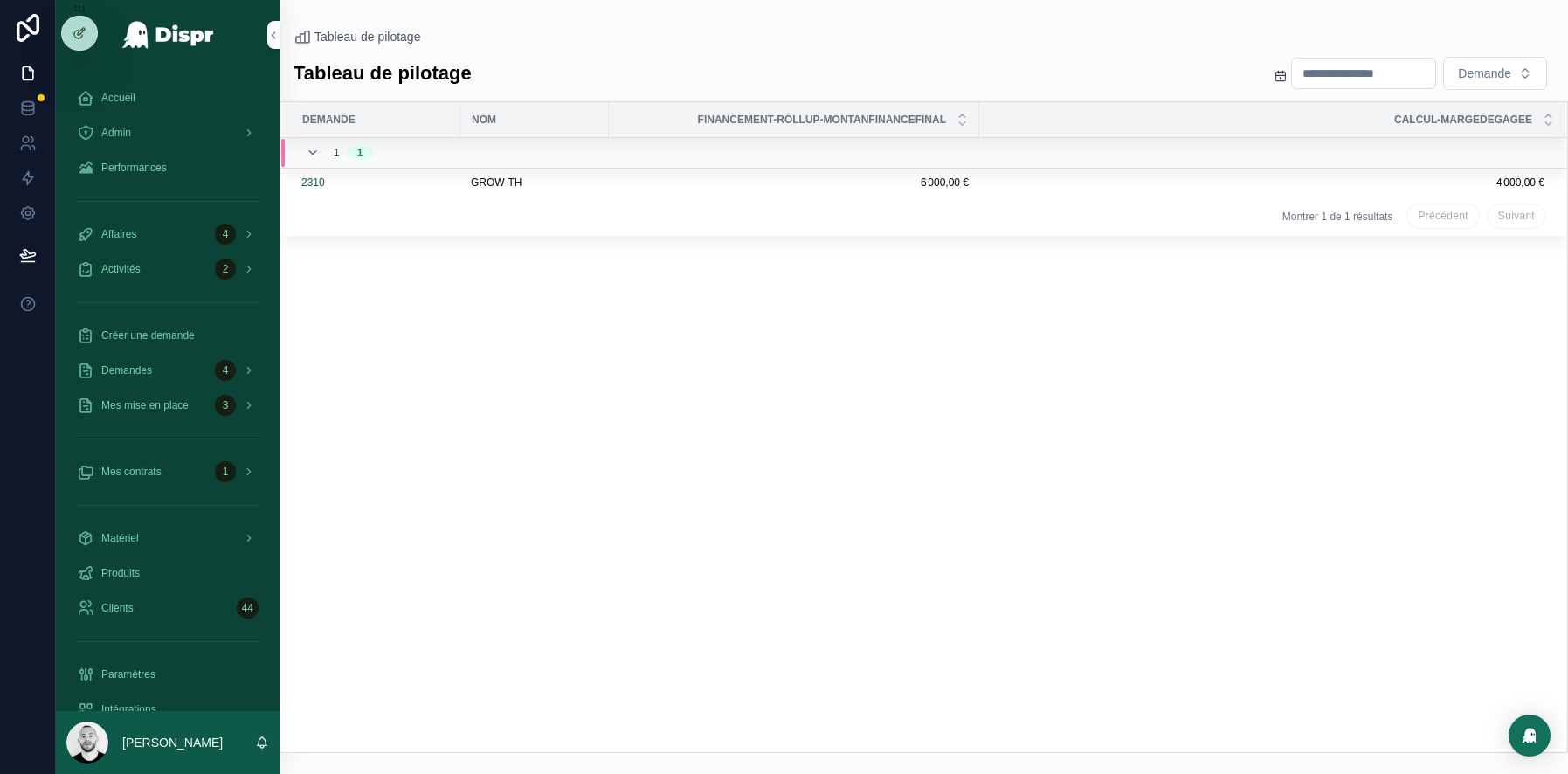
click at [1381, 71] on input "scrollable content" at bounding box center [1364, 73] width 144 height 24
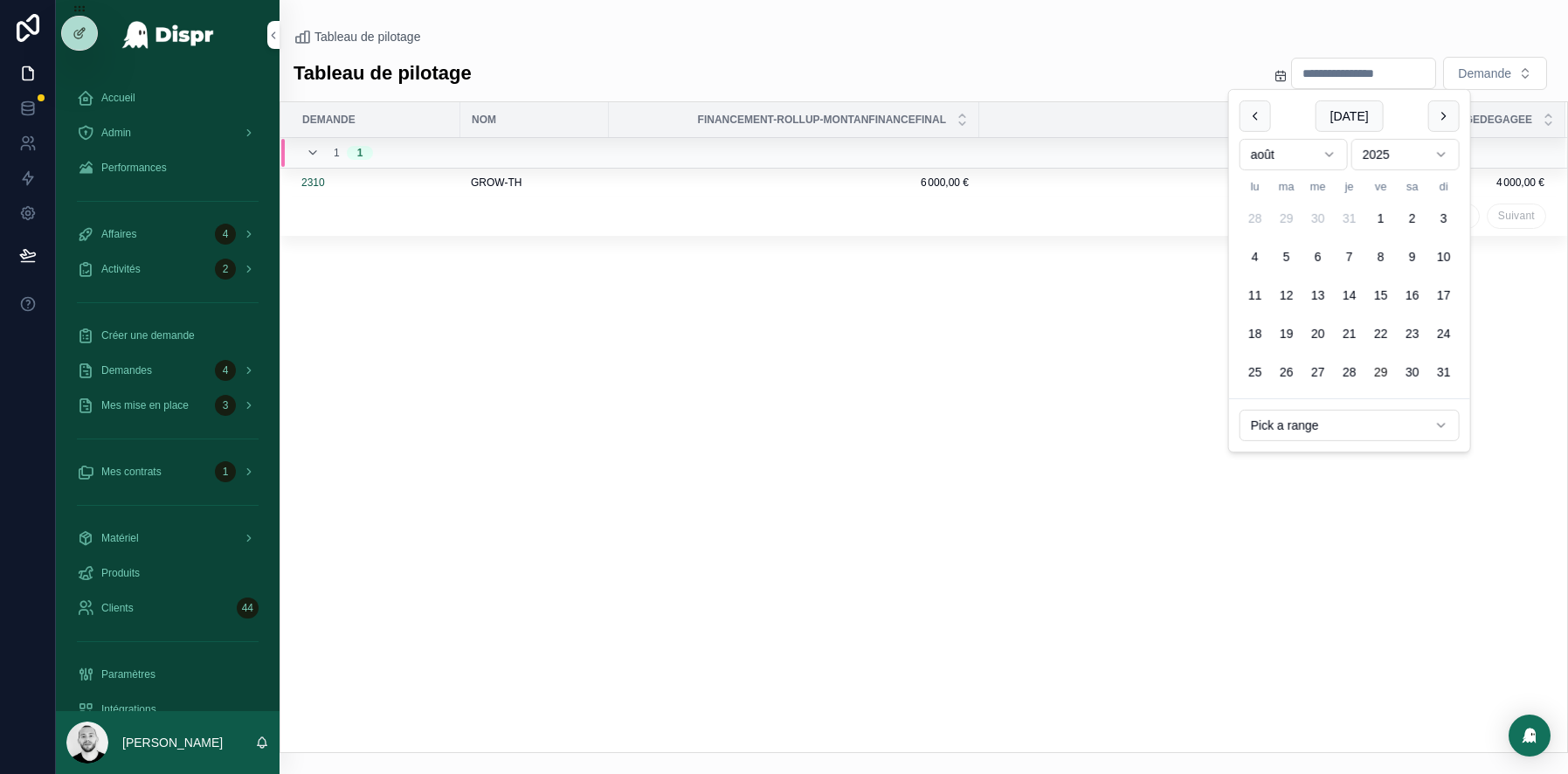
click at [1311, 429] on html "Accueil Admin Performances Affaires 4 Activités 2 Créer une demande Demandes 4 …" at bounding box center [784, 387] width 1568 height 774
click at [1043, 478] on html "Accueil Admin Performances Affaires 4 Activités 2 Créer une demande Demandes 4 …" at bounding box center [784, 387] width 1568 height 774
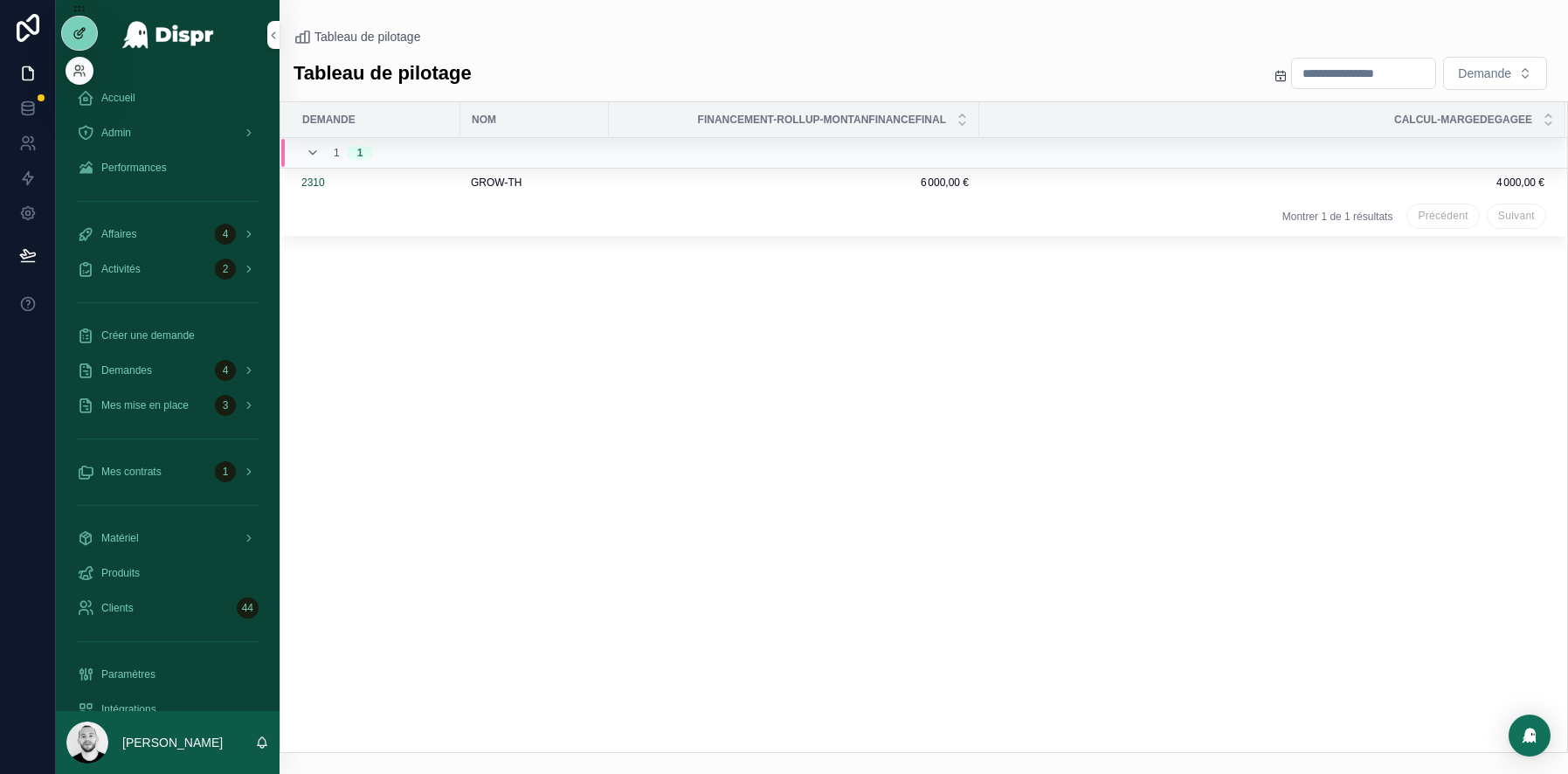
click at [82, 36] on icon at bounding box center [79, 35] width 8 height 8
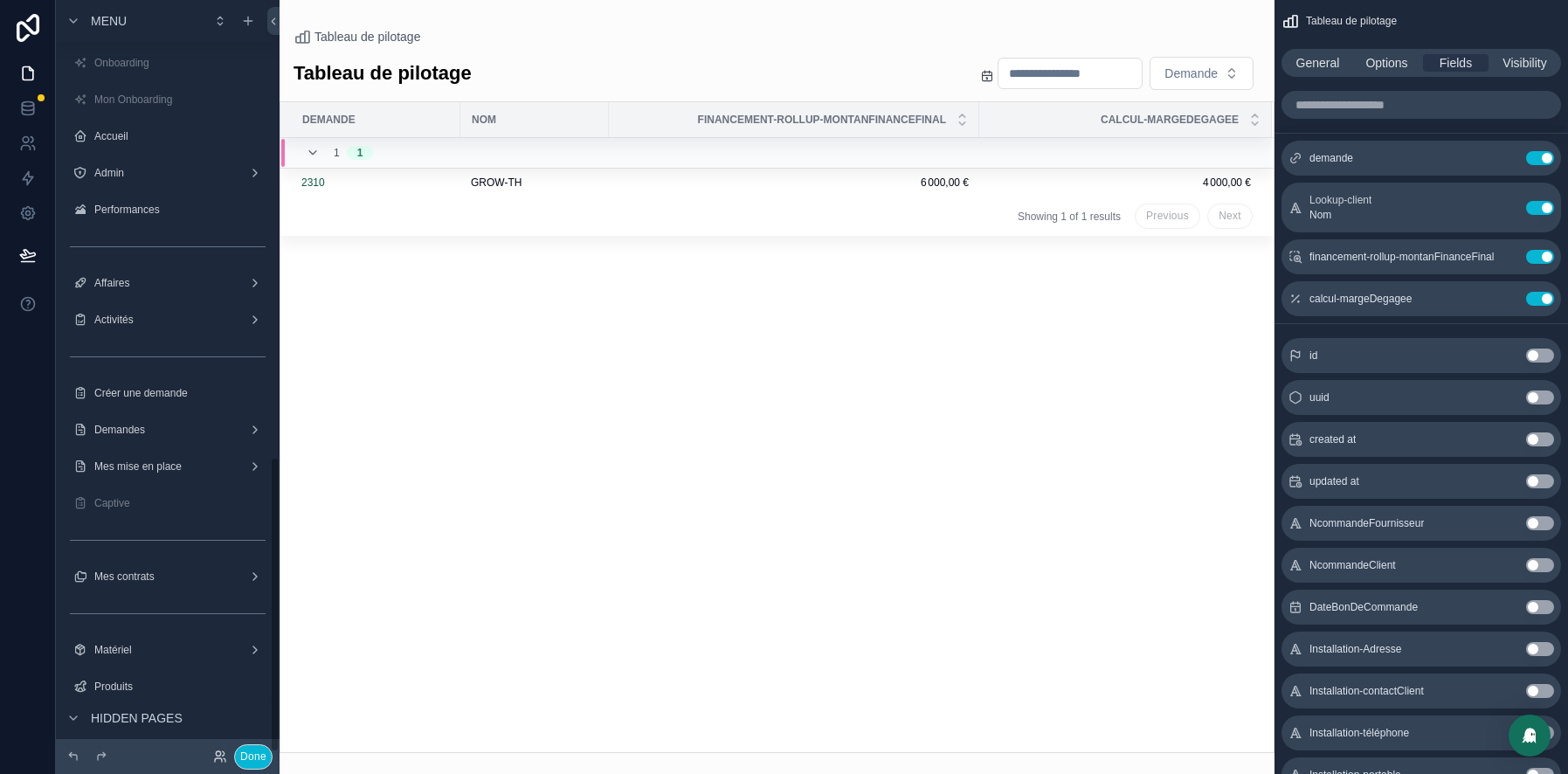
scroll to position [1162, 0]
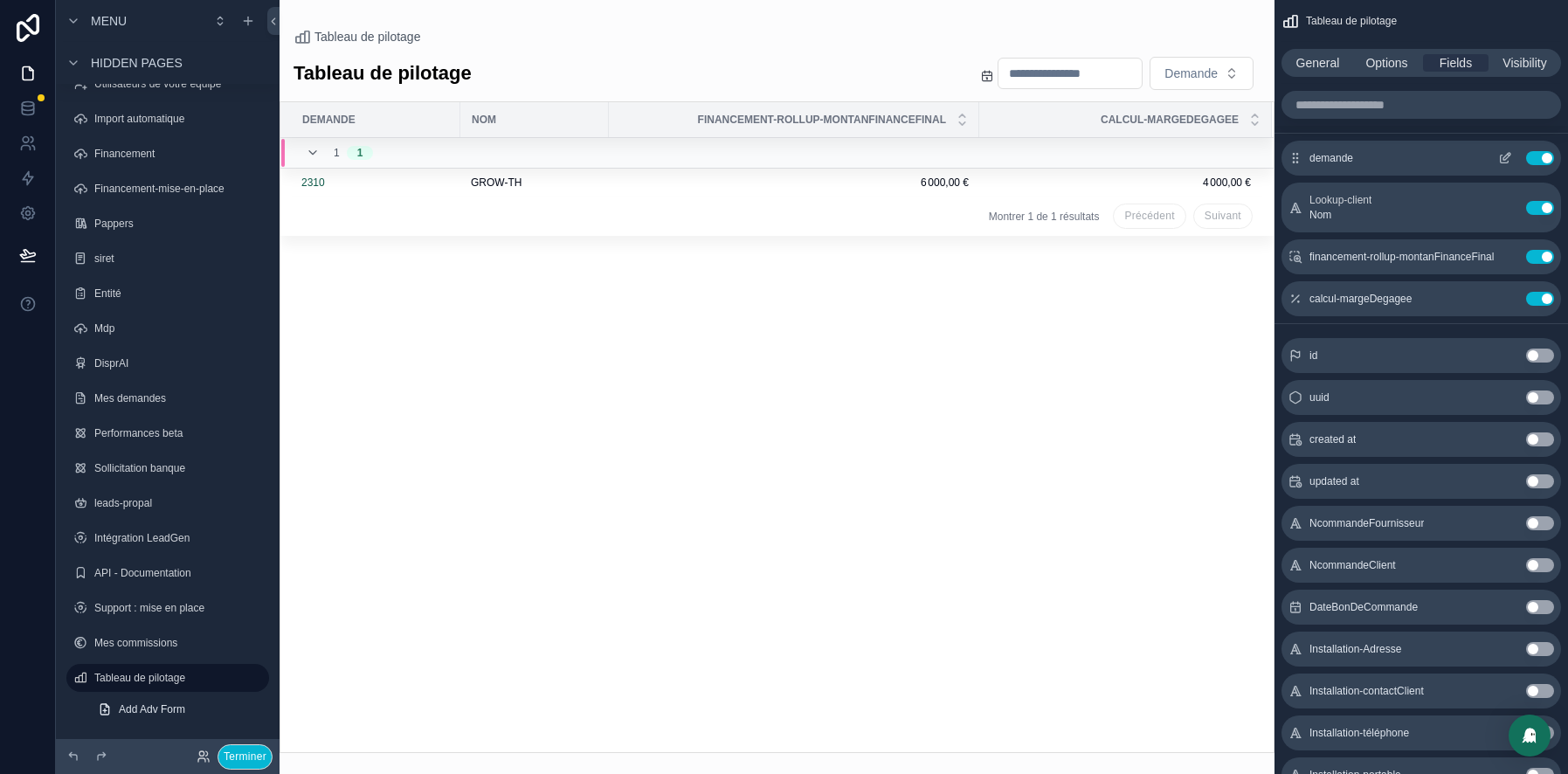
click at [1506, 160] on icon "scrollable content" at bounding box center [1505, 158] width 14 height 14
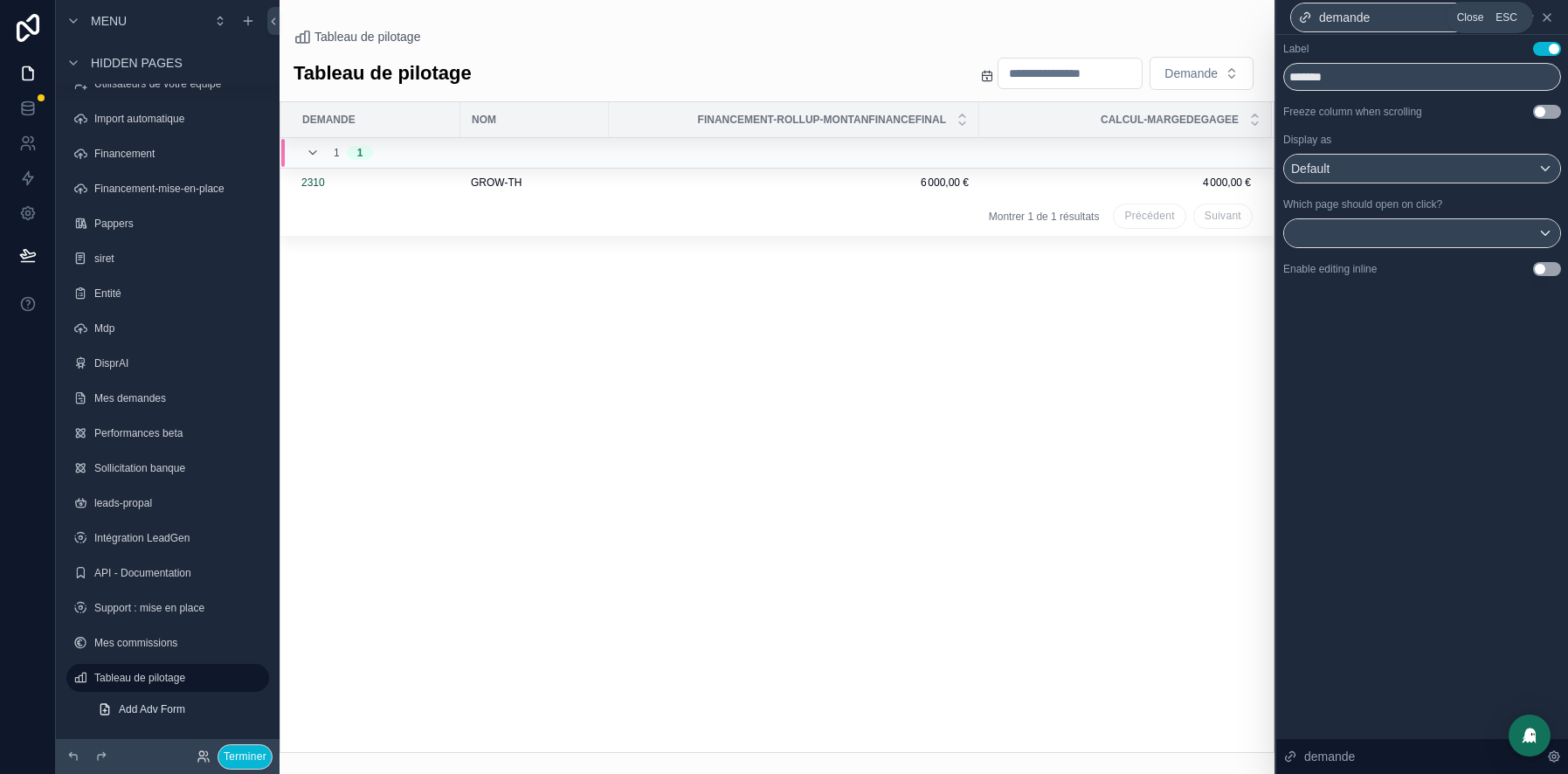
click at [1549, 16] on icon at bounding box center [1547, 17] width 14 height 14
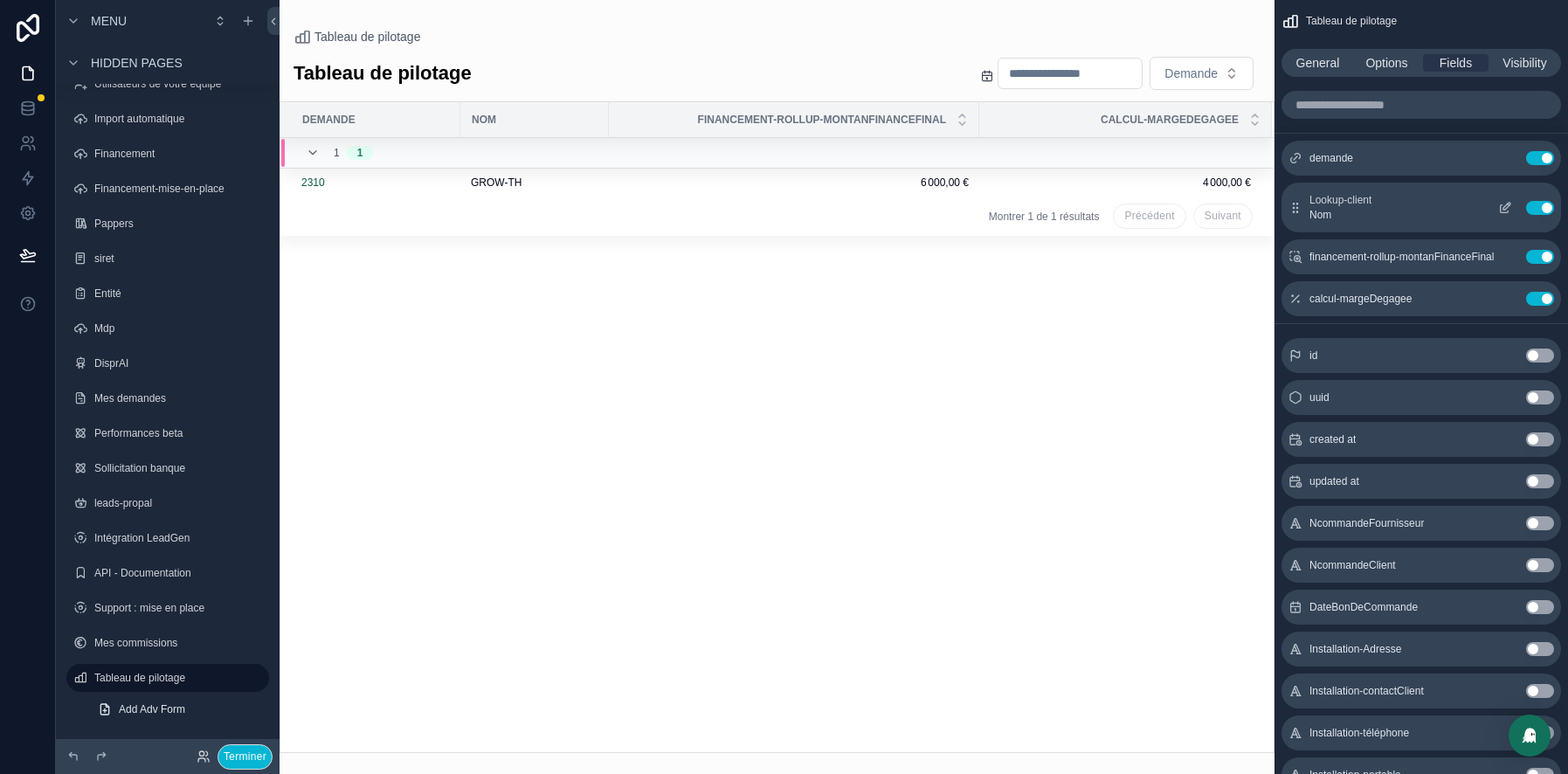
click at [1509, 202] on icon "scrollable content" at bounding box center [1507, 205] width 7 height 7
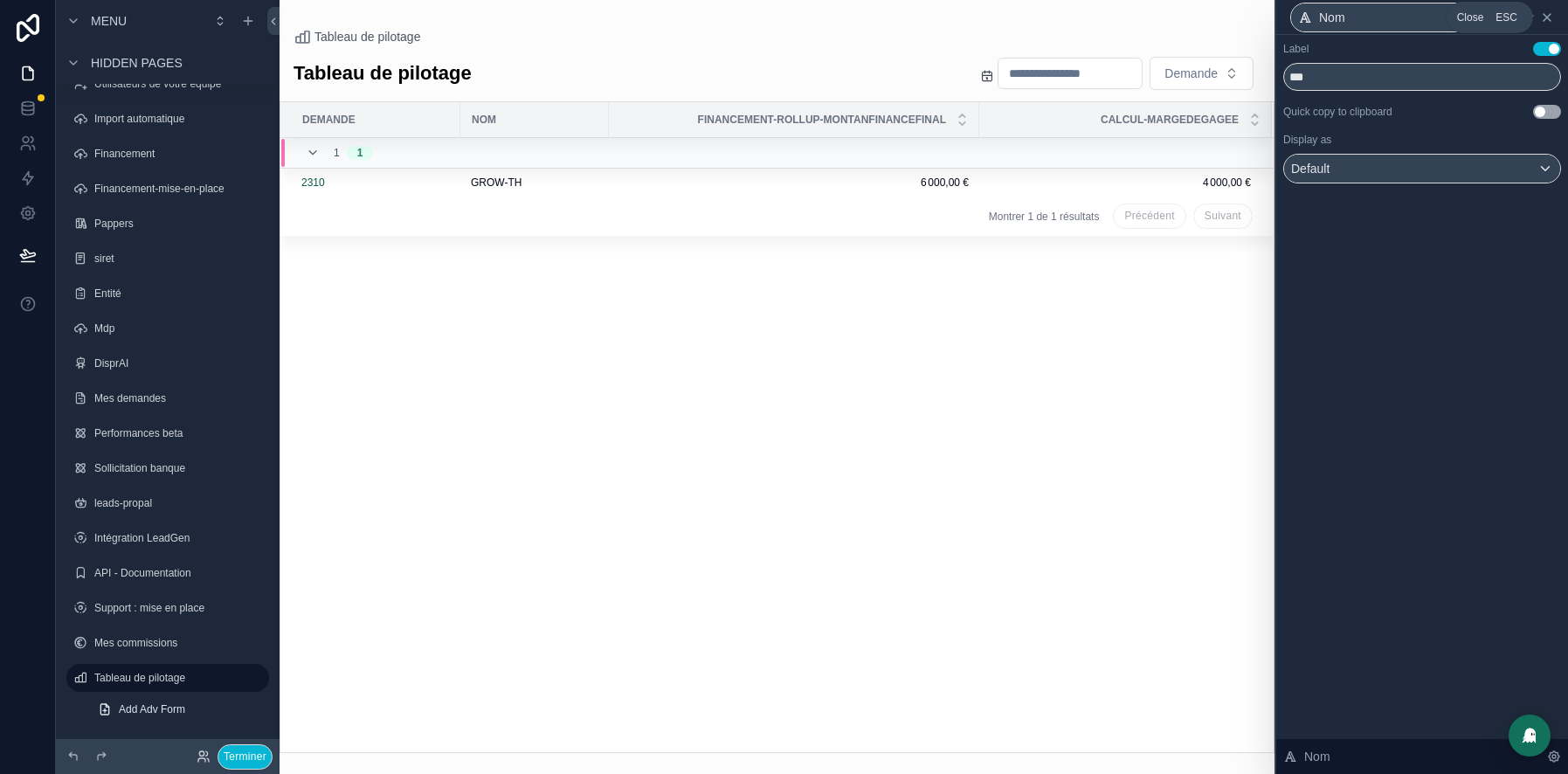
click at [1548, 22] on icon at bounding box center [1547, 17] width 14 height 14
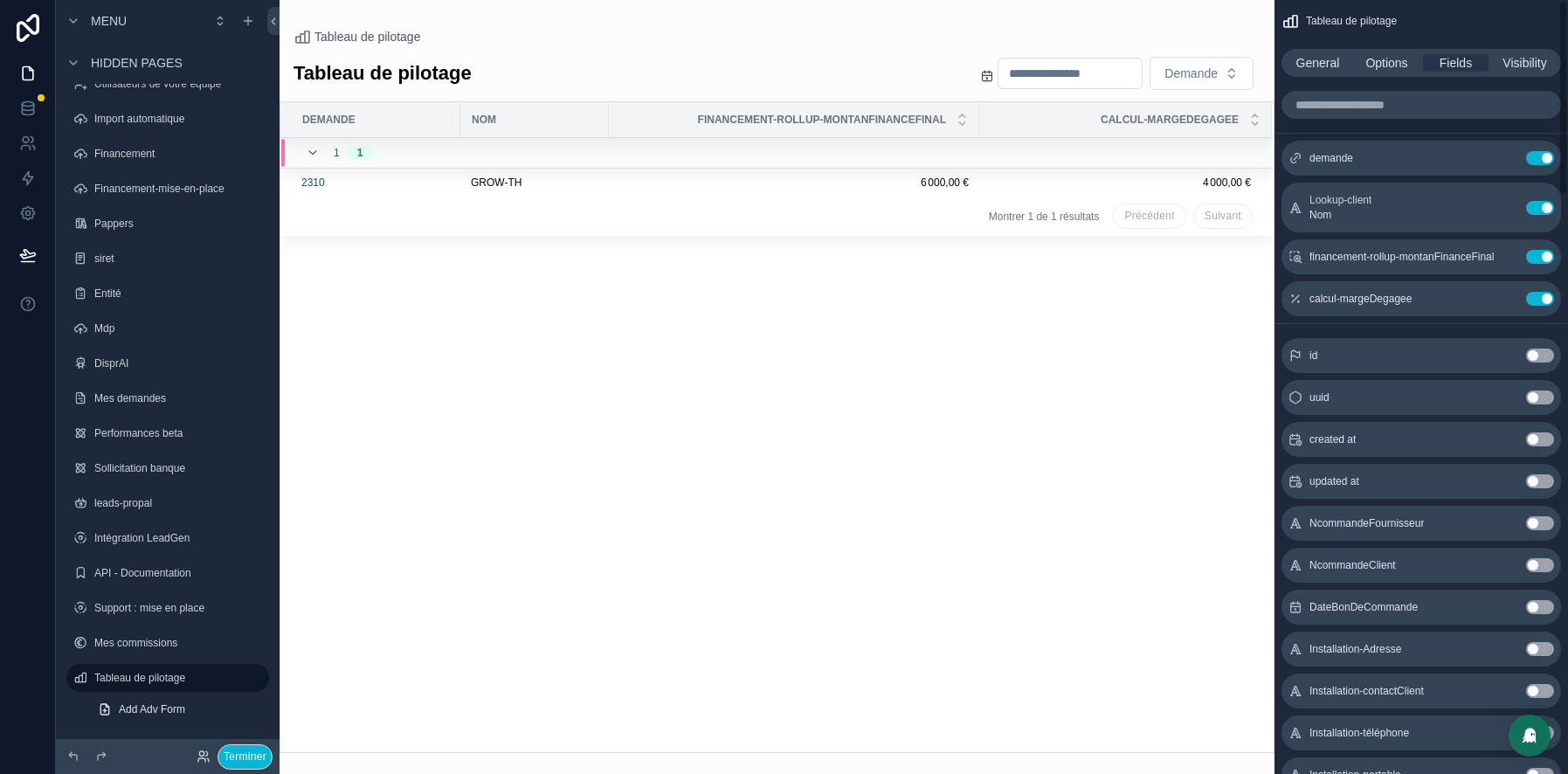
click at [1050, 421] on div "scrollable content" at bounding box center [777, 387] width 996 height 774
click at [259, 756] on button "Terminer" at bounding box center [245, 757] width 55 height 25
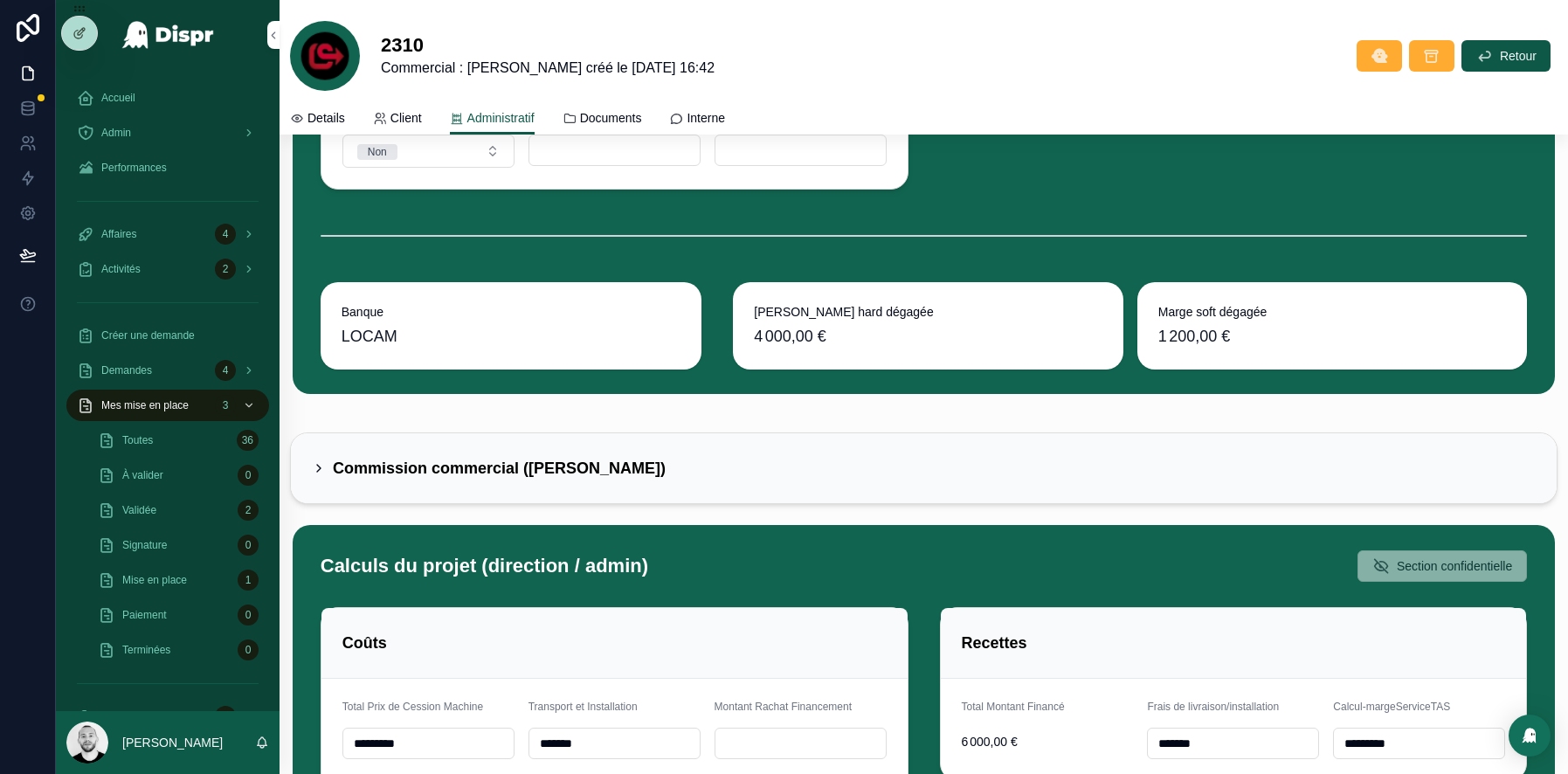
scroll to position [6181, 0]
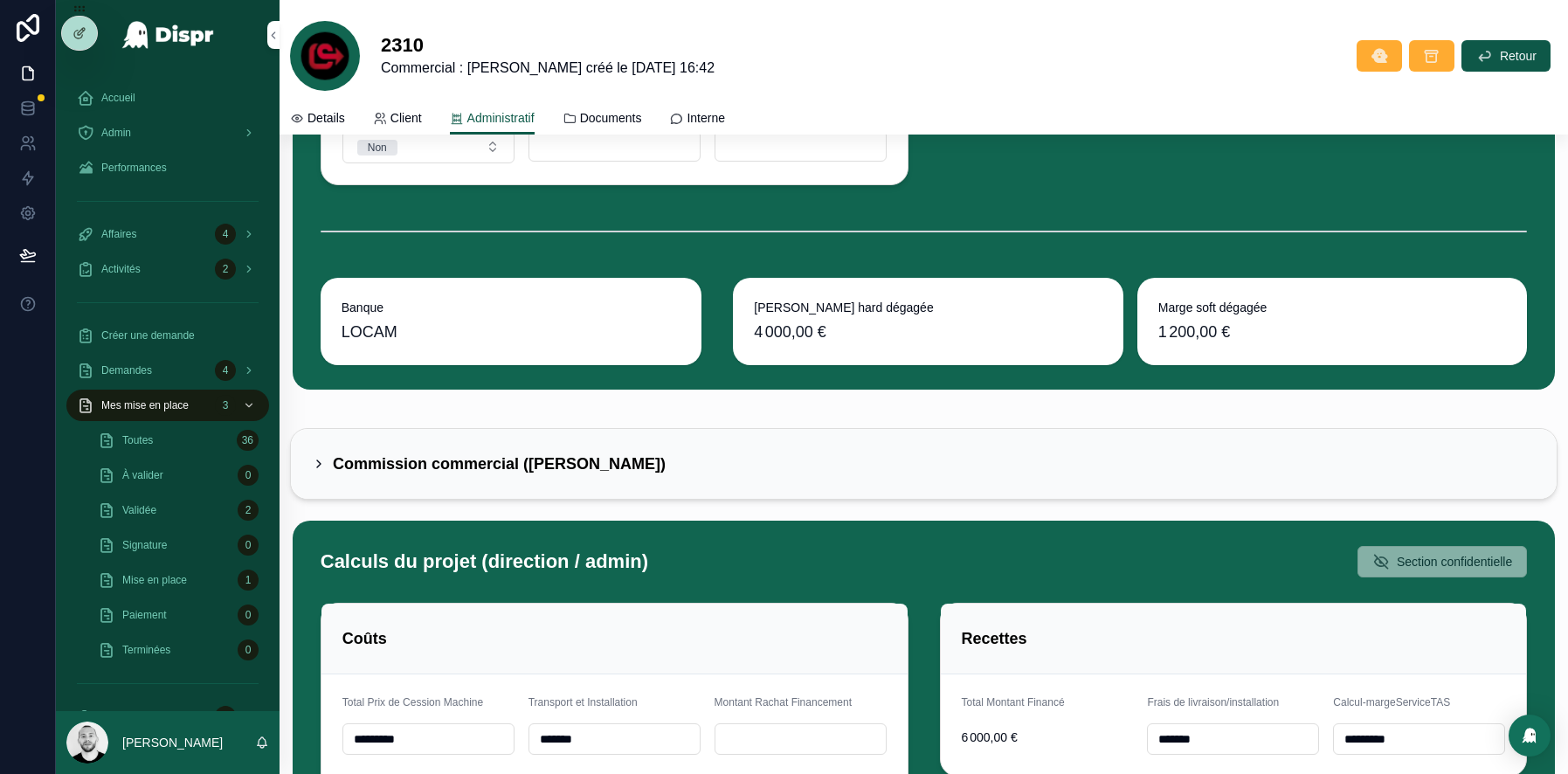
click at [565, 468] on div "Commission commercial ([PERSON_NAME])" at bounding box center [924, 464] width 1266 height 70
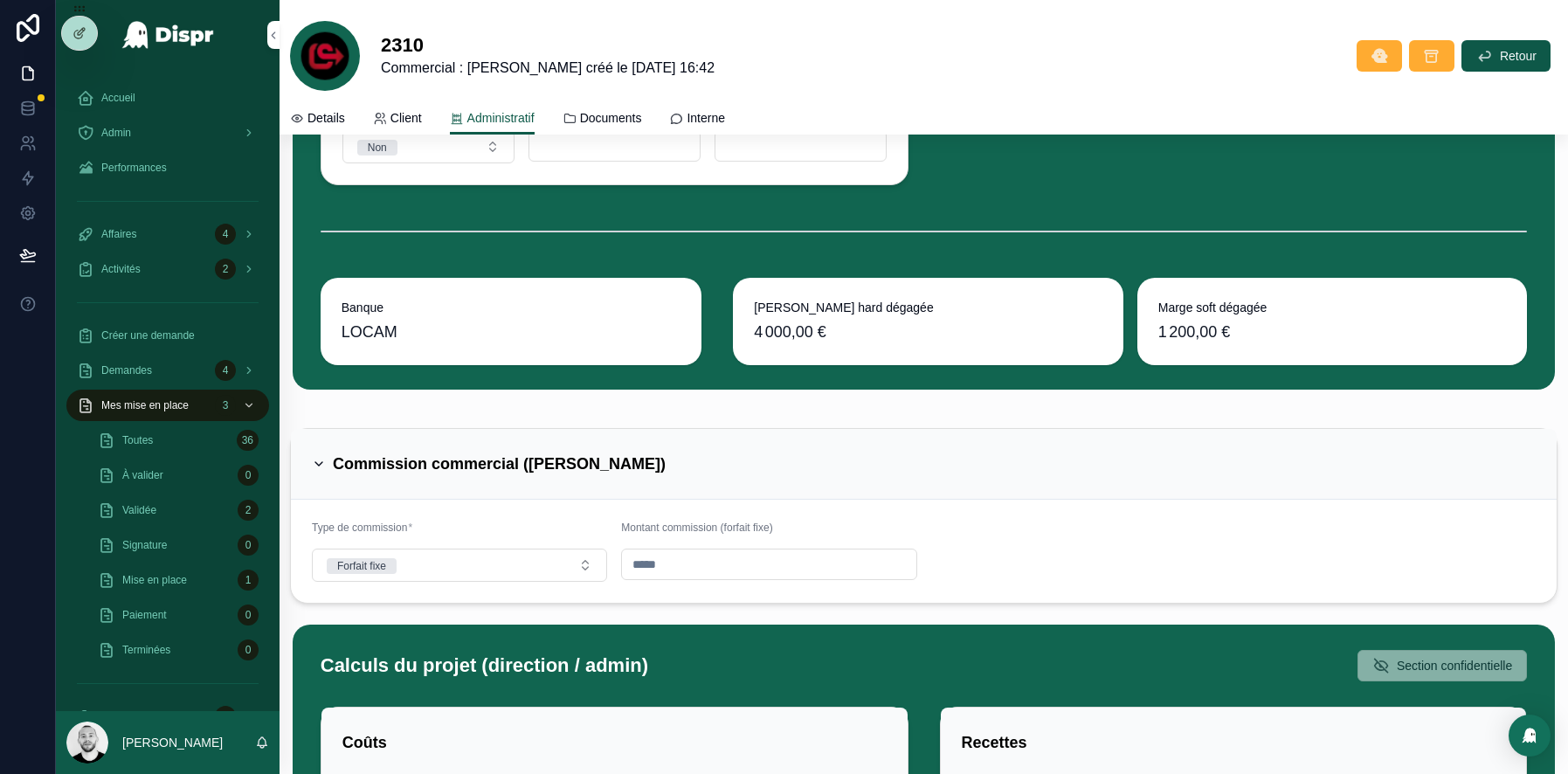
click at [592, 453] on h2 "Commission commercial ([PERSON_NAME])" at bounding box center [499, 464] width 333 height 28
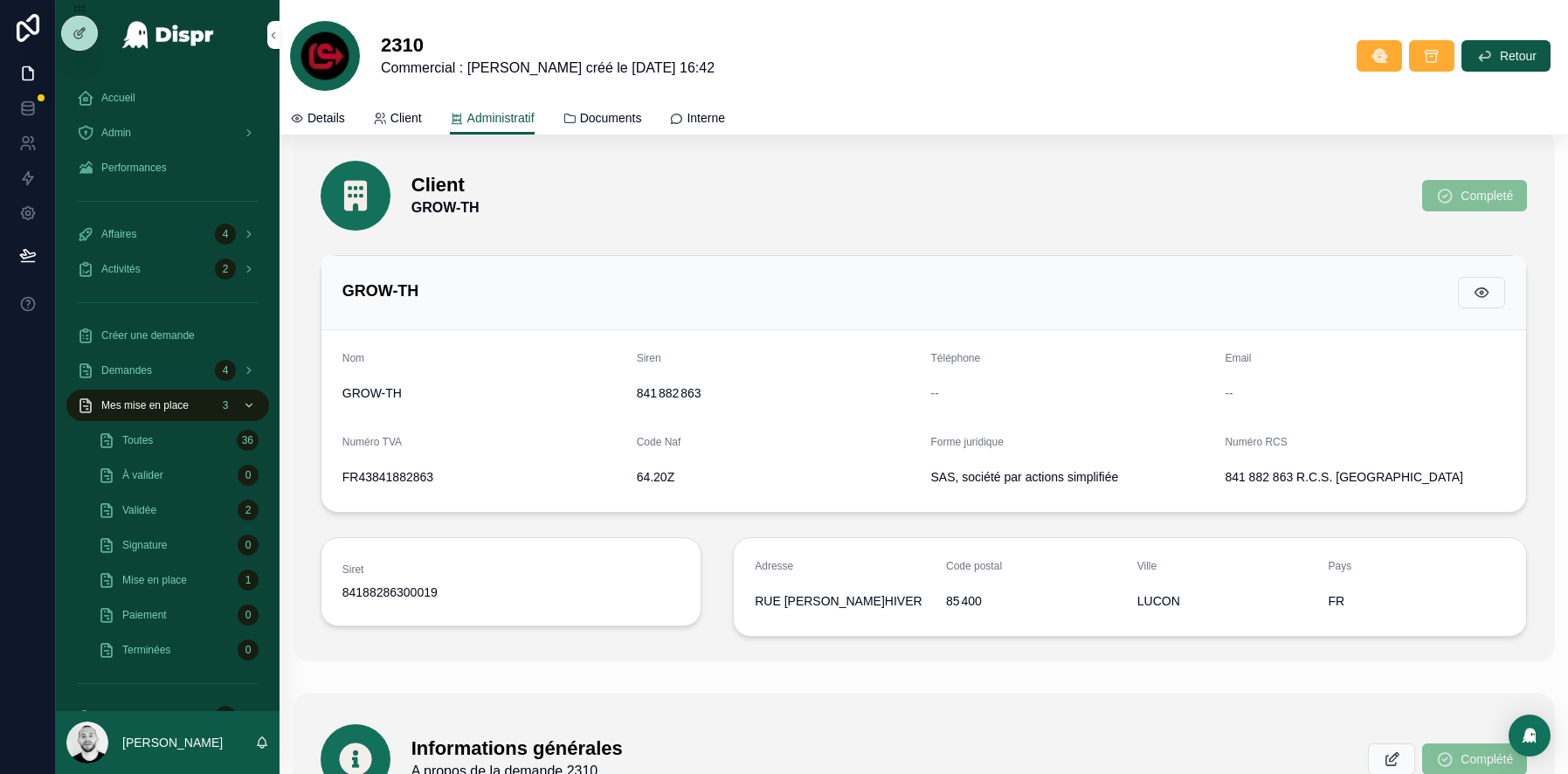
scroll to position [0, 0]
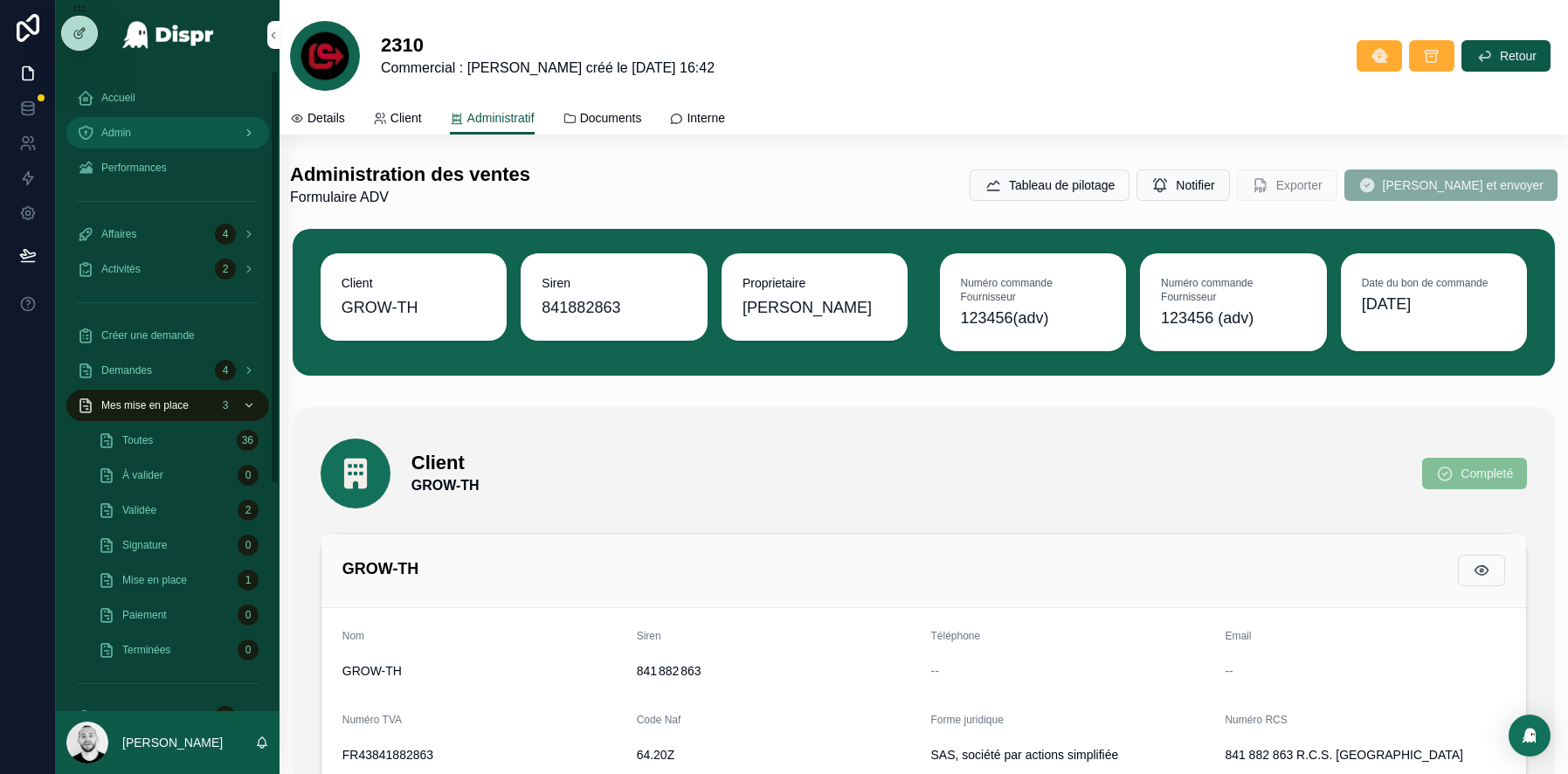
click at [117, 124] on div "Admin" at bounding box center [167, 132] width 181 height 28
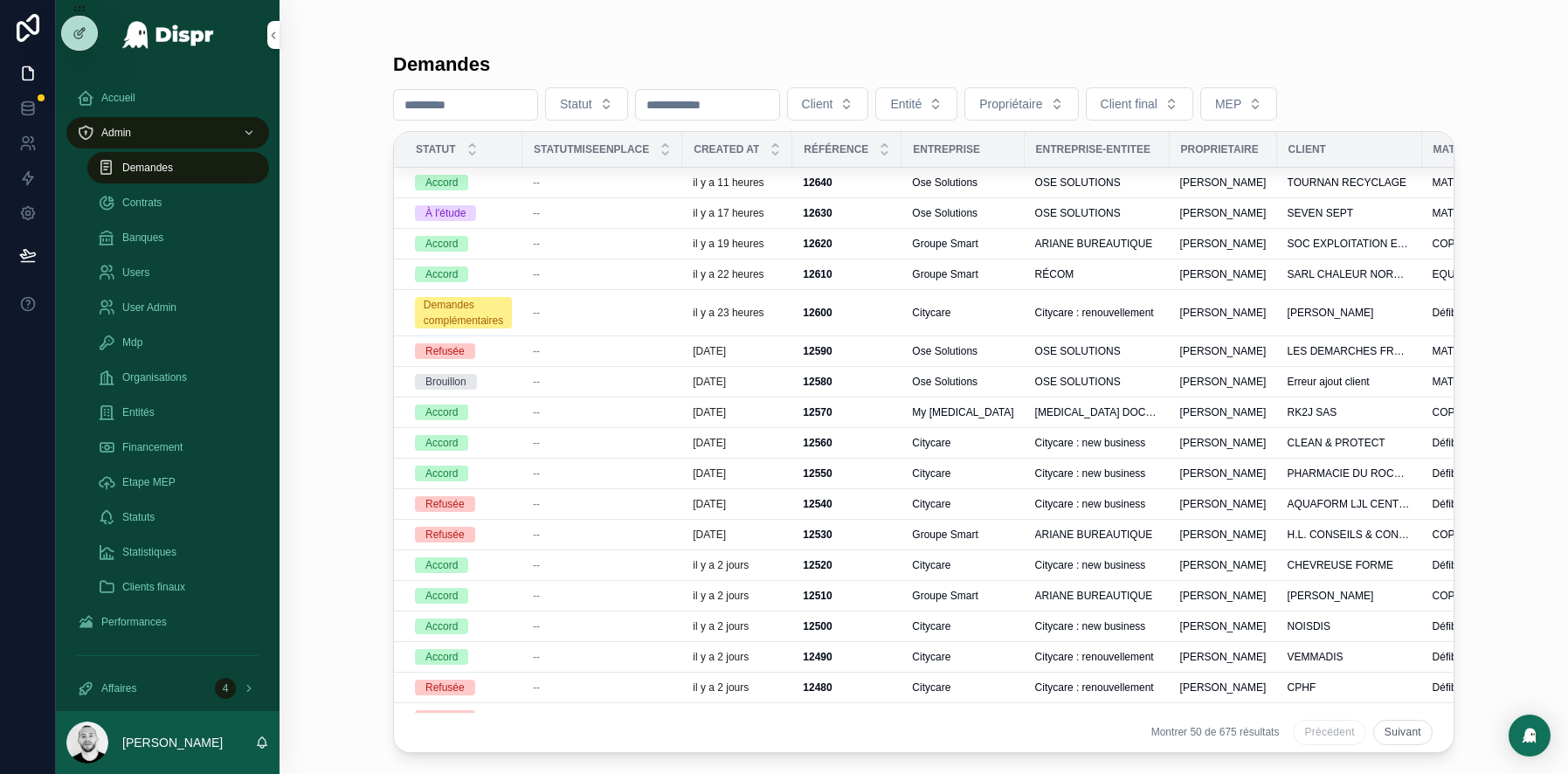
click at [436, 99] on input "scrollable content" at bounding box center [466, 104] width 144 height 24
click at [824, 49] on div "Demandes Statut Client Entité Propriétaire Client final MEP Statut StatutMiseen…" at bounding box center [924, 397] width 1062 height 711
